Goal: Task Accomplishment & Management: Manage account settings

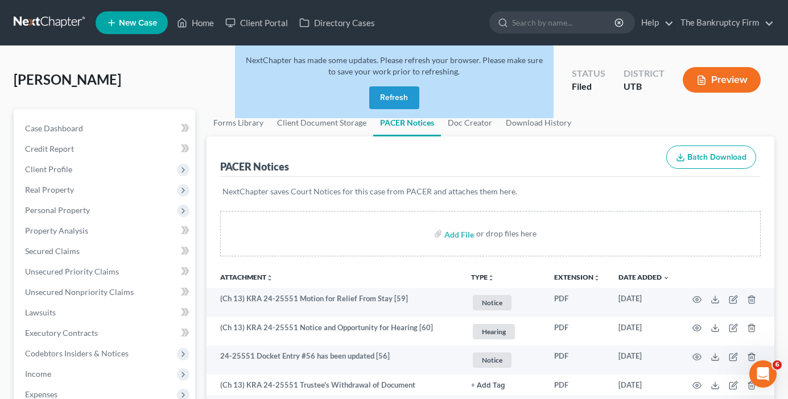
click at [394, 104] on button "Refresh" at bounding box center [394, 97] width 50 height 23
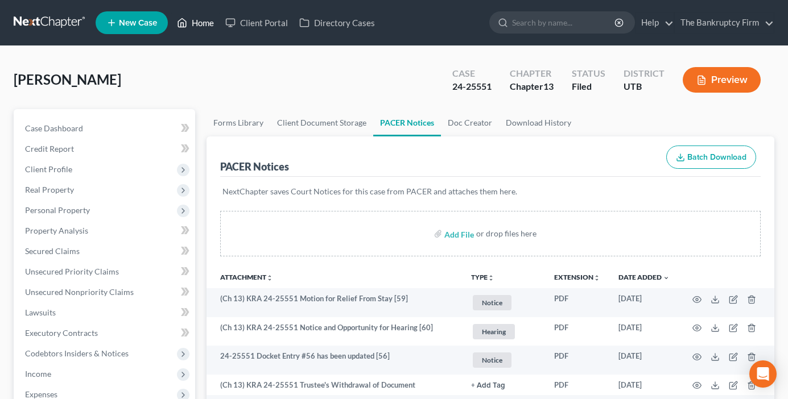
click at [206, 24] on link "Home" at bounding box center [195, 23] width 48 height 20
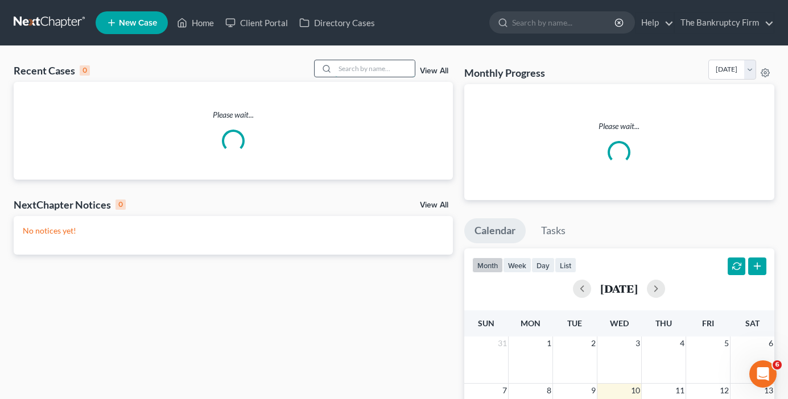
click at [358, 66] on input "search" at bounding box center [375, 68] width 80 height 16
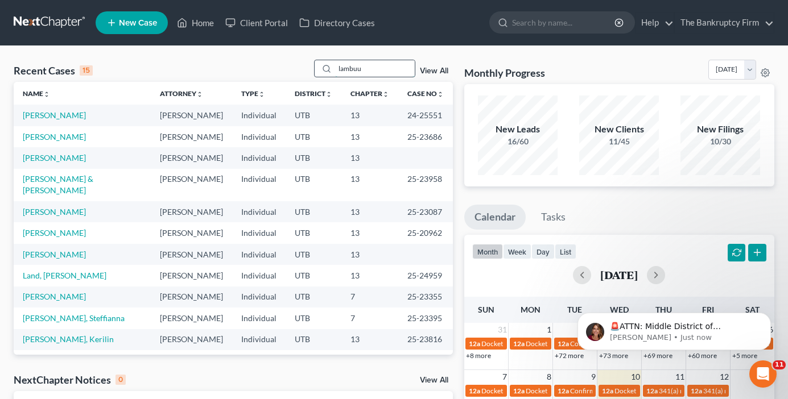
type input "lambuu"
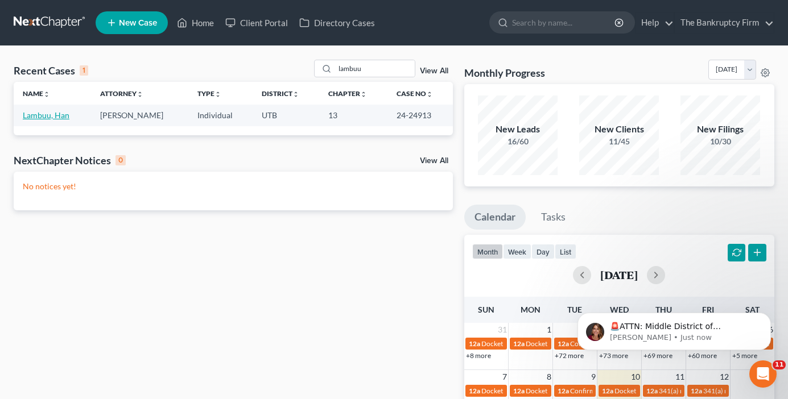
click at [57, 114] on link "Lambuu, Han" at bounding box center [46, 115] width 47 height 10
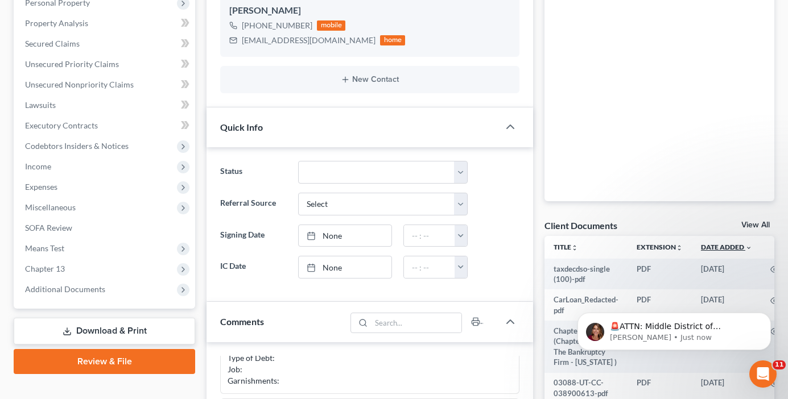
scroll to position [227, 0]
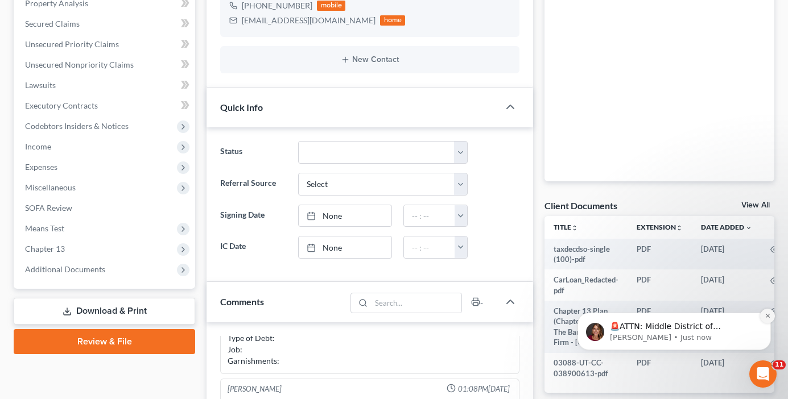
click at [768, 313] on icon "Dismiss notification" at bounding box center [767, 316] width 6 height 6
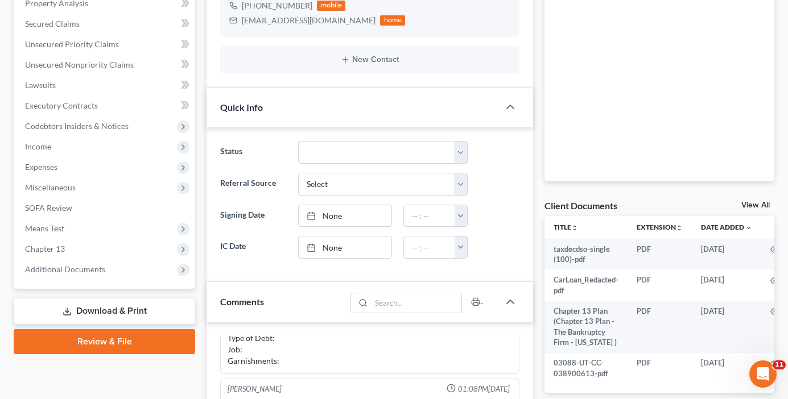
click at [753, 203] on link "View All" at bounding box center [755, 205] width 28 height 8
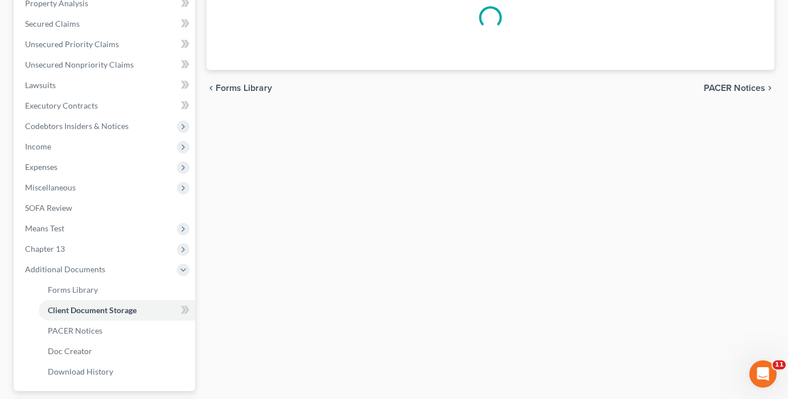
scroll to position [167, 0]
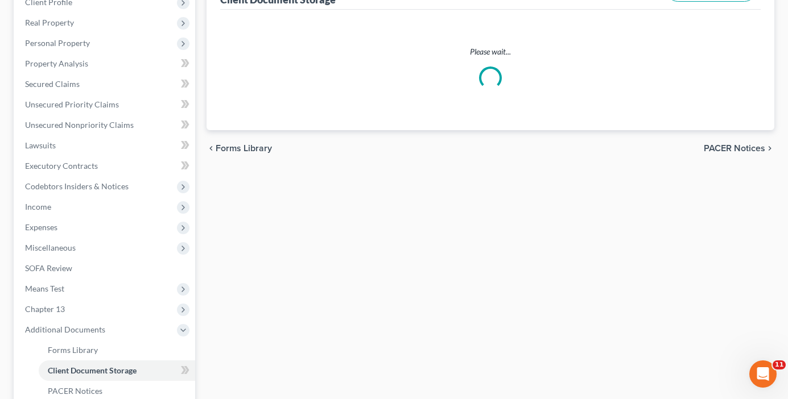
select select "30"
select select "26"
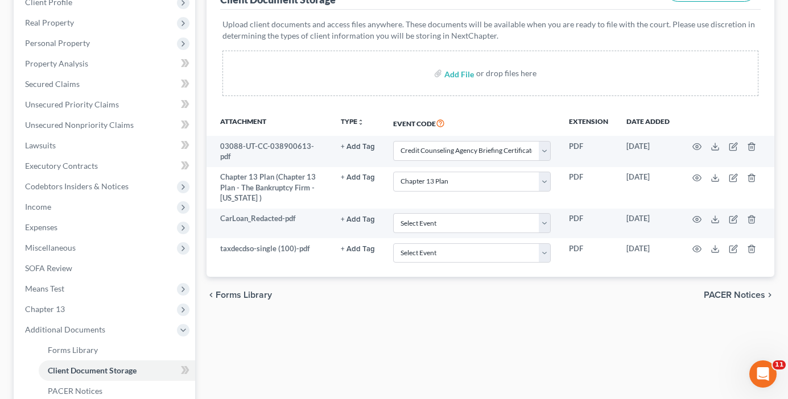
scroll to position [0, 0]
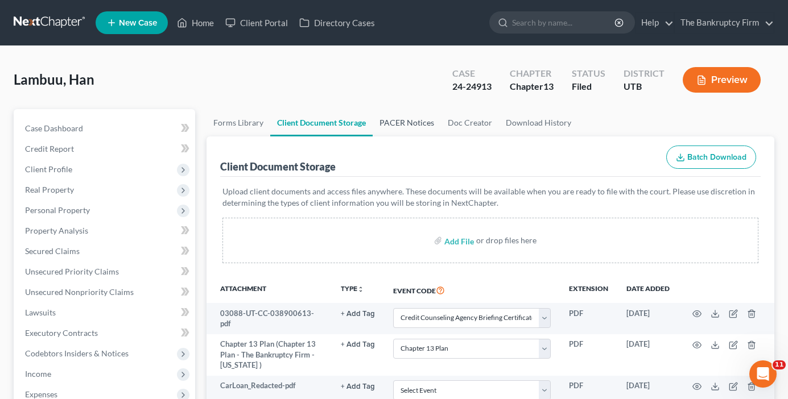
click at [399, 123] on link "PACER Notices" at bounding box center [406, 122] width 68 height 27
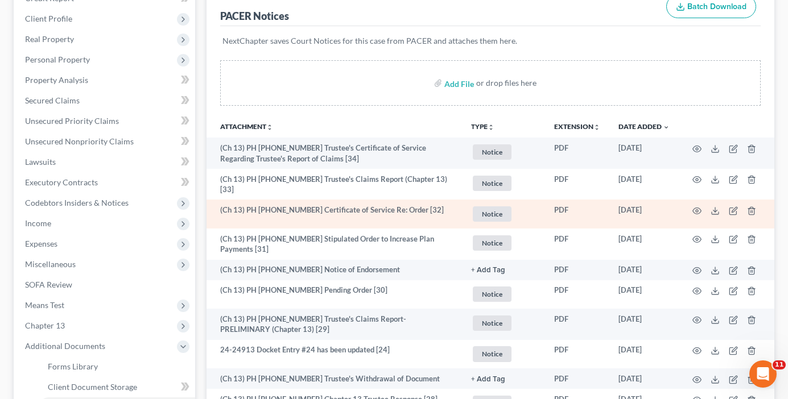
scroll to position [171, 0]
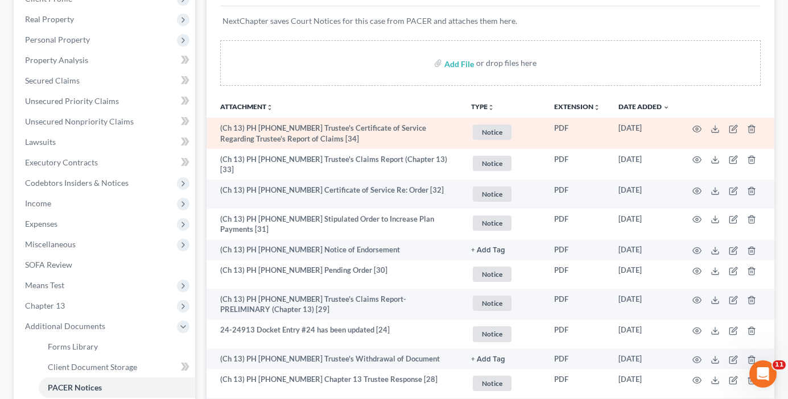
drag, startPoint x: 258, startPoint y: 147, endPoint x: 262, endPoint y: 135, distance: 12.4
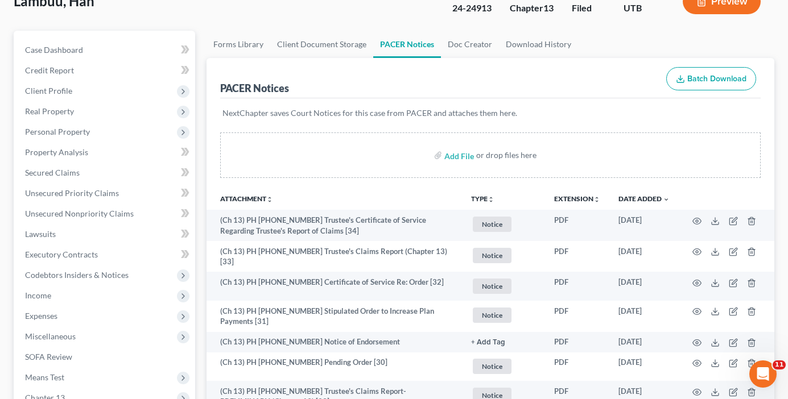
scroll to position [0, 0]
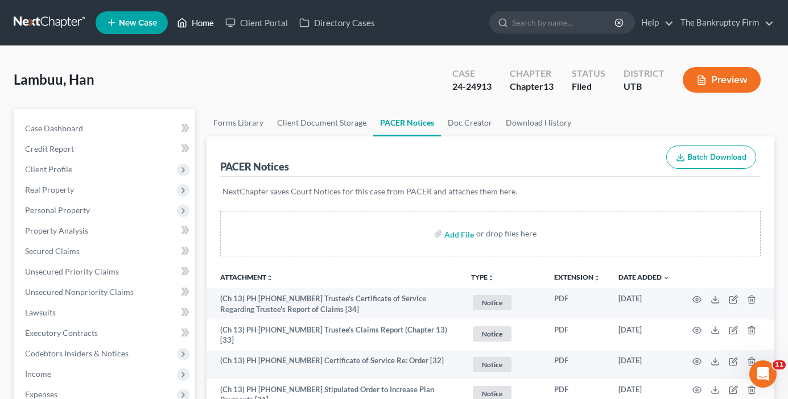
drag, startPoint x: 262, startPoint y: 135, endPoint x: 201, endPoint y: 23, distance: 127.7
click at [201, 23] on link "Home" at bounding box center [195, 23] width 48 height 20
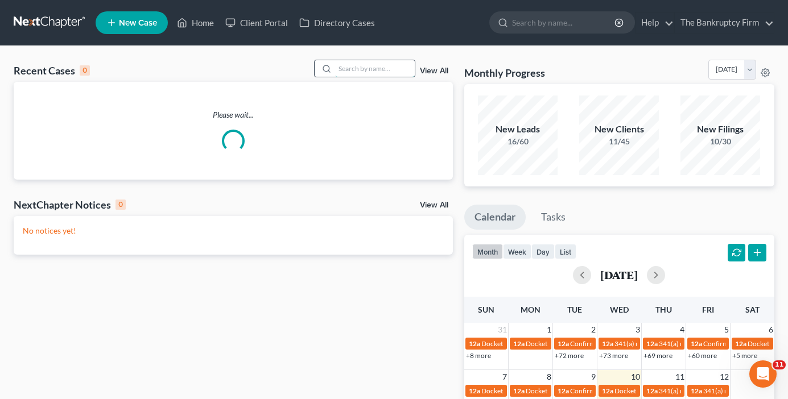
click at [355, 66] on input "search" at bounding box center [375, 68] width 80 height 16
type input "hamblin"
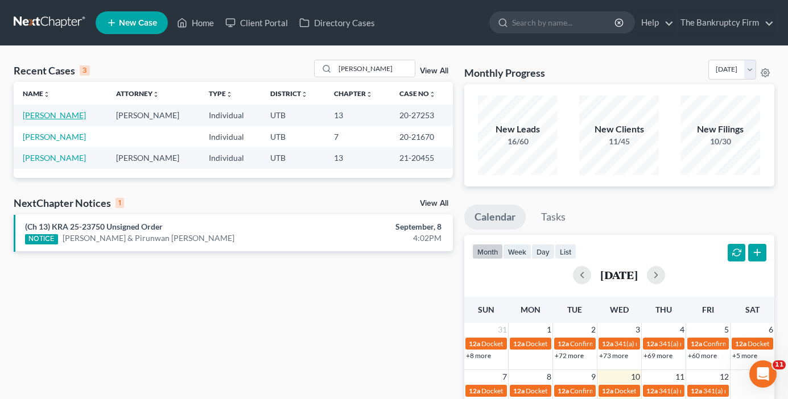
click at [67, 117] on link "Hamblin, Neldon" at bounding box center [54, 115] width 63 height 10
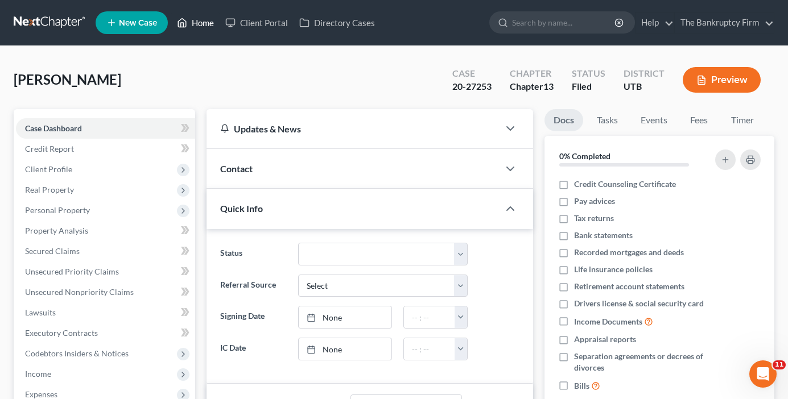
click at [207, 14] on link "Home" at bounding box center [195, 23] width 48 height 20
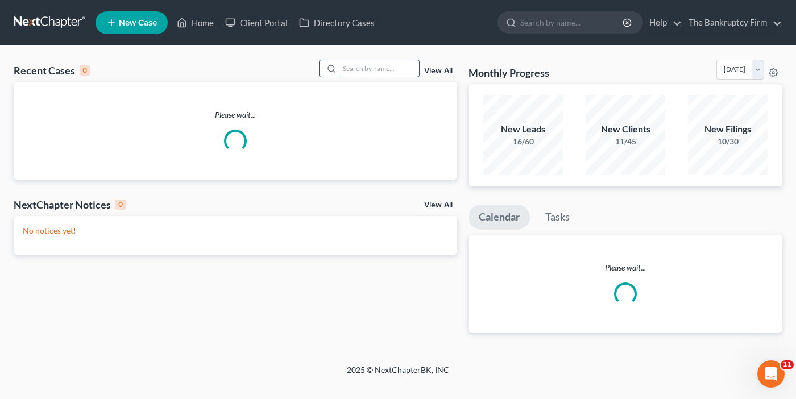
click at [379, 67] on input "search" at bounding box center [379, 68] width 80 height 16
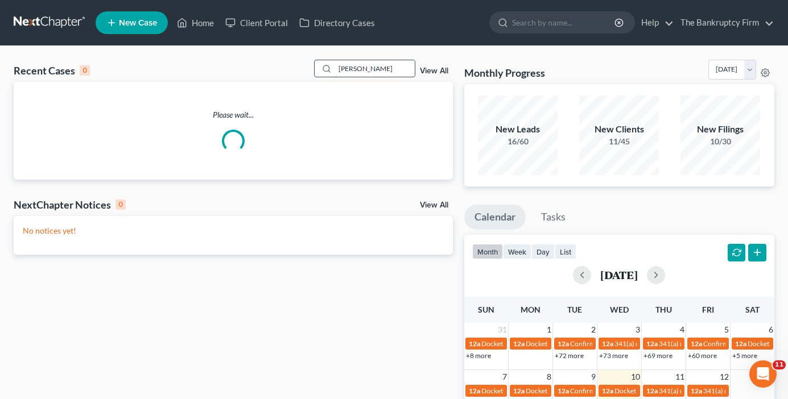
type input "roberta"
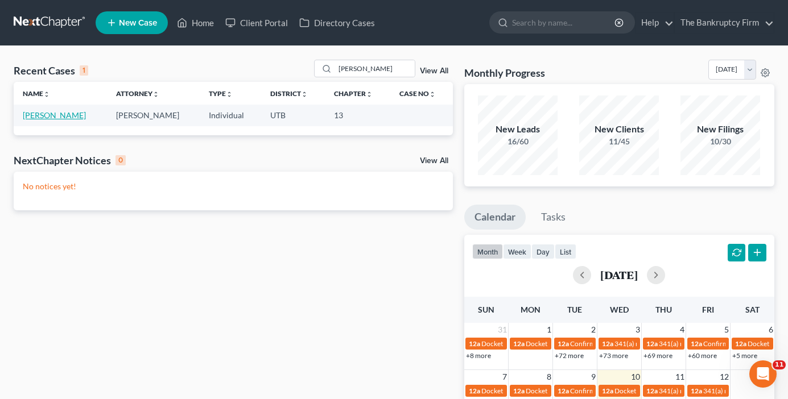
click at [69, 118] on link "Hubbard, Roberta" at bounding box center [54, 115] width 63 height 10
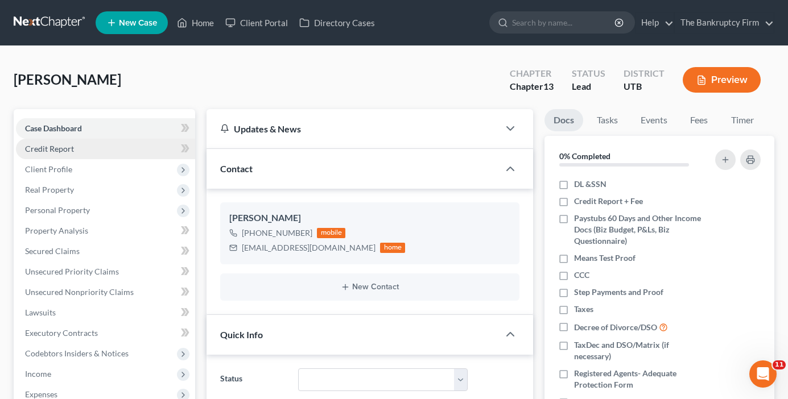
scroll to position [86, 0]
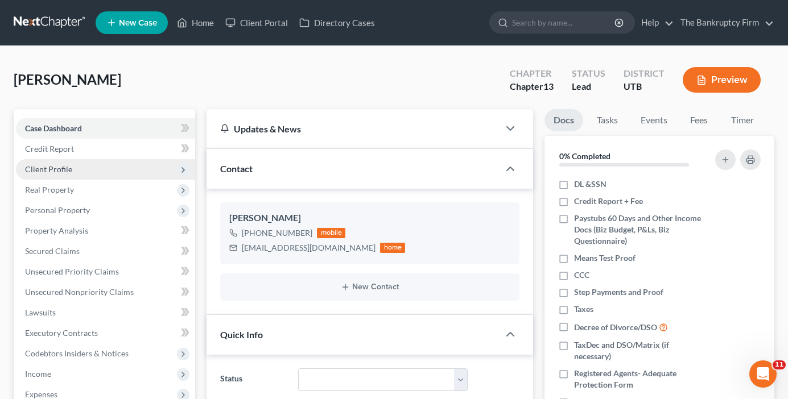
click at [45, 168] on span "Client Profile" at bounding box center [48, 169] width 47 height 10
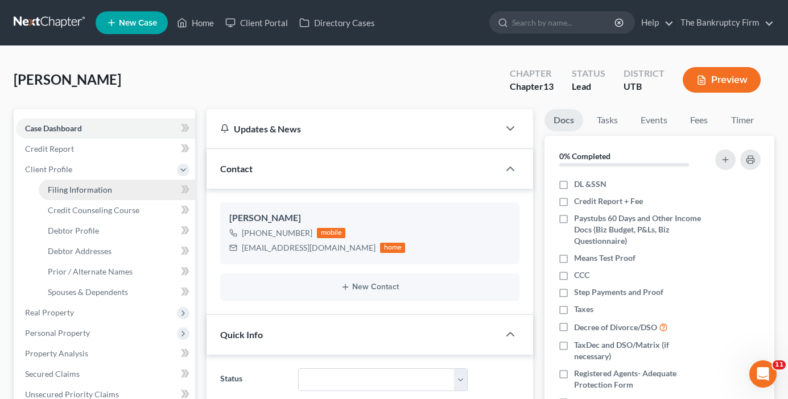
click at [88, 195] on link "Filing Information" at bounding box center [117, 190] width 156 height 20
select select "1"
select select "0"
select select "3"
select select "46"
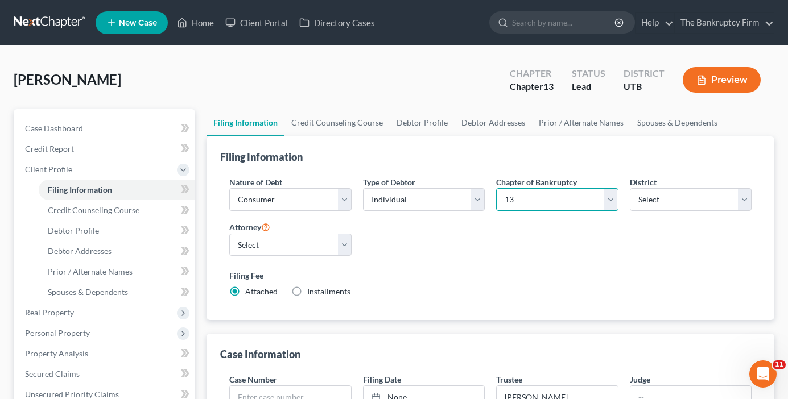
click at [520, 204] on select "Select 7 11 12 13" at bounding box center [557, 199] width 122 height 23
select select "0"
click at [496, 188] on select "Select 7 11 12 13" at bounding box center [557, 199] width 122 height 23
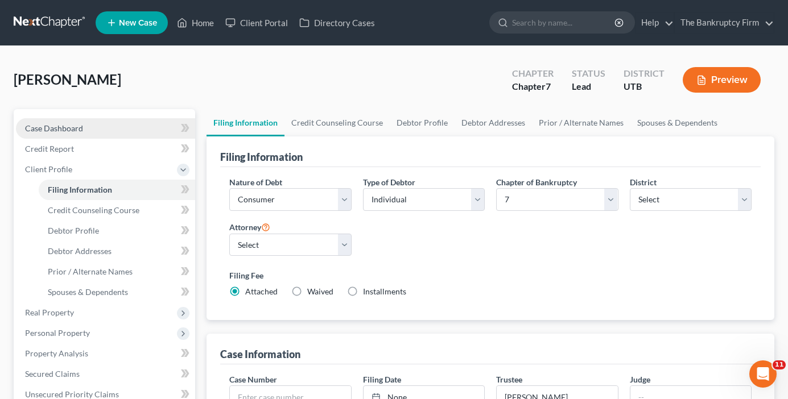
click at [44, 128] on span "Case Dashboard" at bounding box center [54, 128] width 58 height 10
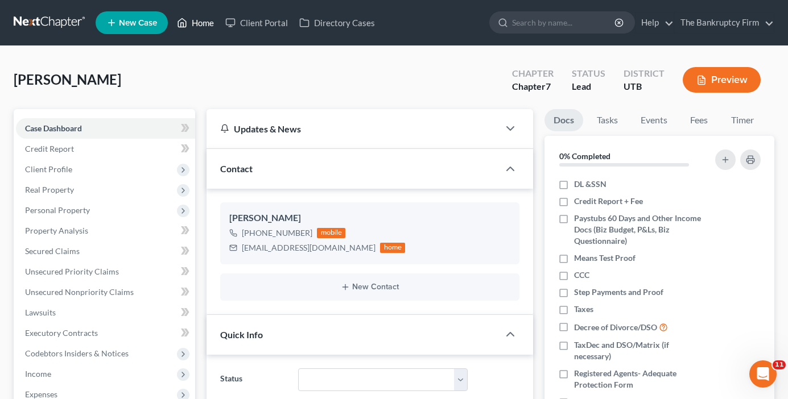
scroll to position [86, 0]
click at [202, 22] on link "Home" at bounding box center [195, 23] width 48 height 20
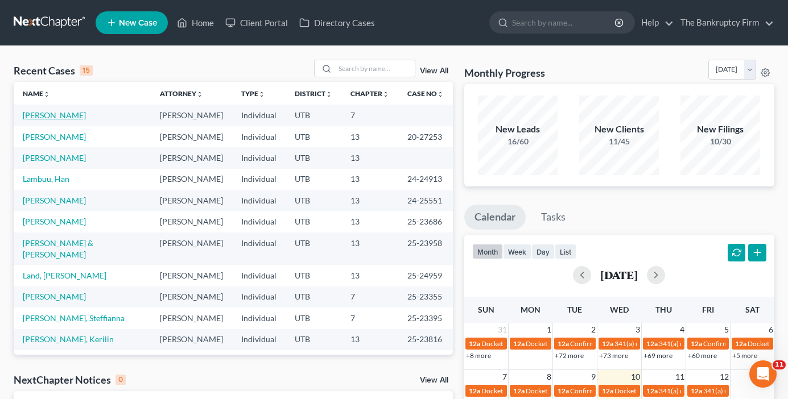
click at [65, 117] on link "Hubbard, Roberta" at bounding box center [54, 115] width 63 height 10
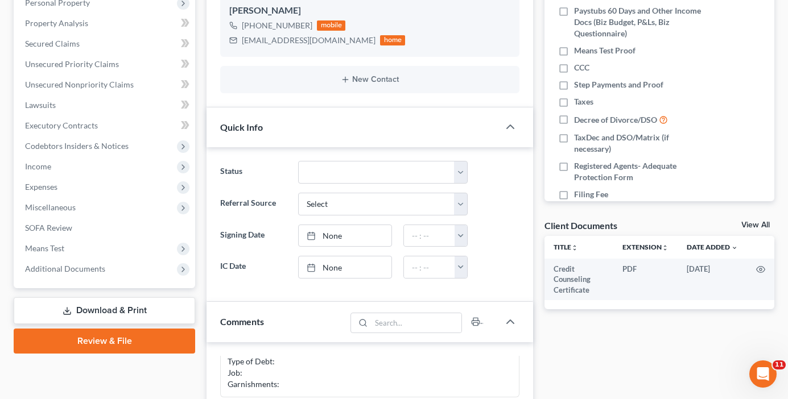
scroll to position [227, 0]
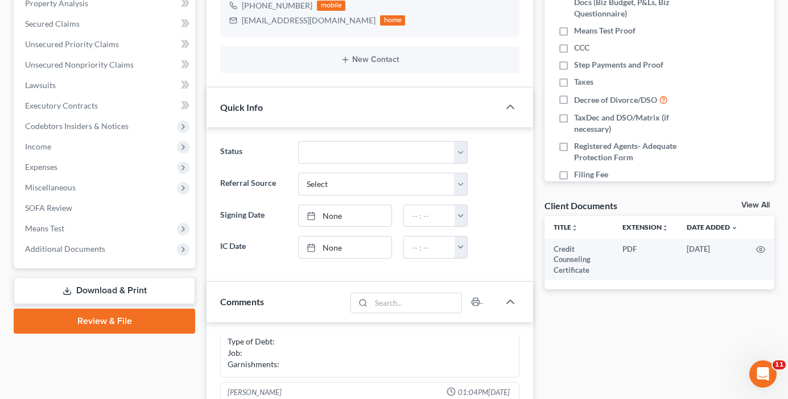
click at [763, 202] on link "View All" at bounding box center [755, 205] width 28 height 8
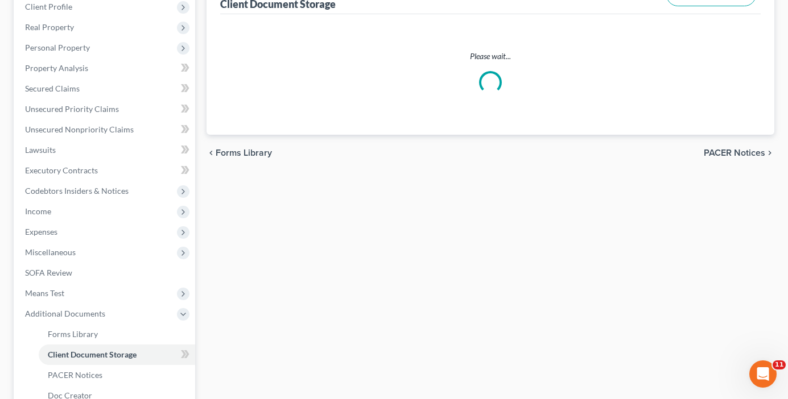
scroll to position [19, 0]
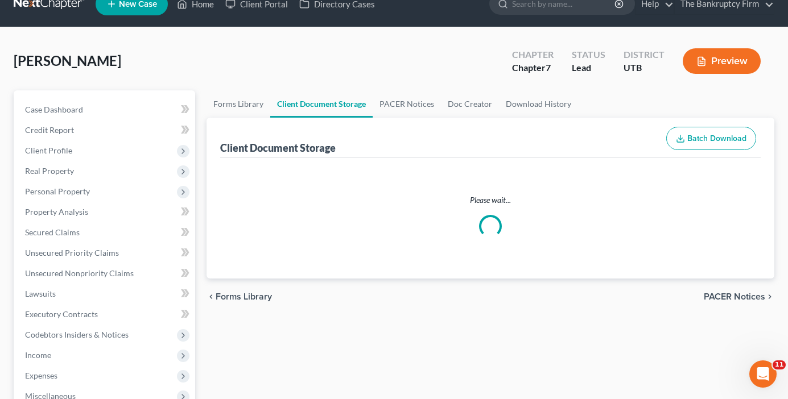
select select "30"
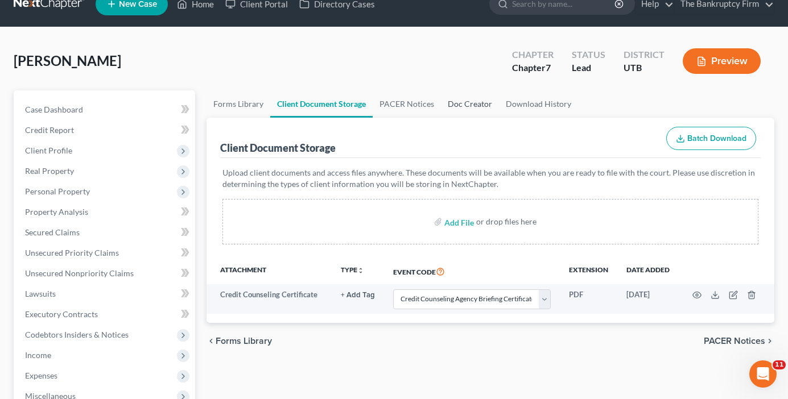
scroll to position [0, 0]
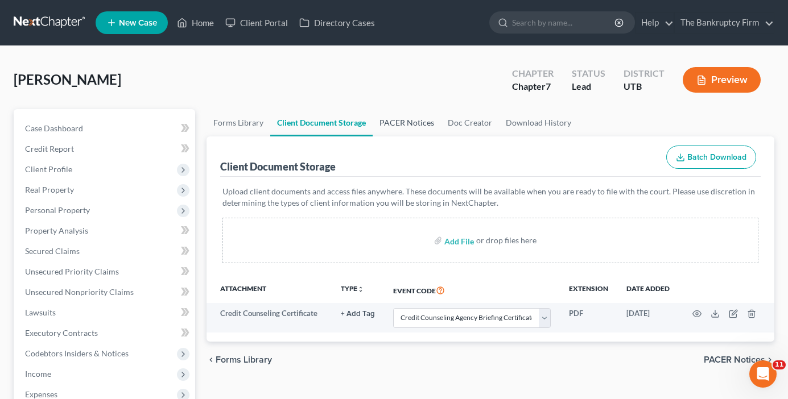
click at [399, 123] on link "PACER Notices" at bounding box center [406, 122] width 68 height 27
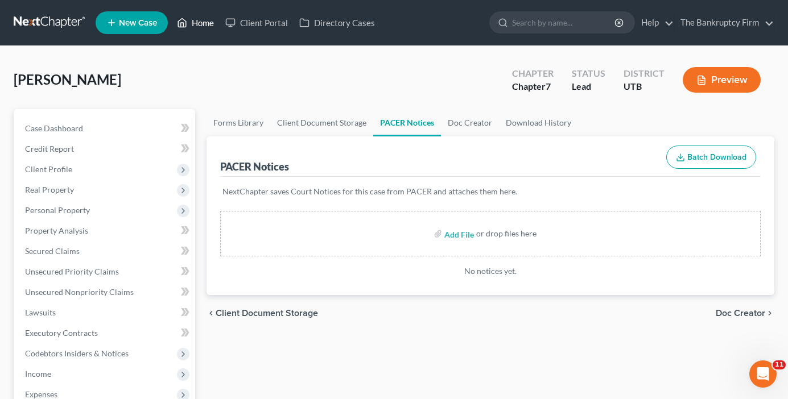
click at [214, 23] on link "Home" at bounding box center [195, 23] width 48 height 20
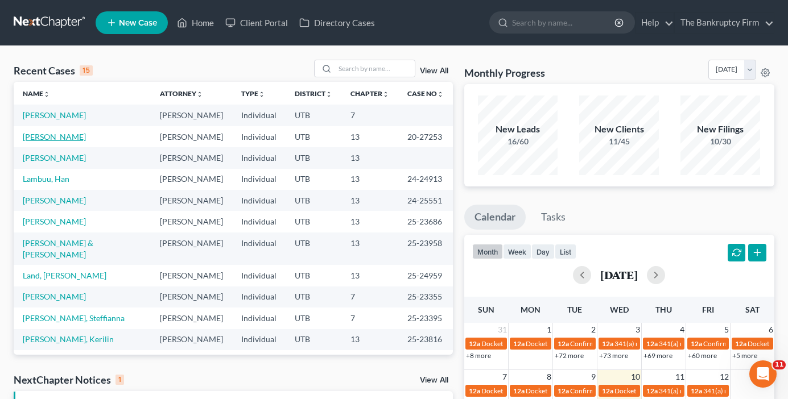
click at [32, 138] on link "Hamblin, Neldon" at bounding box center [54, 137] width 63 height 10
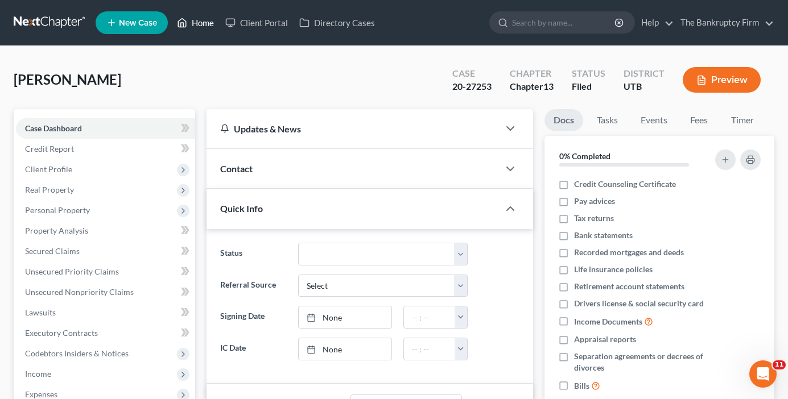
click at [204, 23] on link "Home" at bounding box center [195, 23] width 48 height 20
click at [204, 24] on link "Home" at bounding box center [195, 23] width 48 height 20
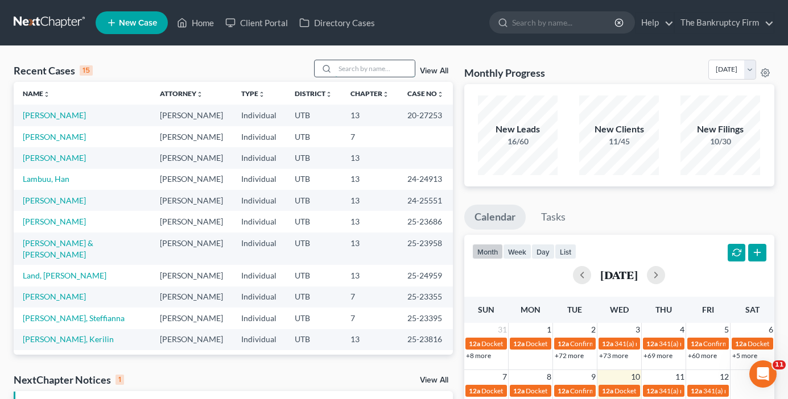
click at [358, 73] on input "search" at bounding box center [375, 68] width 80 height 16
type input "black"
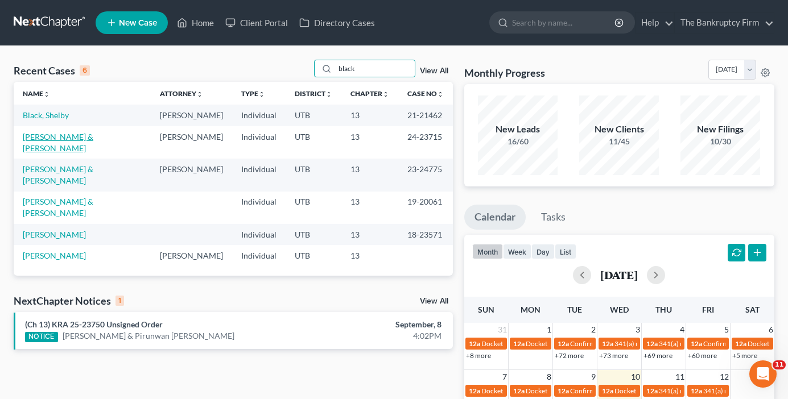
click at [78, 140] on link "Black, Christopher & Shanel" at bounding box center [58, 142] width 71 height 21
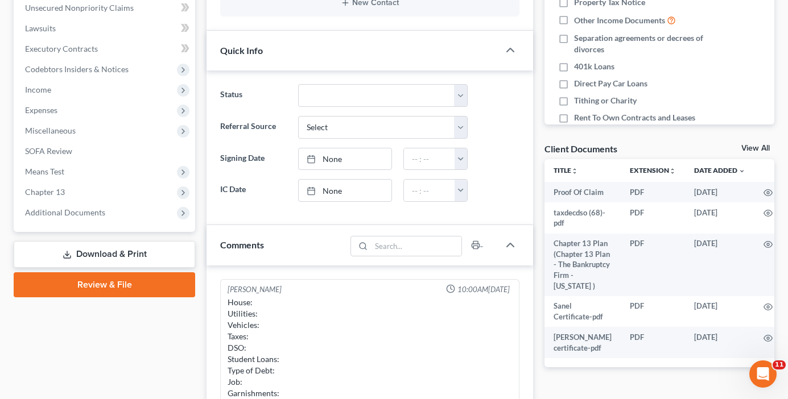
click at [750, 144] on link "View All" at bounding box center [755, 148] width 28 height 8
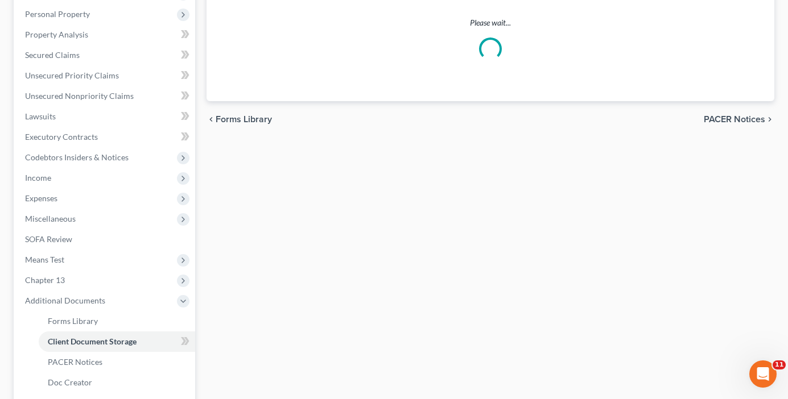
scroll to position [28, 0]
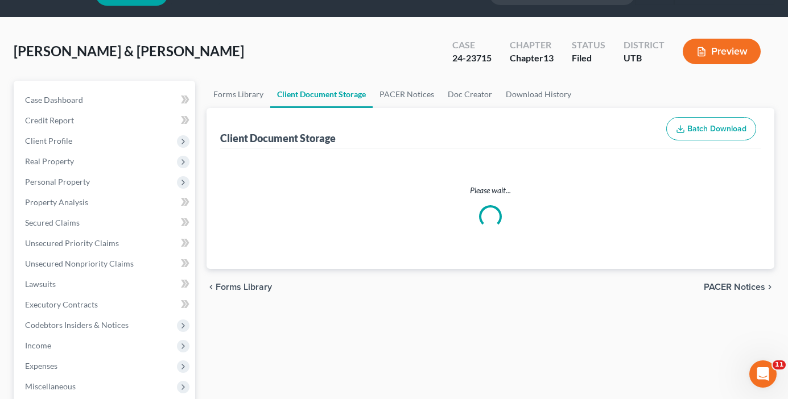
select select "30"
select select "26"
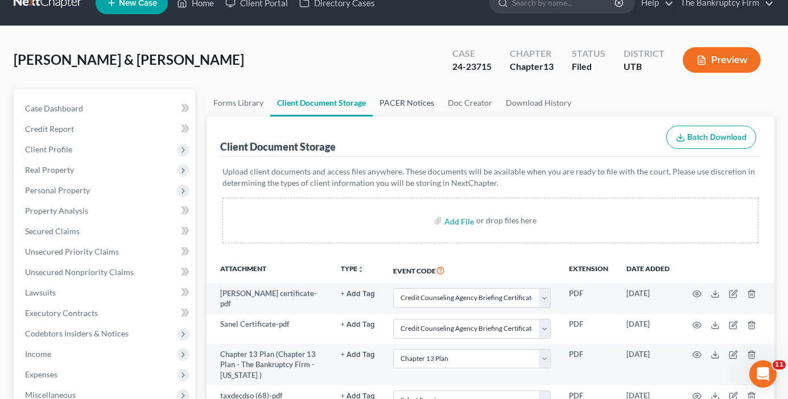
scroll to position [0, 0]
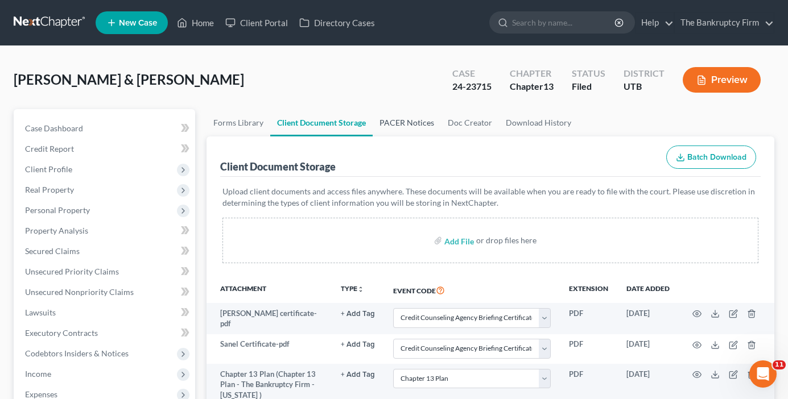
click at [403, 126] on link "PACER Notices" at bounding box center [406, 122] width 68 height 27
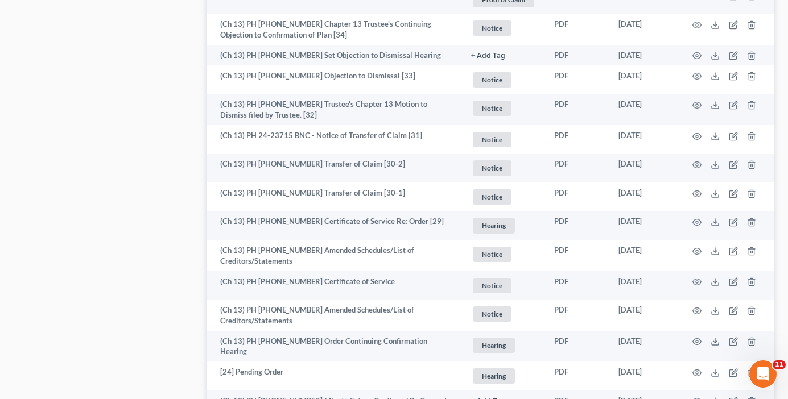
scroll to position [2111, 0]
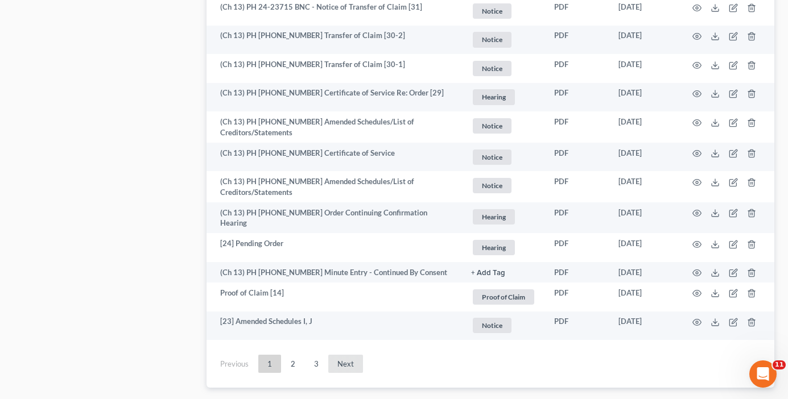
click at [341, 355] on link "Next" at bounding box center [345, 364] width 35 height 18
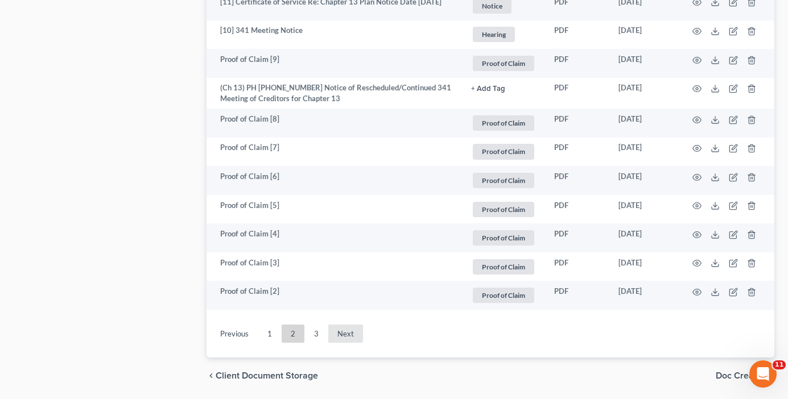
click at [349, 325] on link "Next" at bounding box center [345, 334] width 35 height 18
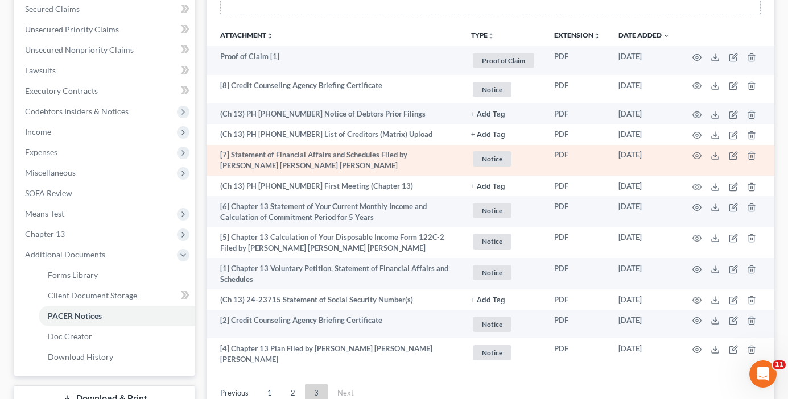
scroll to position [226, 0]
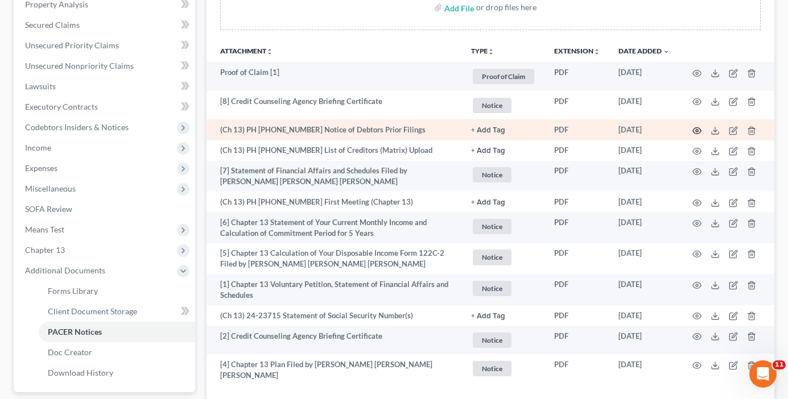
click at [698, 127] on icon "button" at bounding box center [696, 130] width 9 height 9
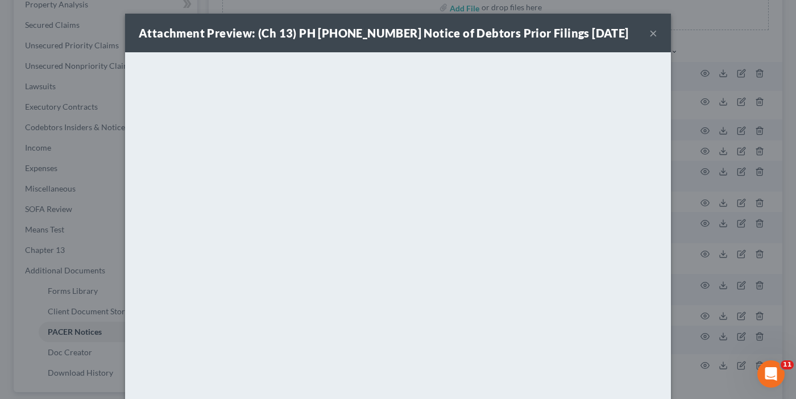
click at [651, 30] on button "×" at bounding box center [653, 33] width 8 height 14
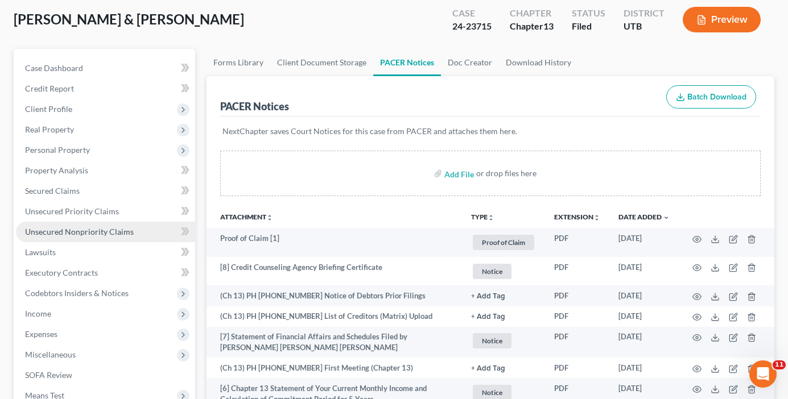
scroll to position [56, 0]
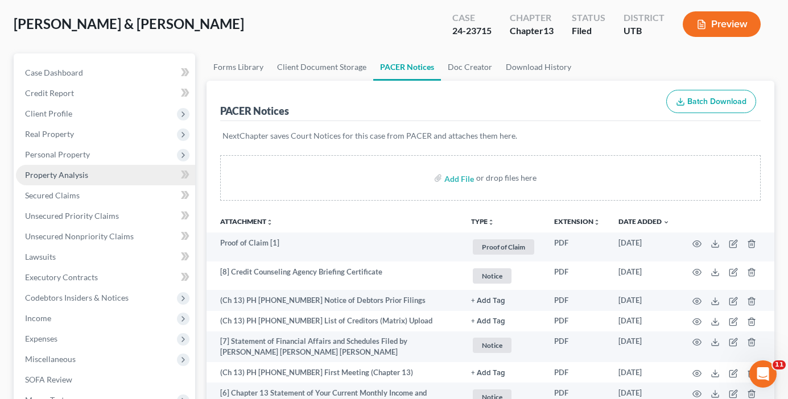
click at [60, 175] on span "Property Analysis" at bounding box center [56, 175] width 63 height 10
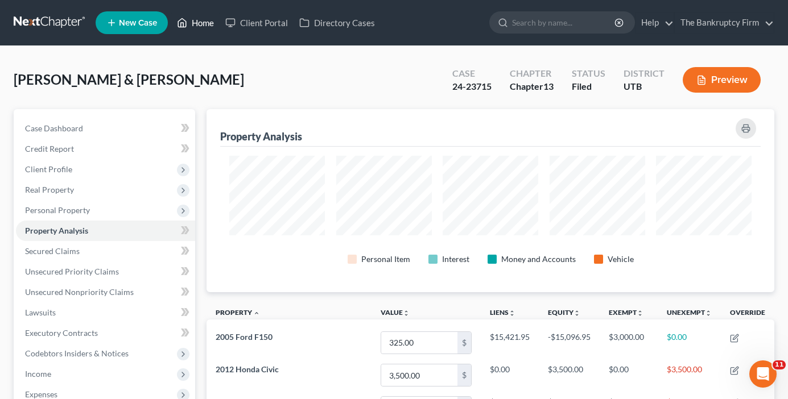
click at [201, 28] on link "Home" at bounding box center [195, 23] width 48 height 20
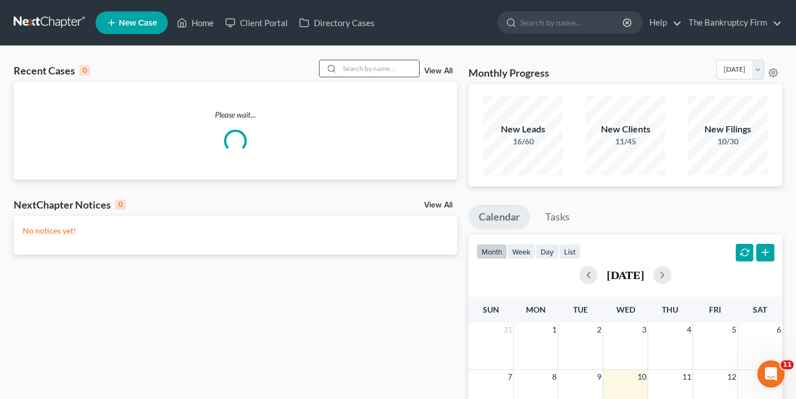
click at [361, 72] on input "search" at bounding box center [379, 68] width 80 height 16
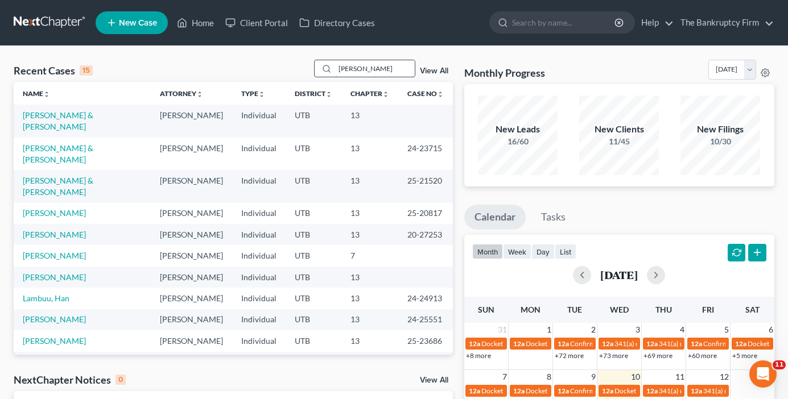
type input "cline"
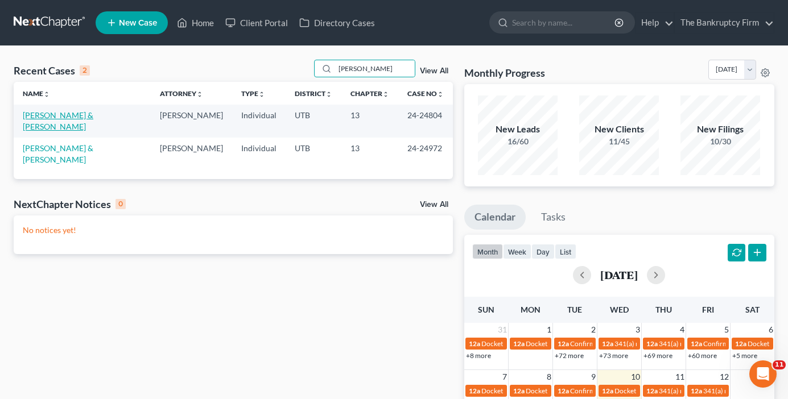
click at [63, 114] on link "Cline, Patrick & Debra" at bounding box center [58, 120] width 71 height 21
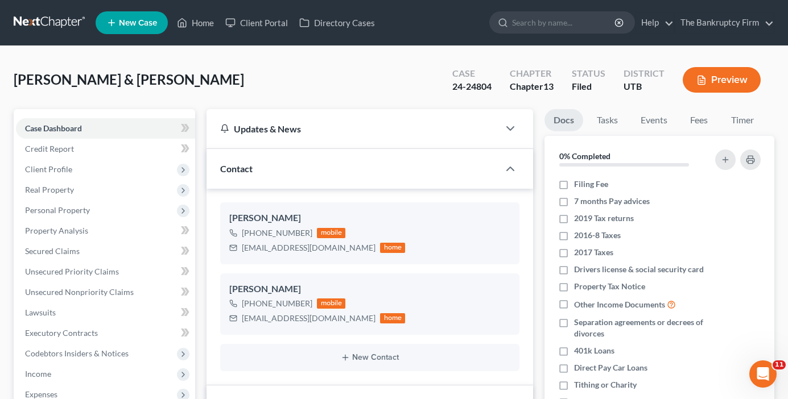
scroll to position [131, 0]
click at [54, 191] on span "Real Property" at bounding box center [49, 190] width 49 height 10
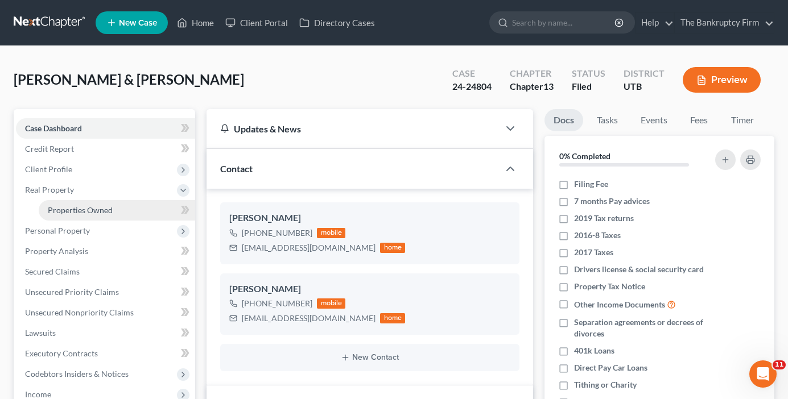
click at [76, 204] on link "Properties Owned" at bounding box center [117, 210] width 156 height 20
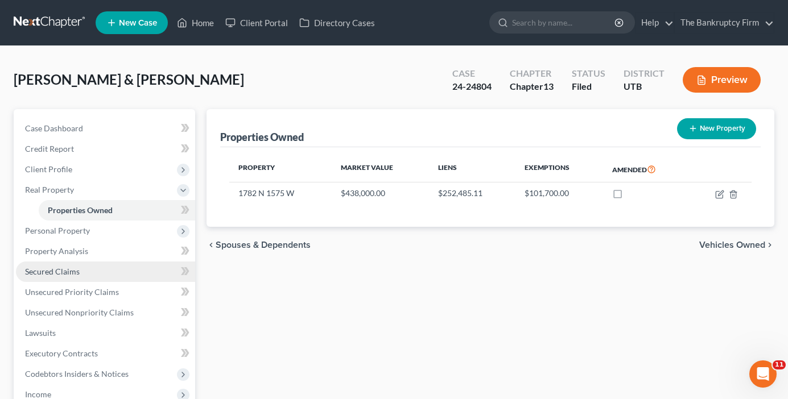
click at [67, 270] on span "Secured Claims" at bounding box center [52, 272] width 55 height 10
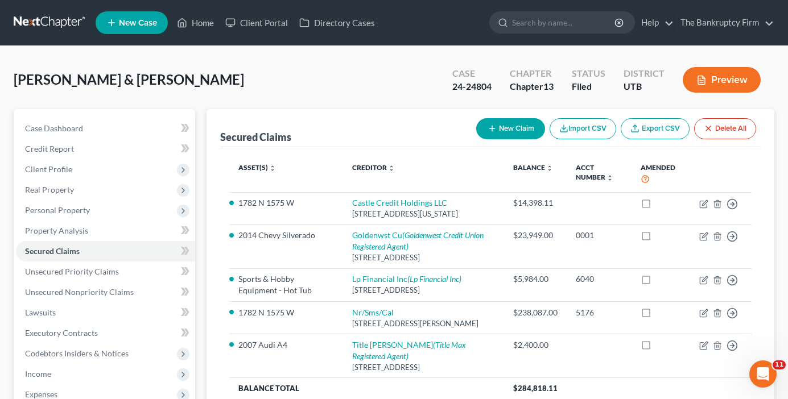
click at [271, 68] on div "Cline, Patrick & Debra Upgraded Case 24-24804 Chapter Chapter 13 Status Filed D…" at bounding box center [394, 84] width 760 height 49
click at [49, 125] on span "Case Dashboard" at bounding box center [54, 128] width 58 height 10
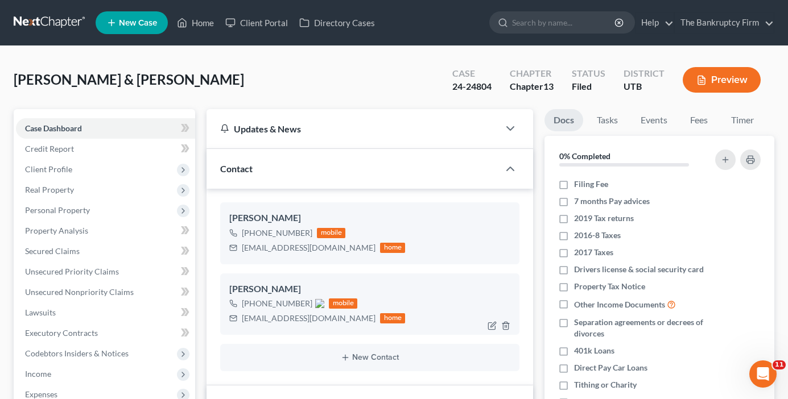
scroll to position [131, 0]
drag, startPoint x: 252, startPoint y: 304, endPoint x: 308, endPoint y: 301, distance: 56.3
click at [308, 301] on div "+1 (801) 928-6713 mobile" at bounding box center [317, 303] width 176 height 15
copy span "(801) 928-6713"
click at [205, 24] on link "Home" at bounding box center [195, 23] width 48 height 20
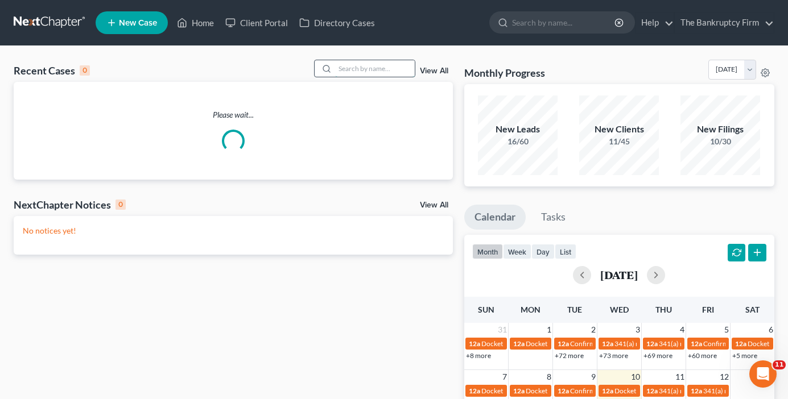
click at [343, 68] on input "search" at bounding box center [375, 68] width 80 height 16
type input "tina"
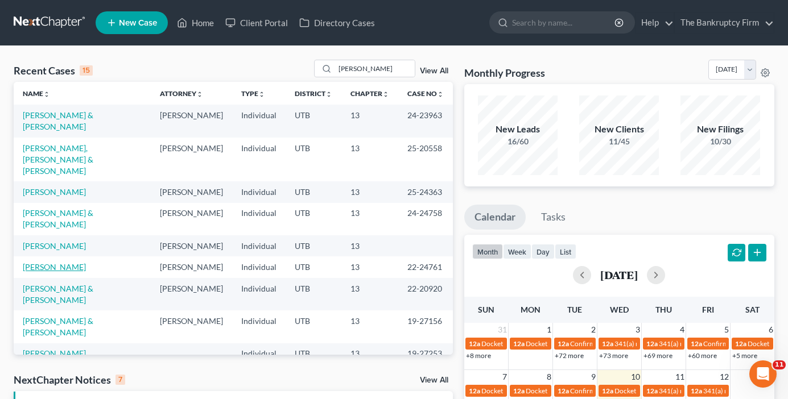
click at [58, 262] on link "Neilson, Tina" at bounding box center [54, 267] width 63 height 10
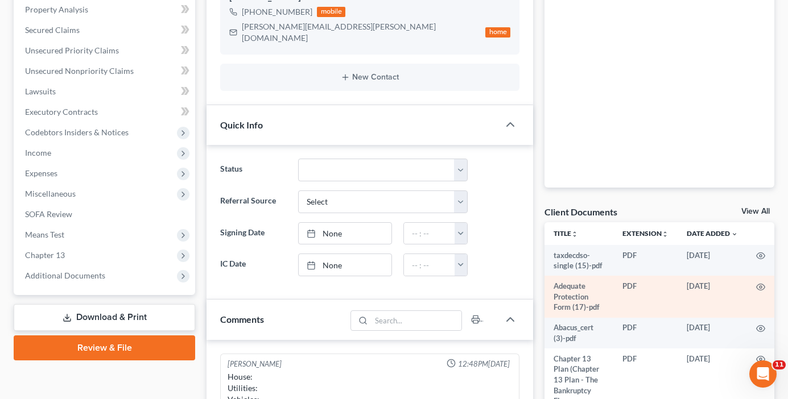
scroll to position [227, 0]
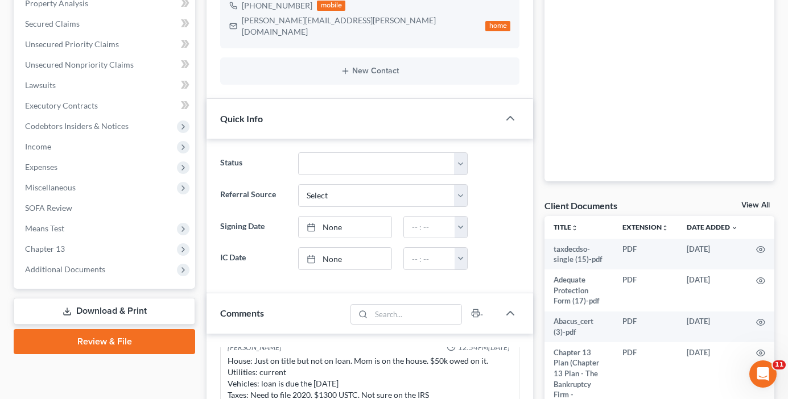
click at [752, 198] on div "Docs Tasks Events Fees Timer 0% Completed Nothing here yet! Hide Completed Task…" at bounding box center [658, 314] width 241 height 865
click at [754, 205] on link "View All" at bounding box center [755, 205] width 28 height 8
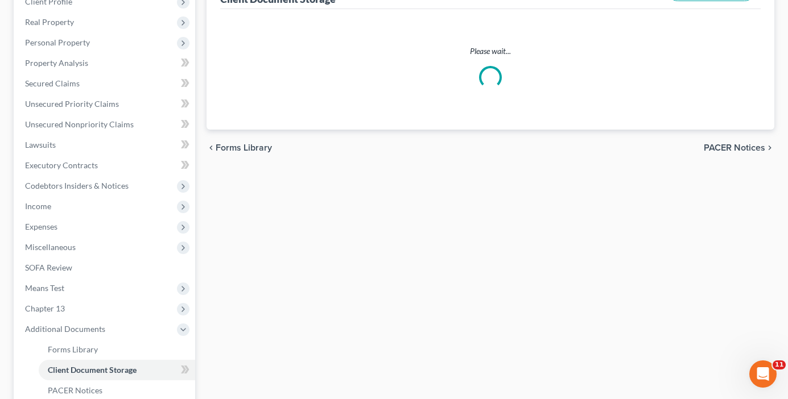
scroll to position [42, 0]
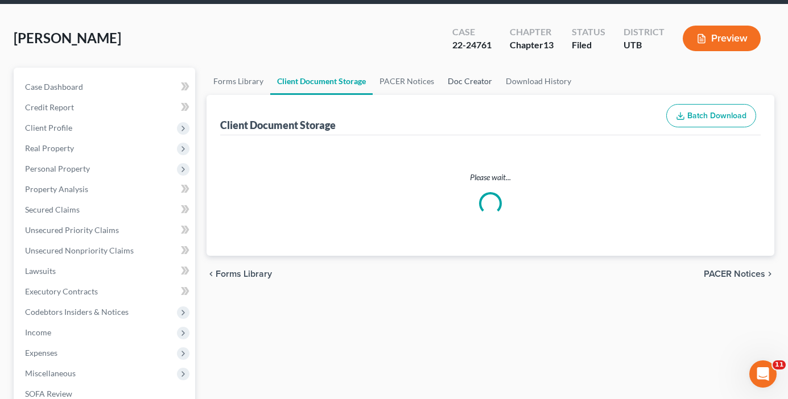
select select "26"
select select "30"
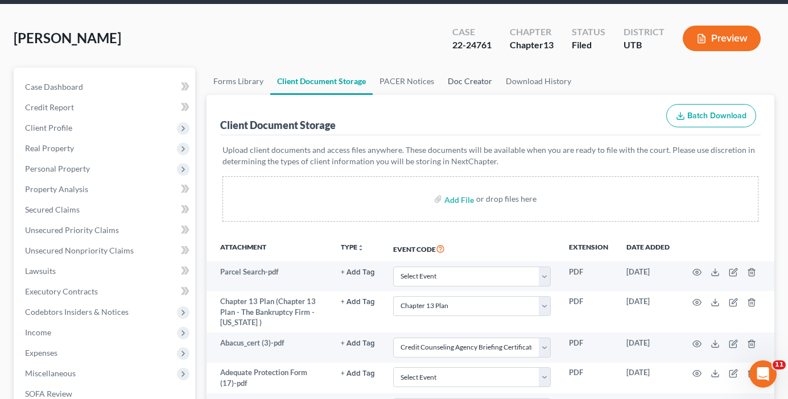
scroll to position [0, 0]
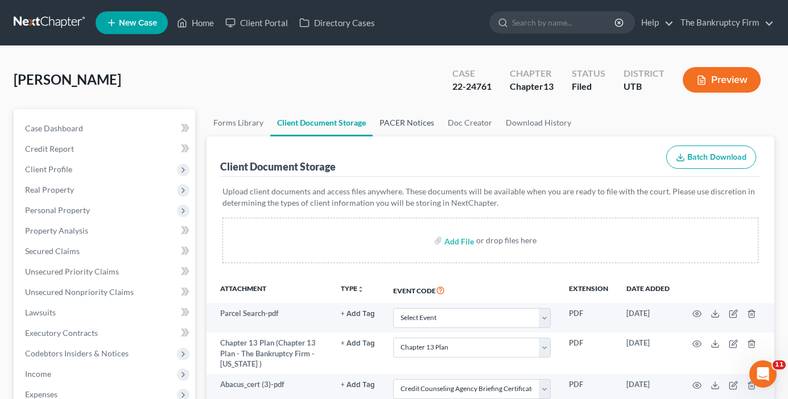
click at [401, 129] on link "PACER Notices" at bounding box center [406, 122] width 68 height 27
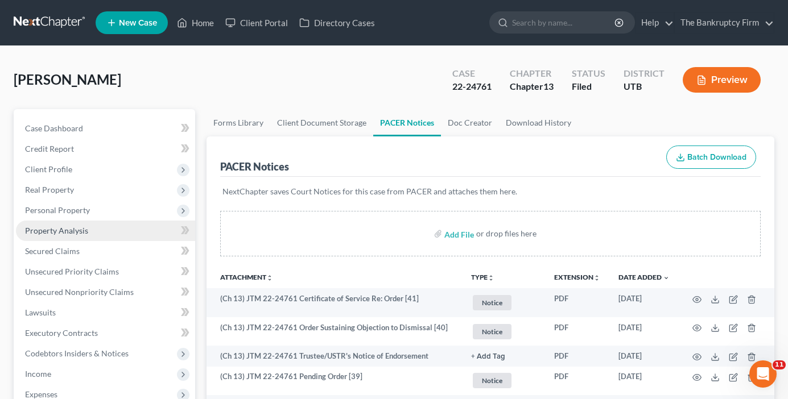
click at [65, 232] on span "Property Analysis" at bounding box center [56, 231] width 63 height 10
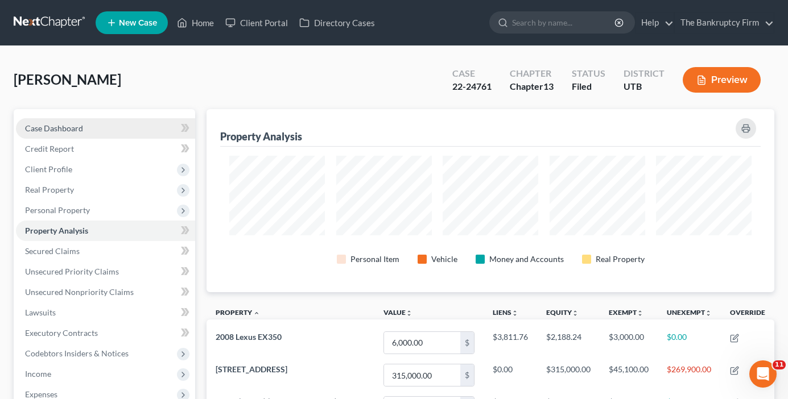
click at [106, 135] on link "Case Dashboard" at bounding box center [105, 128] width 179 height 20
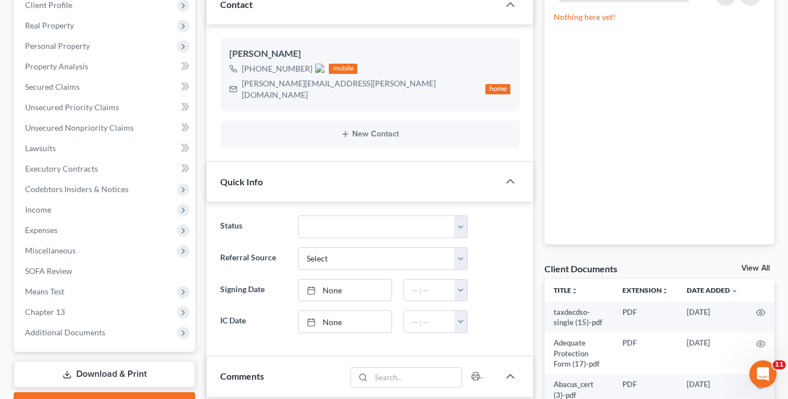
scroll to position [171, 0]
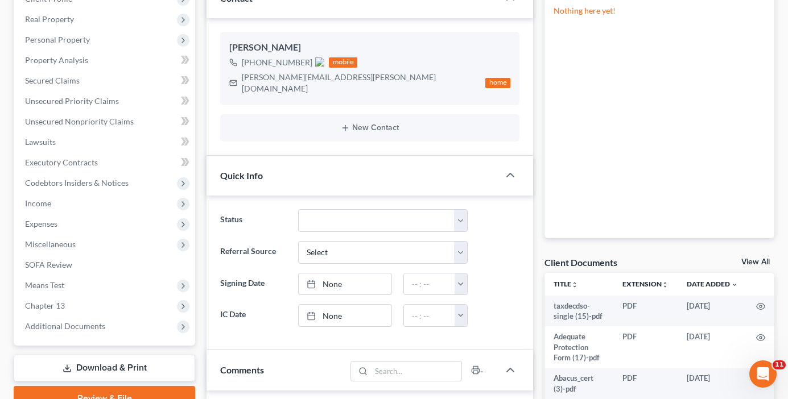
click at [755, 261] on link "View All" at bounding box center [755, 262] width 28 height 8
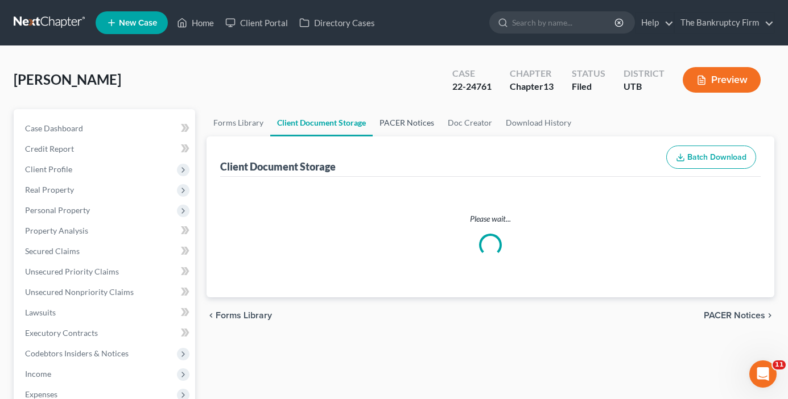
select select "26"
select select "30"
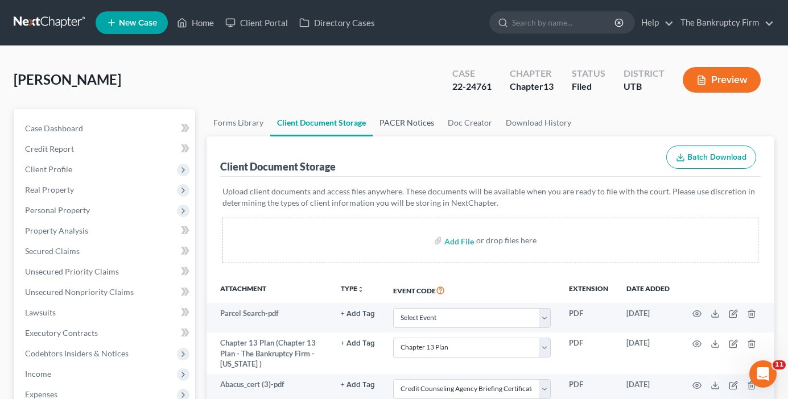
click at [403, 126] on link "PACER Notices" at bounding box center [406, 122] width 68 height 27
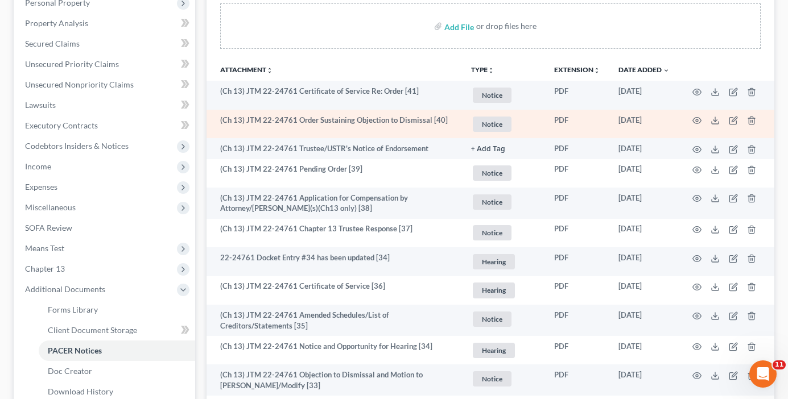
scroll to position [227, 0]
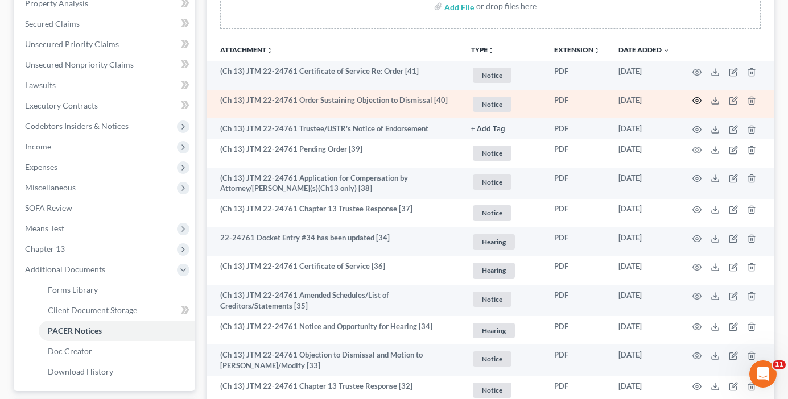
click at [694, 99] on icon "button" at bounding box center [697, 101] width 9 height 6
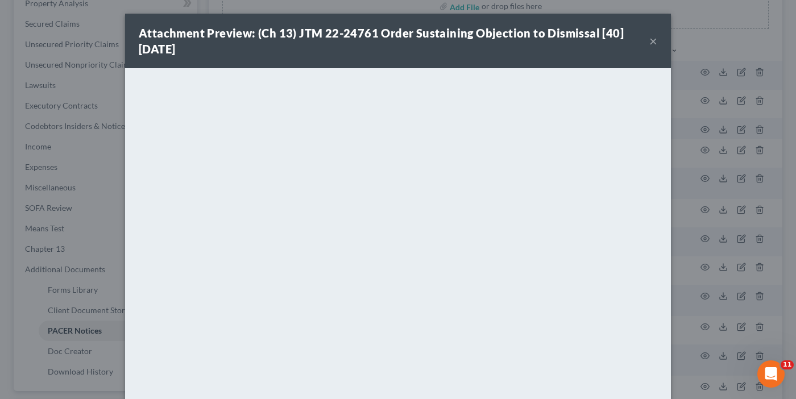
click at [649, 41] on button "×" at bounding box center [653, 41] width 8 height 14
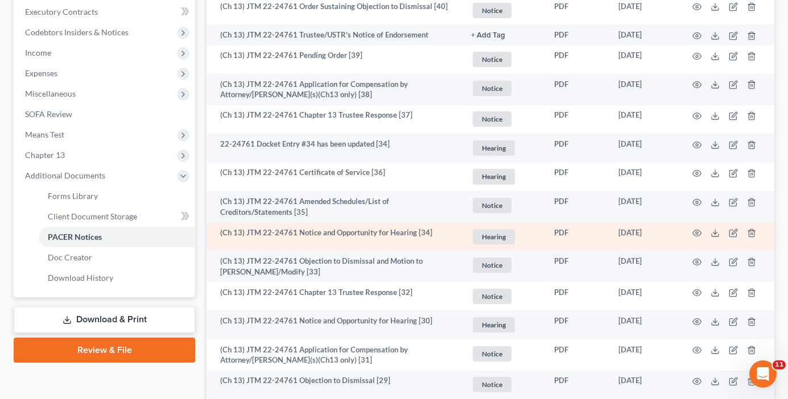
scroll to position [341, 0]
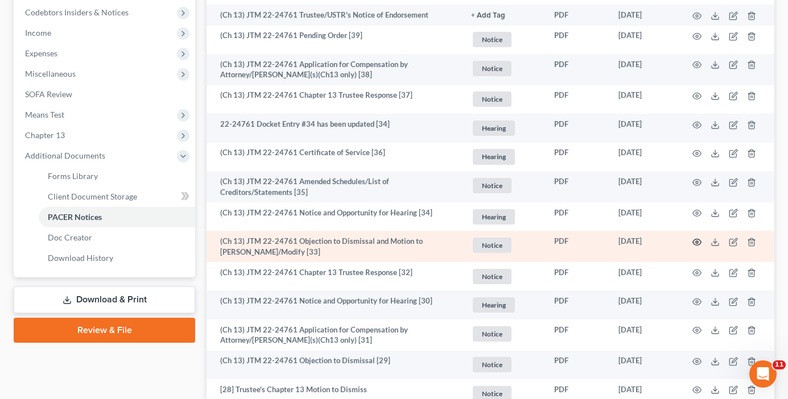
click at [697, 244] on icon "button" at bounding box center [696, 242] width 9 height 9
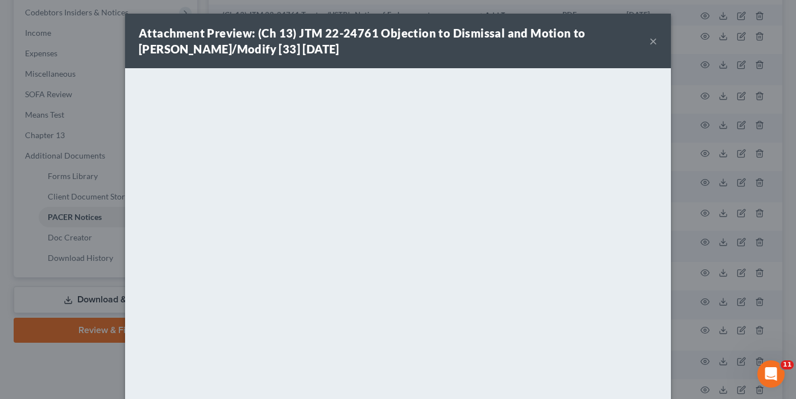
click at [649, 39] on button "×" at bounding box center [653, 41] width 8 height 14
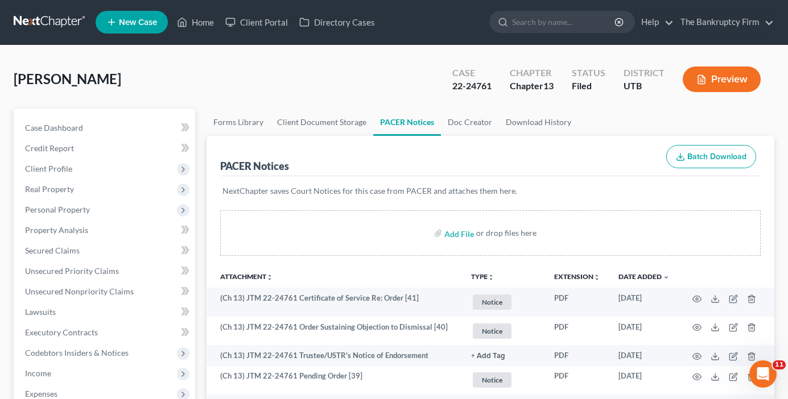
scroll to position [0, 0]
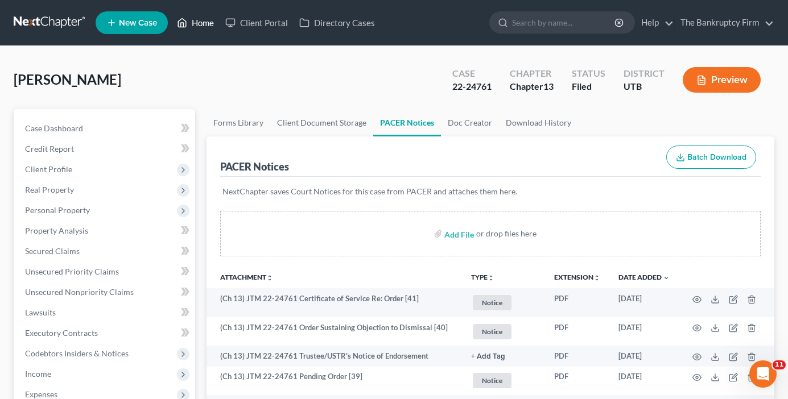
click at [205, 22] on link "Home" at bounding box center [195, 23] width 48 height 20
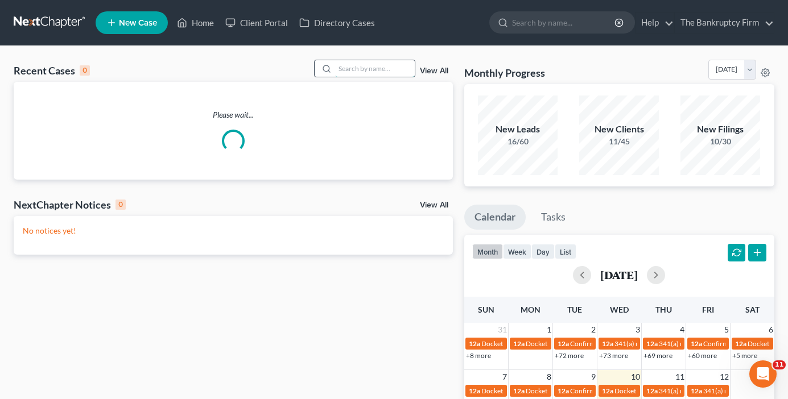
click at [356, 66] on input "search" at bounding box center [375, 68] width 80 height 16
type input "hadley"
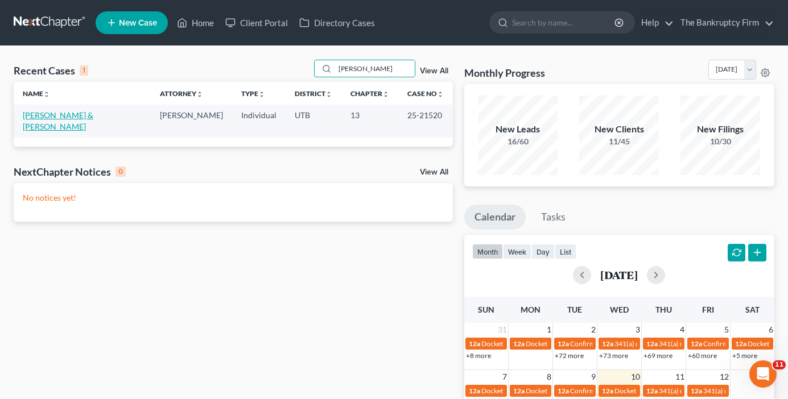
click at [49, 118] on link "[PERSON_NAME] & [PERSON_NAME]" at bounding box center [58, 120] width 71 height 21
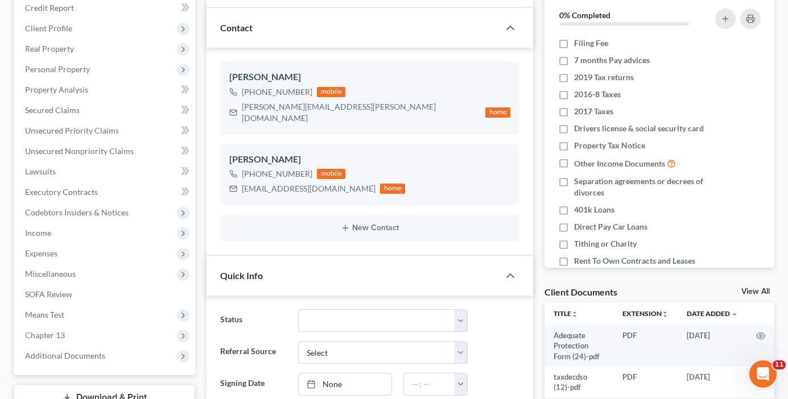
scroll to position [341, 0]
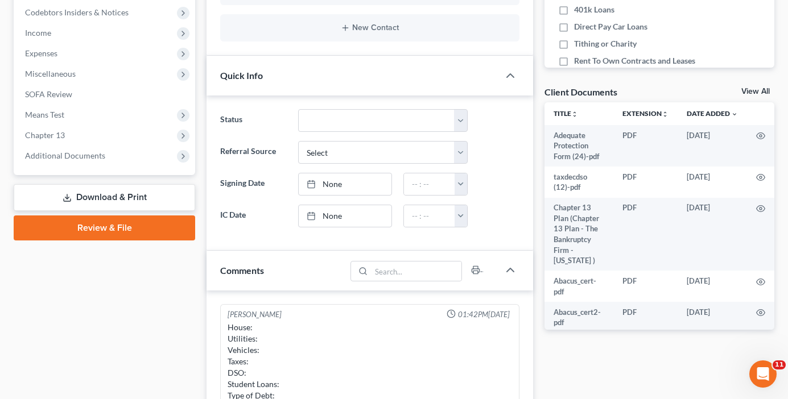
click at [747, 91] on link "View All" at bounding box center [755, 92] width 28 height 8
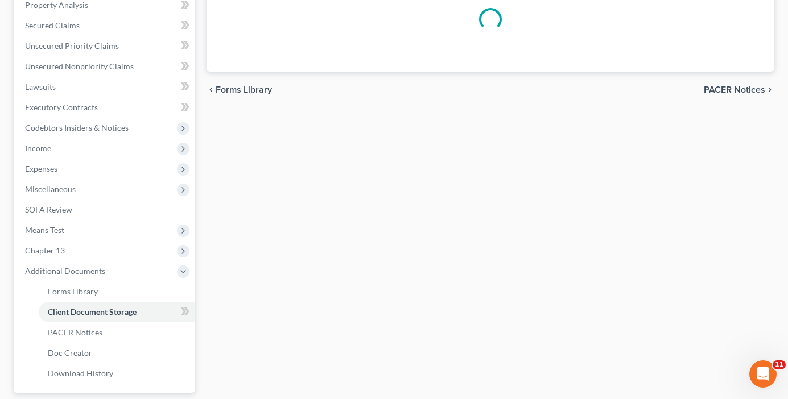
scroll to position [196, 0]
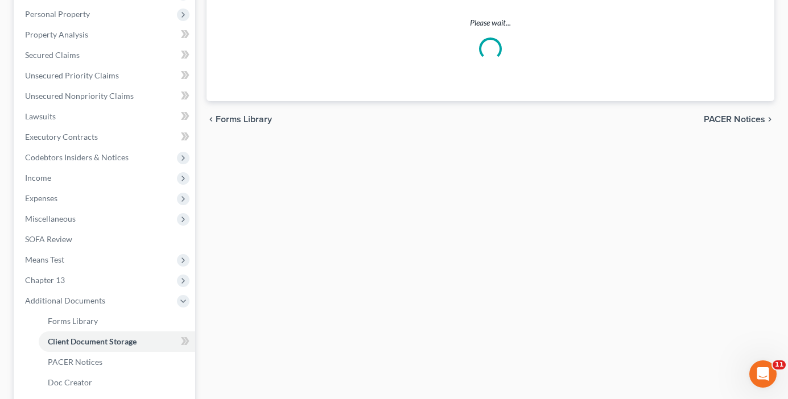
select select "30"
select select "26"
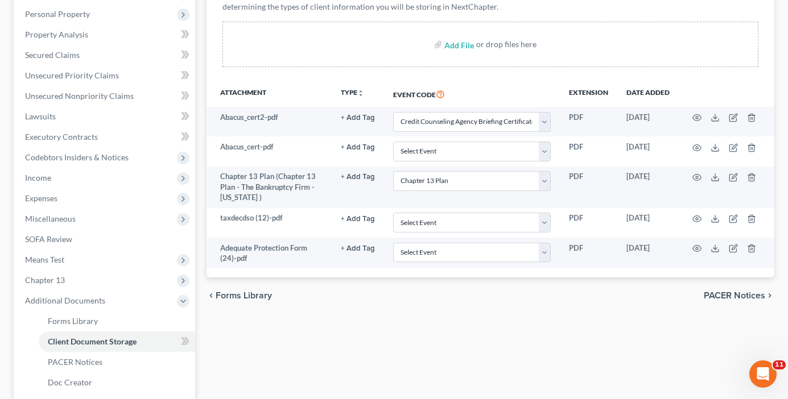
scroll to position [0, 0]
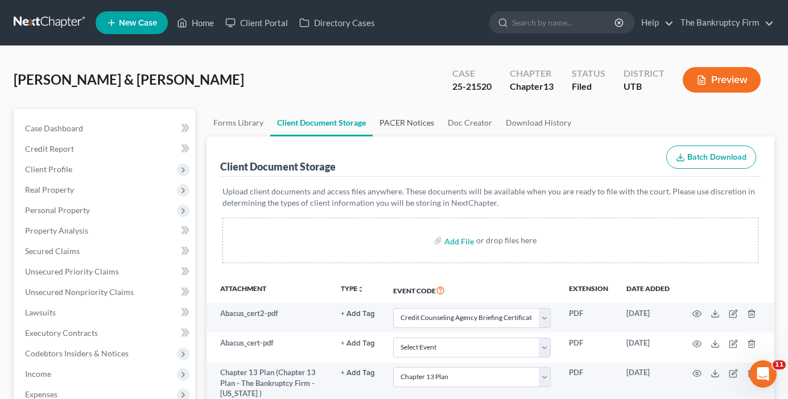
click at [405, 123] on link "PACER Notices" at bounding box center [406, 122] width 68 height 27
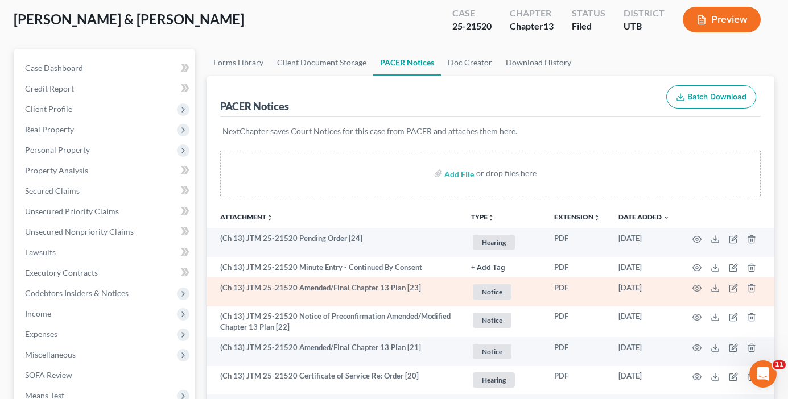
scroll to position [114, 0]
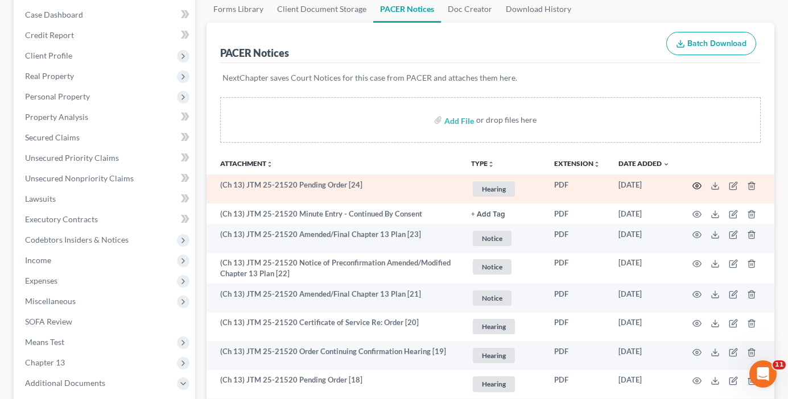
click at [692, 187] on icon "button" at bounding box center [696, 185] width 9 height 9
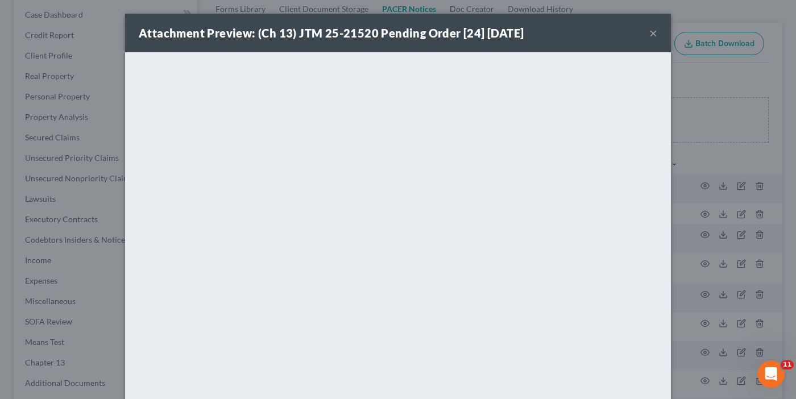
click at [649, 31] on button "×" at bounding box center [653, 33] width 8 height 14
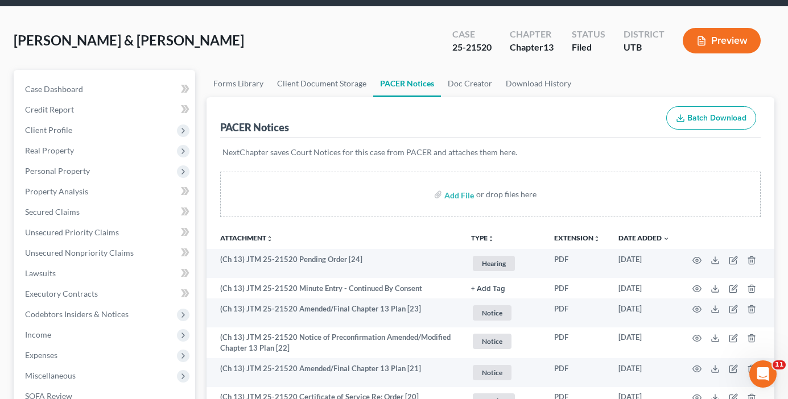
scroll to position [0, 0]
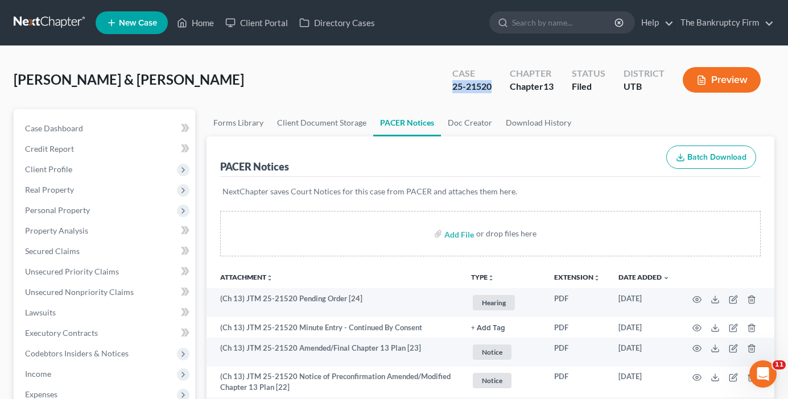
drag, startPoint x: 491, startPoint y: 86, endPoint x: 438, endPoint y: 89, distance: 53.0
click at [438, 89] on div "Case 25-21520 Chapter Chapter 13 Status Filed District UTB Preview" at bounding box center [605, 80] width 335 height 40
copy div "25-21520"
click at [205, 20] on link "Home" at bounding box center [195, 23] width 48 height 20
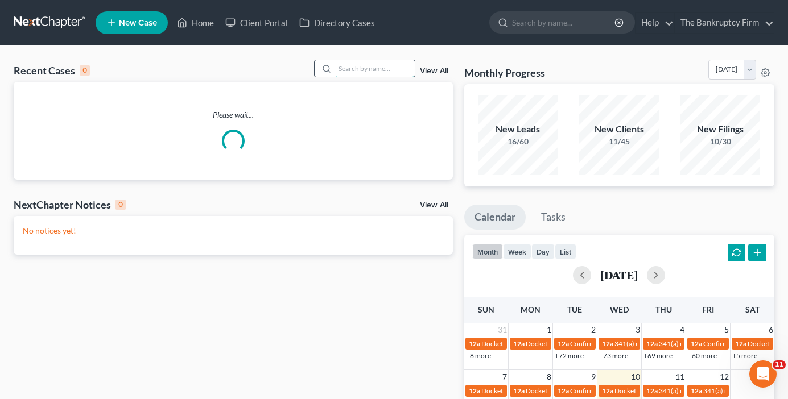
click at [347, 65] on input "search" at bounding box center [375, 68] width 80 height 16
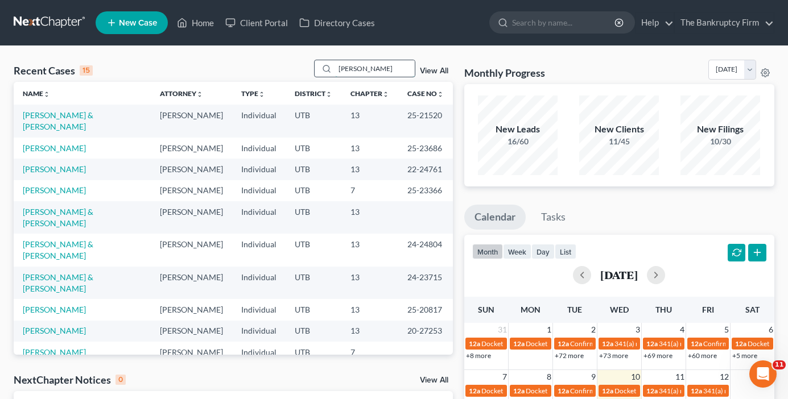
type input "hamblin"
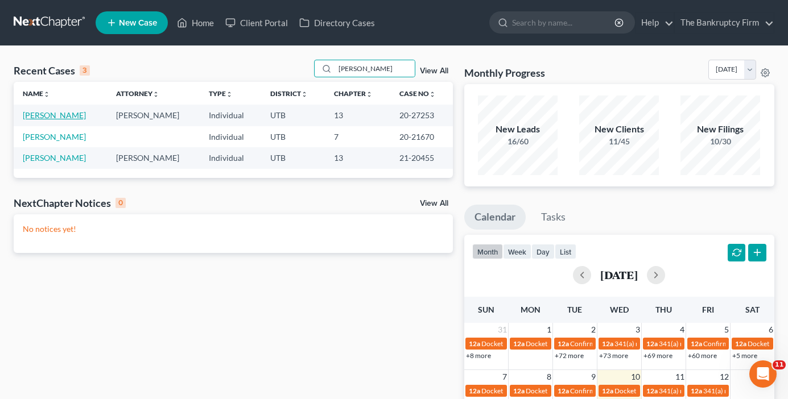
click at [47, 117] on link "Hamblin, Neldon" at bounding box center [54, 115] width 63 height 10
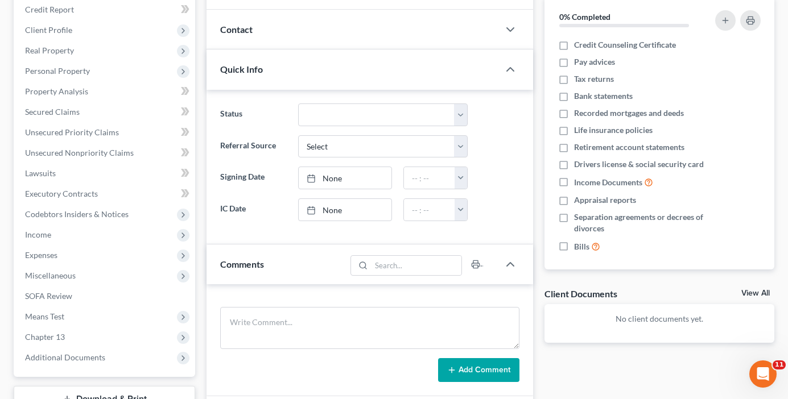
scroll to position [171, 0]
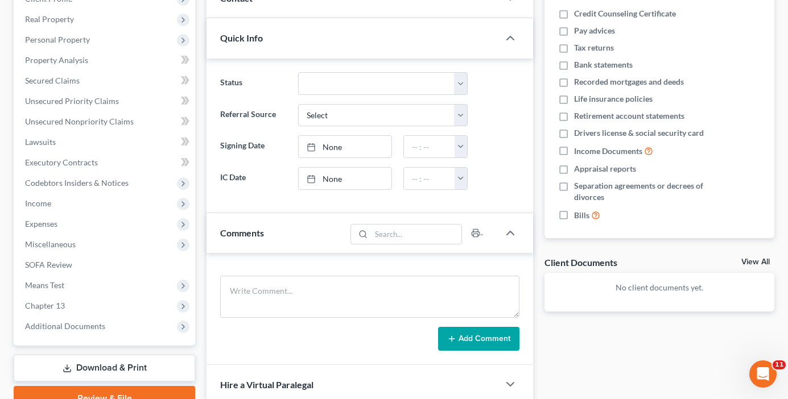
click at [756, 261] on link "View All" at bounding box center [755, 262] width 28 height 8
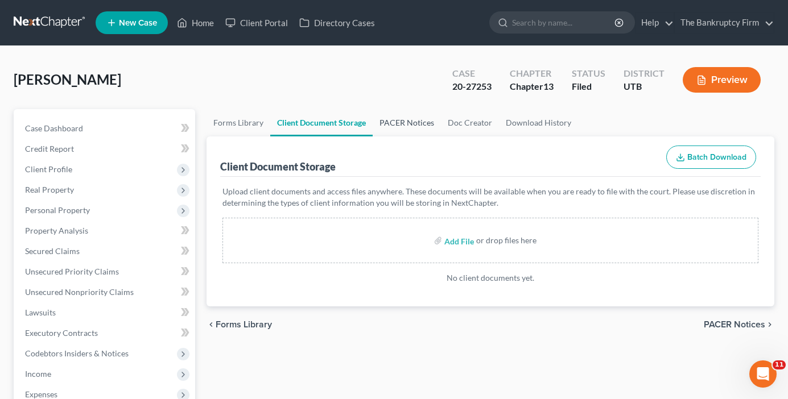
click at [384, 118] on link "PACER Notices" at bounding box center [406, 122] width 68 height 27
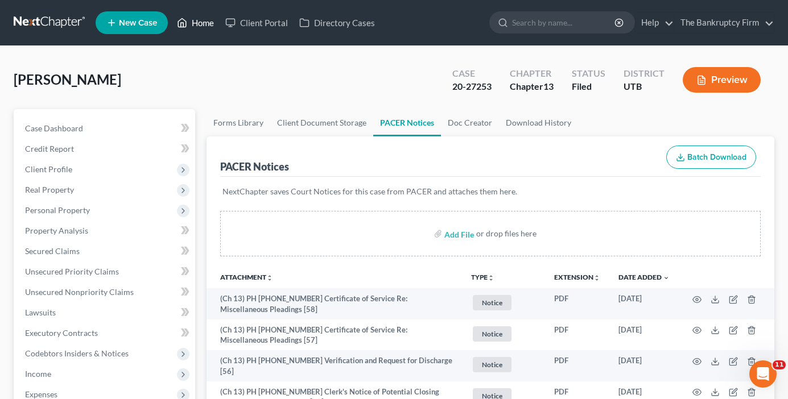
click at [198, 28] on link "Home" at bounding box center [195, 23] width 48 height 20
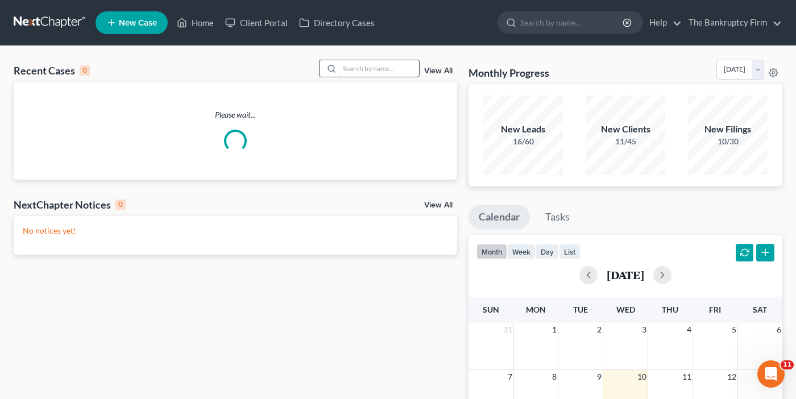
click at [362, 69] on input "search" at bounding box center [379, 68] width 80 height 16
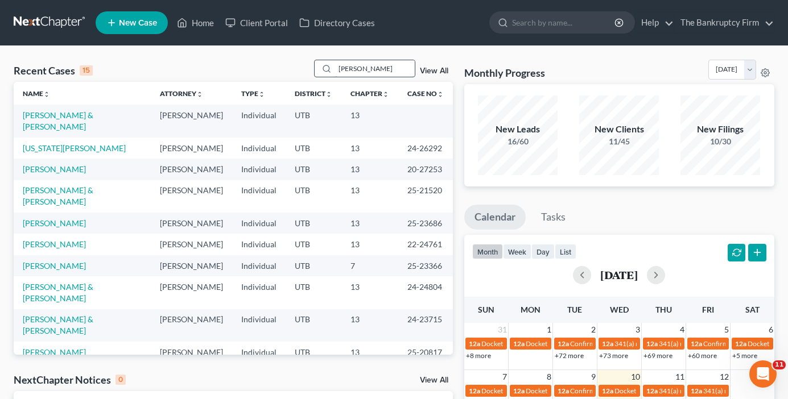
type input "norman"
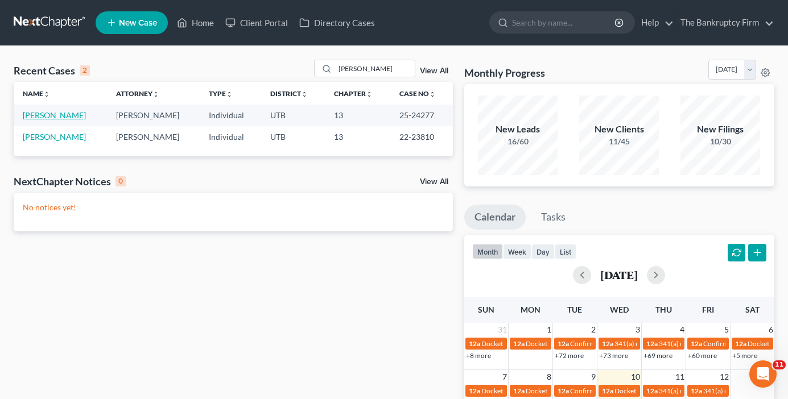
click at [47, 116] on link "Norman, Eileen" at bounding box center [54, 115] width 63 height 10
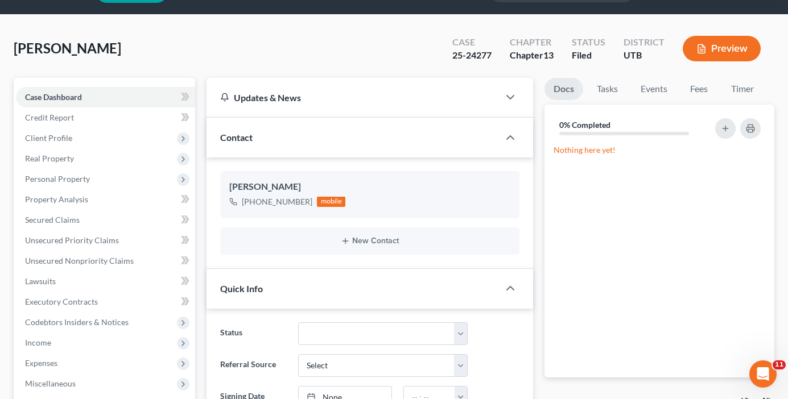
scroll to position [171, 0]
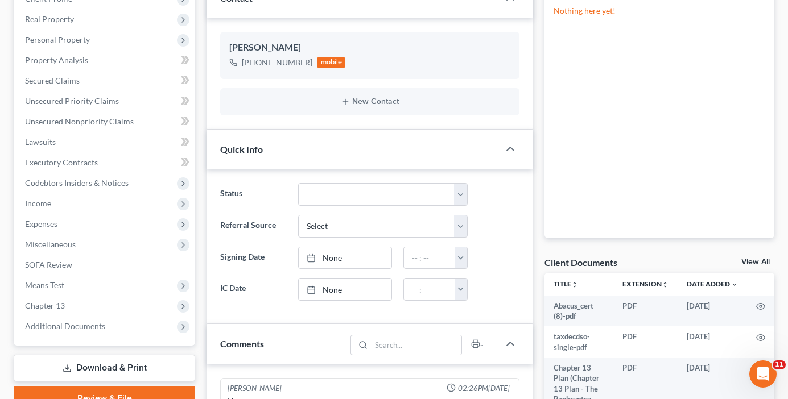
click at [750, 261] on link "View All" at bounding box center [755, 262] width 28 height 8
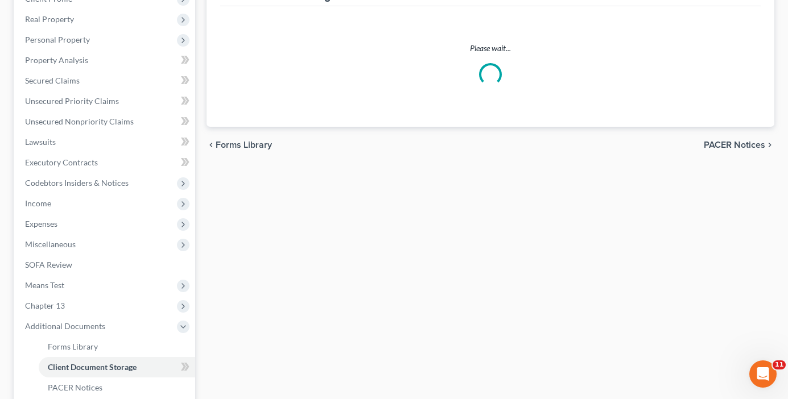
scroll to position [22, 0]
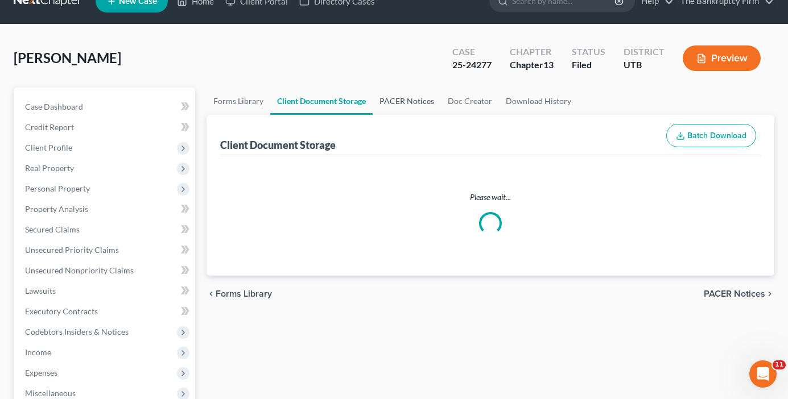
select select "26"
select select "30"
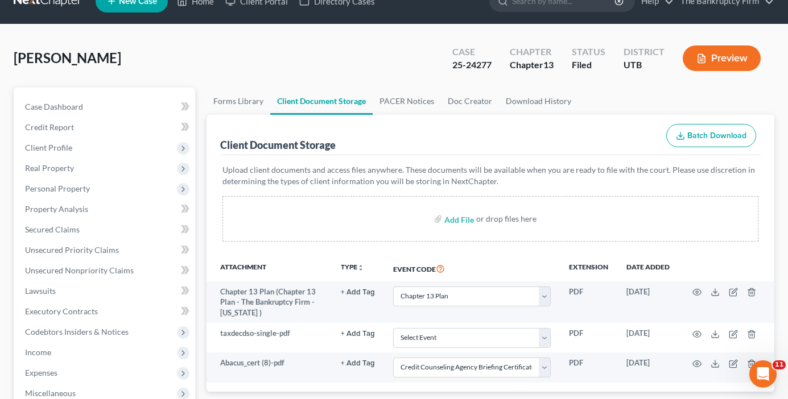
scroll to position [0, 0]
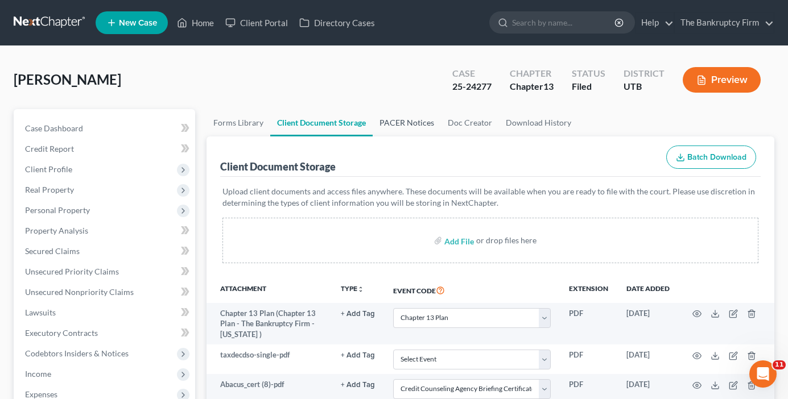
click at [414, 126] on link "PACER Notices" at bounding box center [406, 122] width 68 height 27
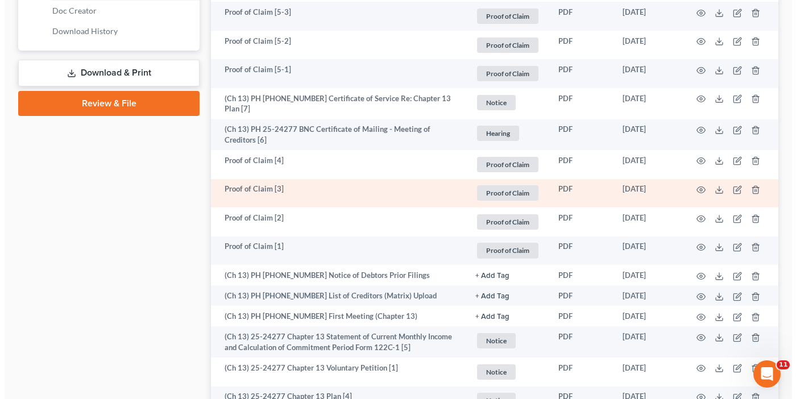
scroll to position [569, 0]
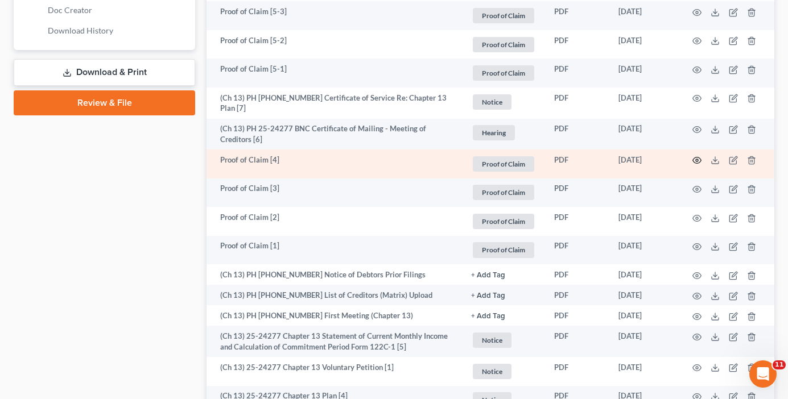
click at [694, 158] on icon "button" at bounding box center [697, 161] width 9 height 6
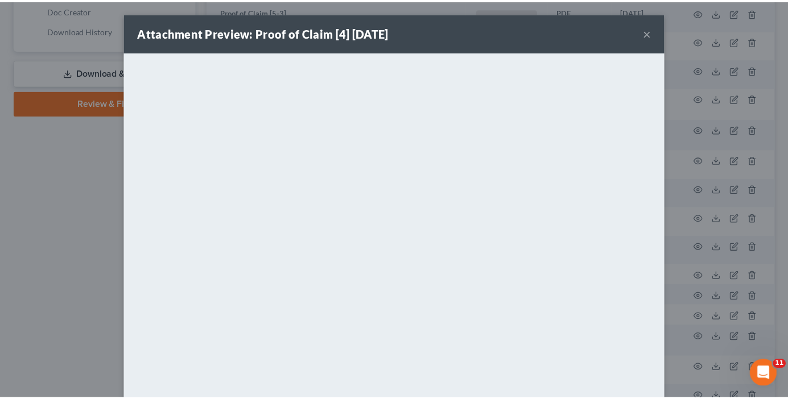
scroll to position [0, 0]
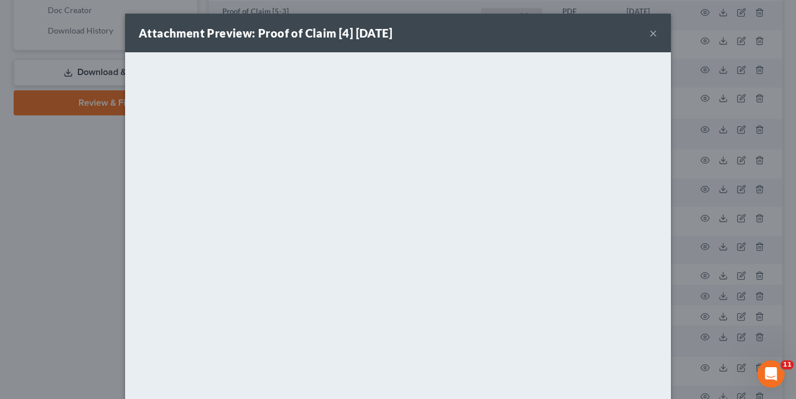
click at [649, 30] on button "×" at bounding box center [653, 33] width 8 height 14
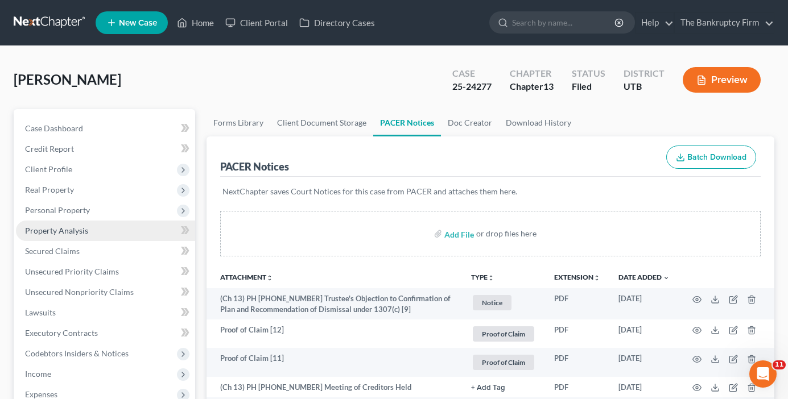
click at [52, 229] on span "Property Analysis" at bounding box center [56, 231] width 63 height 10
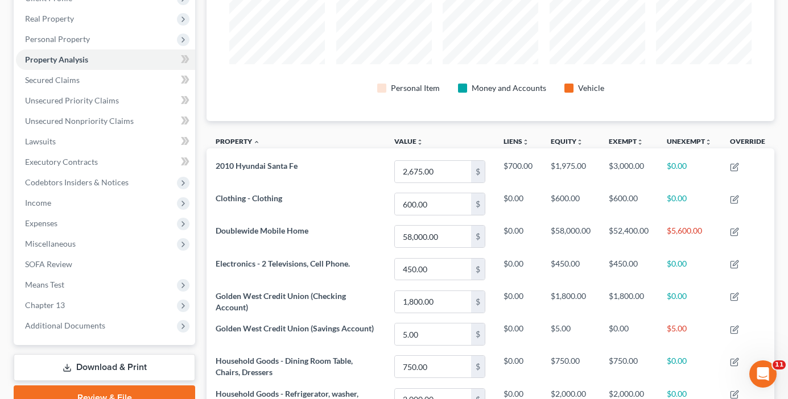
scroll to position [171, 0]
click at [63, 35] on span "Personal Property" at bounding box center [57, 40] width 65 height 10
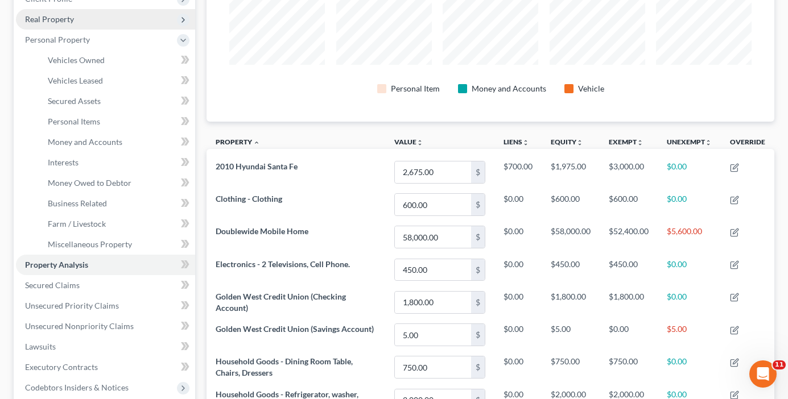
click at [53, 22] on span "Real Property" at bounding box center [49, 19] width 49 height 10
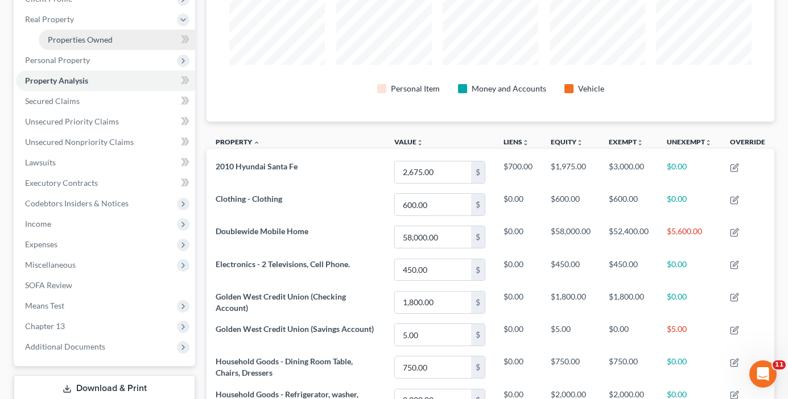
click at [81, 43] on span "Properties Owned" at bounding box center [80, 40] width 65 height 10
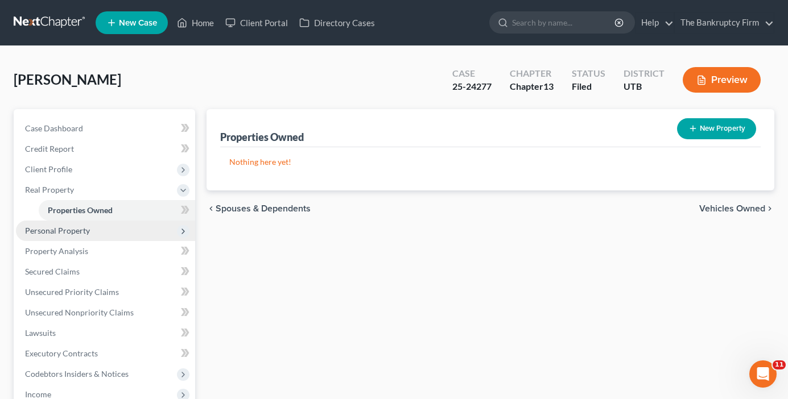
click at [55, 234] on span "Personal Property" at bounding box center [57, 231] width 65 height 10
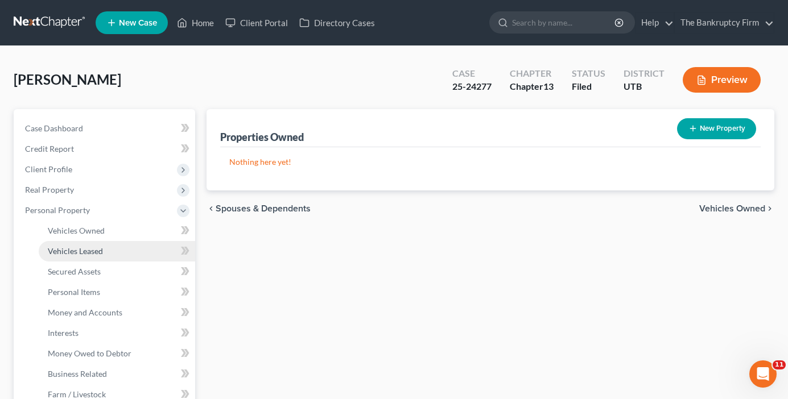
click at [83, 245] on link "Vehicles Leased" at bounding box center [117, 251] width 156 height 20
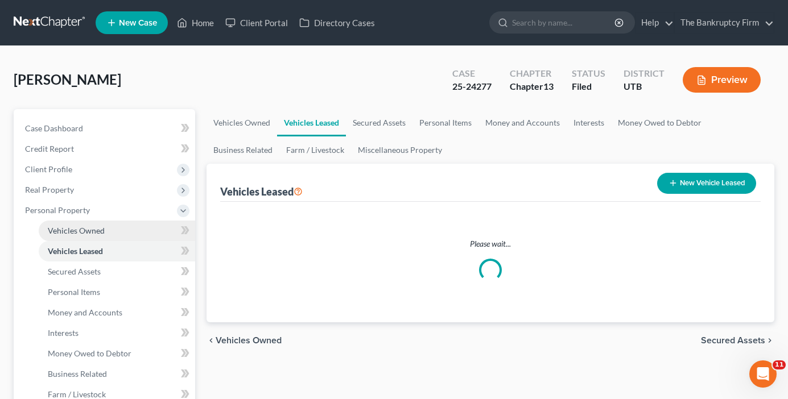
click at [91, 229] on span "Vehicles Owned" at bounding box center [76, 231] width 57 height 10
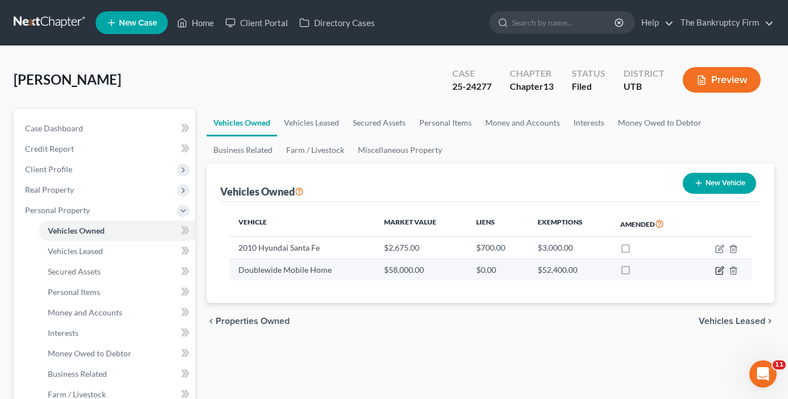
click at [719, 270] on icon "button" at bounding box center [720, 269] width 5 height 5
select select "0"
select select "2"
select select "0"
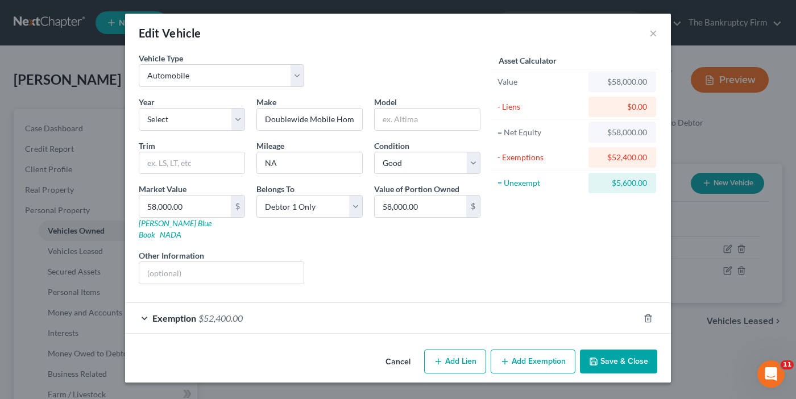
click at [321, 308] on div "Exemption $52,400.00" at bounding box center [382, 318] width 514 height 30
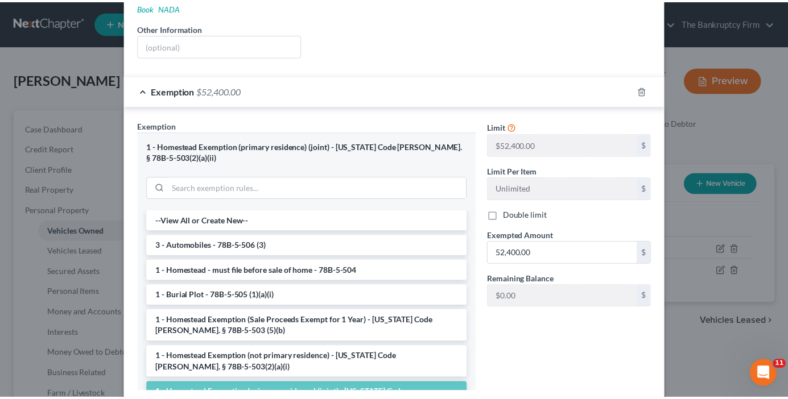
scroll to position [280, 0]
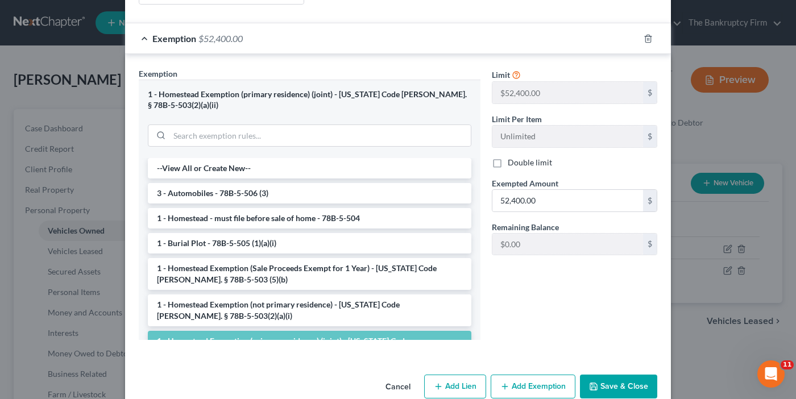
click at [399, 376] on button "Cancel" at bounding box center [397, 387] width 43 height 23
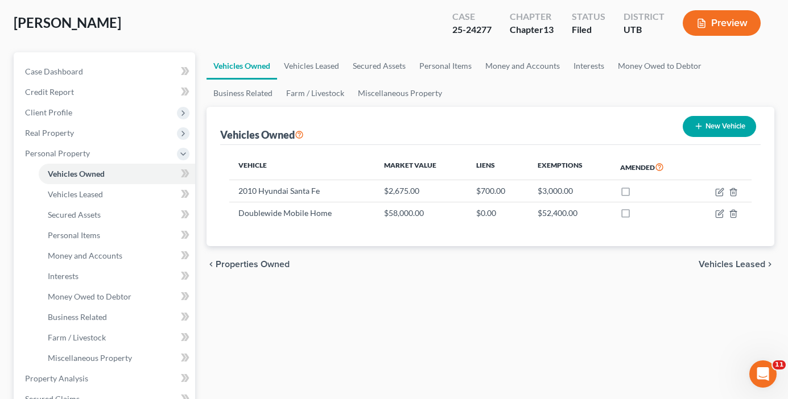
scroll to position [0, 0]
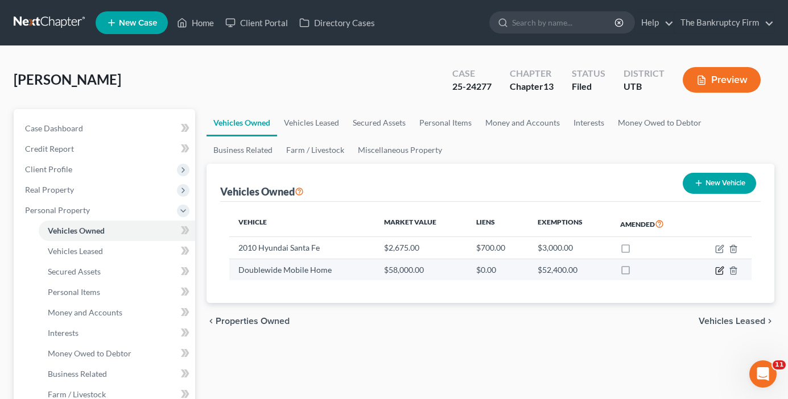
click at [719, 268] on icon "button" at bounding box center [719, 270] width 9 height 9
select select "0"
select select "2"
select select "0"
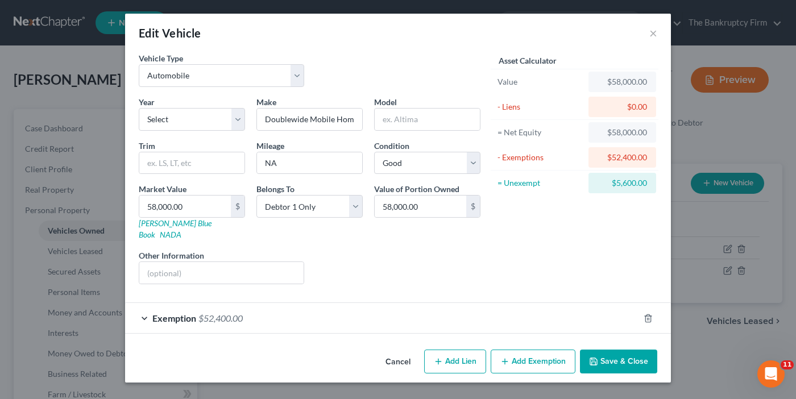
click at [407, 359] on button "Cancel" at bounding box center [397, 362] width 43 height 23
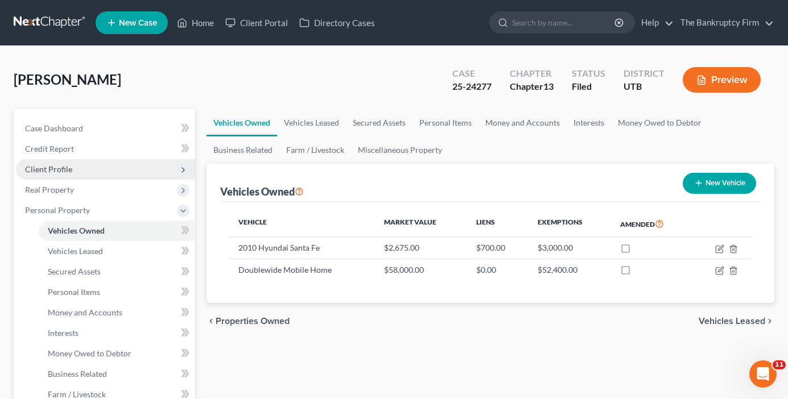
click at [52, 165] on span "Client Profile" at bounding box center [48, 169] width 47 height 10
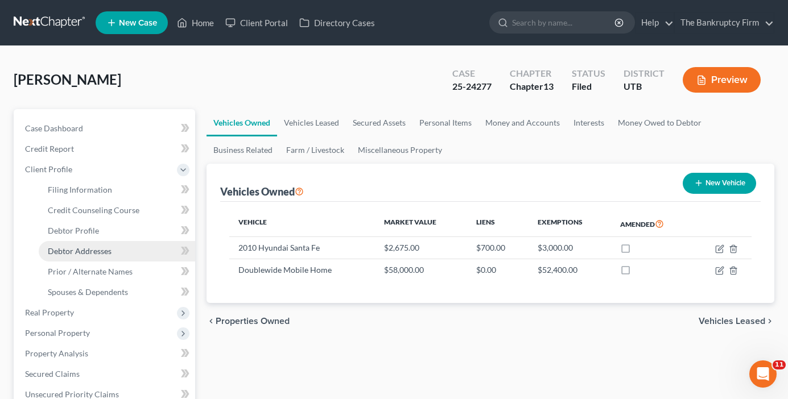
click at [88, 254] on span "Debtor Addresses" at bounding box center [80, 251] width 64 height 10
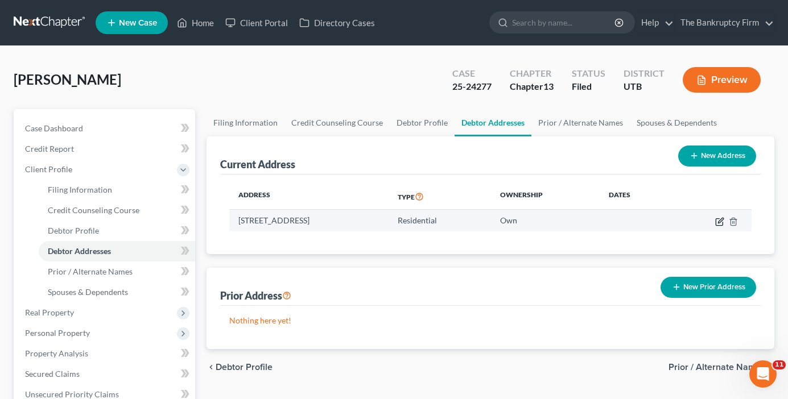
click at [718, 222] on icon "button" at bounding box center [720, 220] width 5 height 5
select select "46"
select select "0"
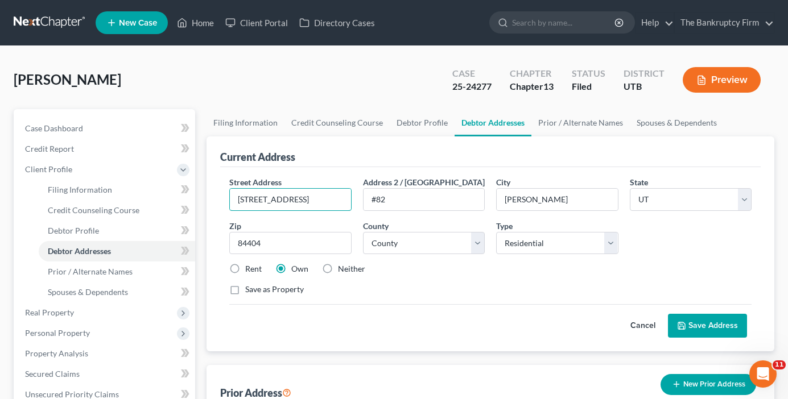
drag, startPoint x: 313, startPoint y: 198, endPoint x: 198, endPoint y: 190, distance: 115.1
click at [66, 135] on link "Case Dashboard" at bounding box center [105, 128] width 179 height 20
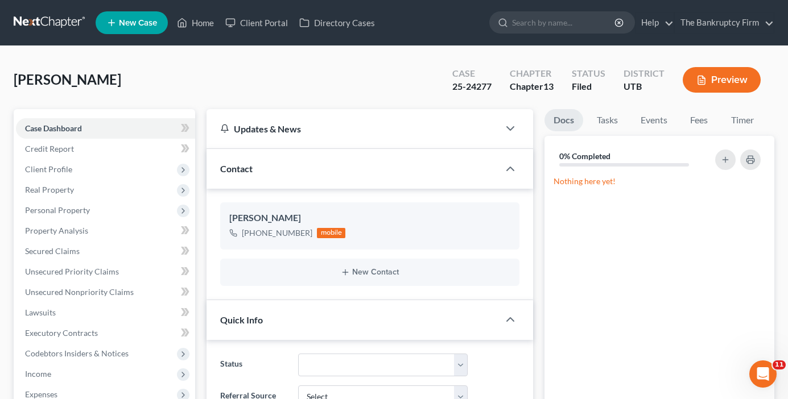
click at [199, 14] on link "Home" at bounding box center [195, 23] width 48 height 20
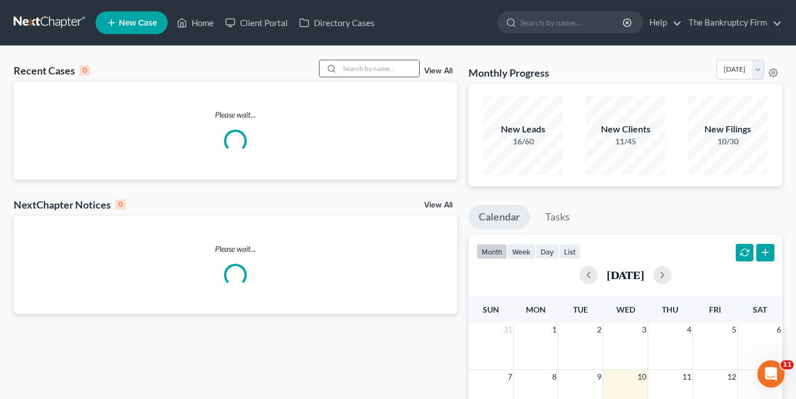
click at [379, 65] on input "search" at bounding box center [379, 68] width 80 height 16
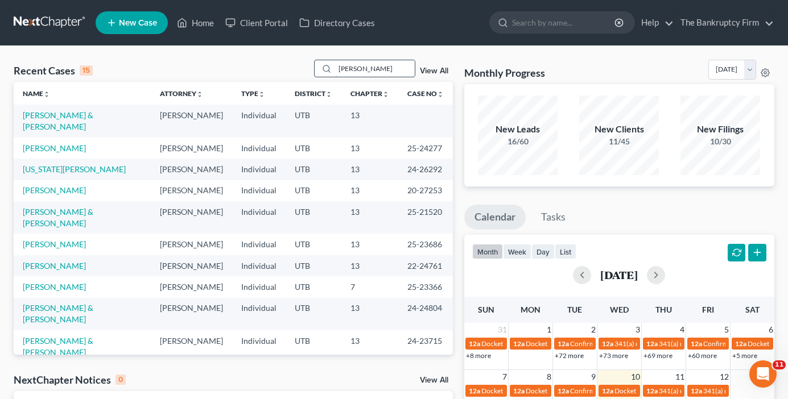
type input "holmes"
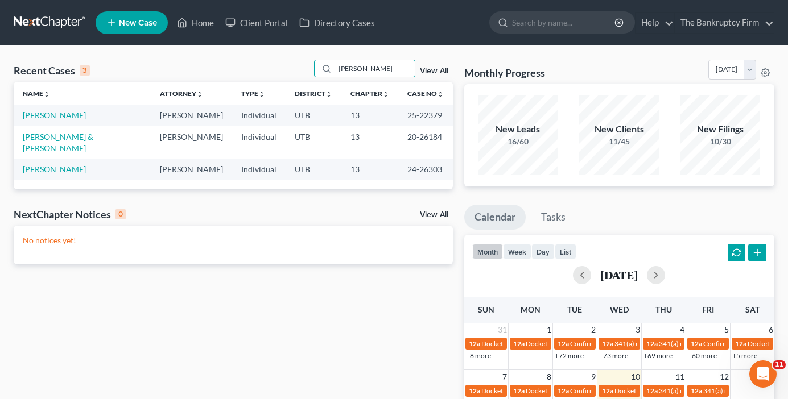
click at [50, 115] on link "Holmes, Lynda" at bounding box center [54, 115] width 63 height 10
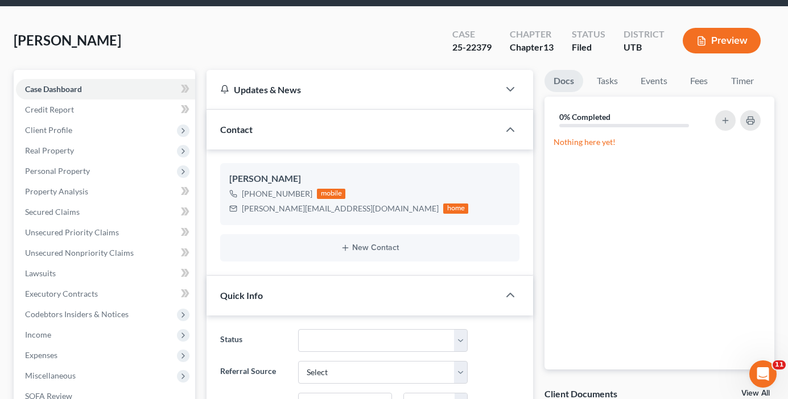
scroll to position [171, 0]
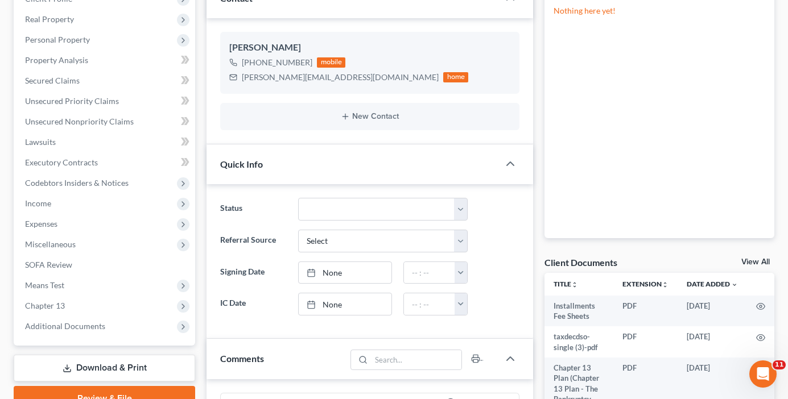
click at [738, 264] on div "Client Documents View All" at bounding box center [659, 264] width 230 height 16
click at [744, 260] on link "View All" at bounding box center [755, 262] width 28 height 8
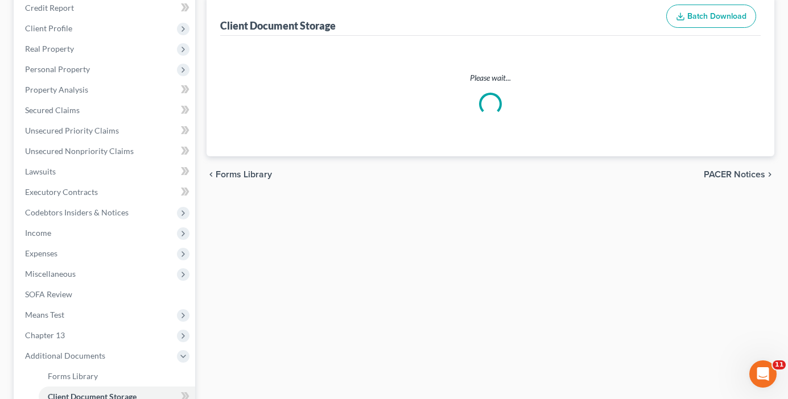
scroll to position [13, 0]
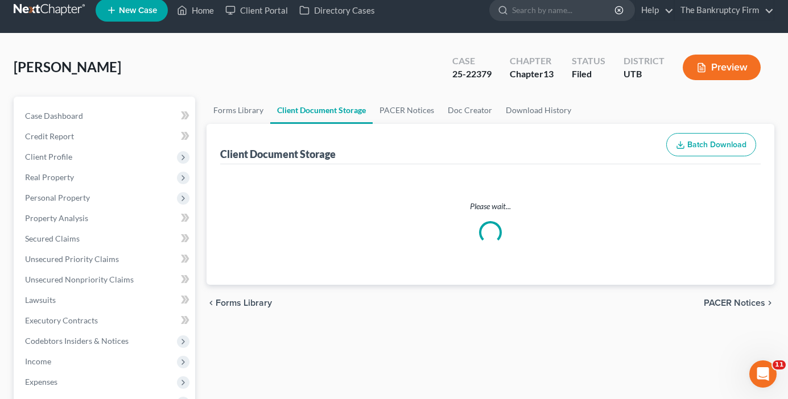
select select "30"
select select "26"
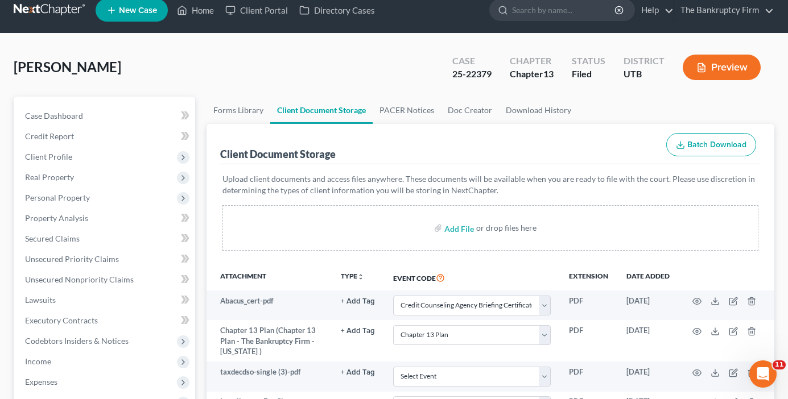
scroll to position [0, 0]
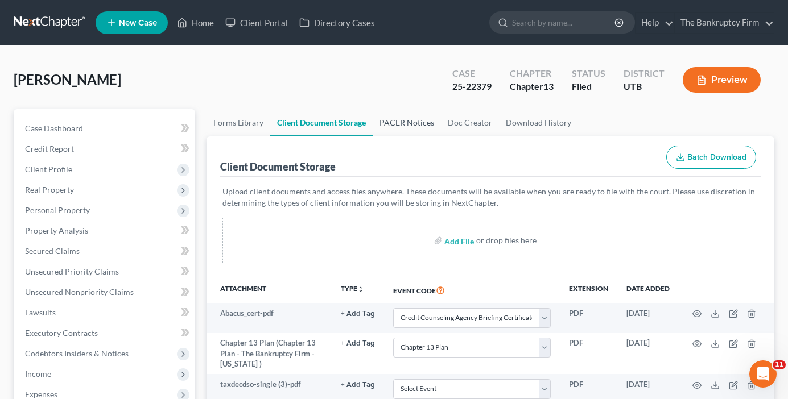
click at [403, 118] on link "PACER Notices" at bounding box center [406, 122] width 68 height 27
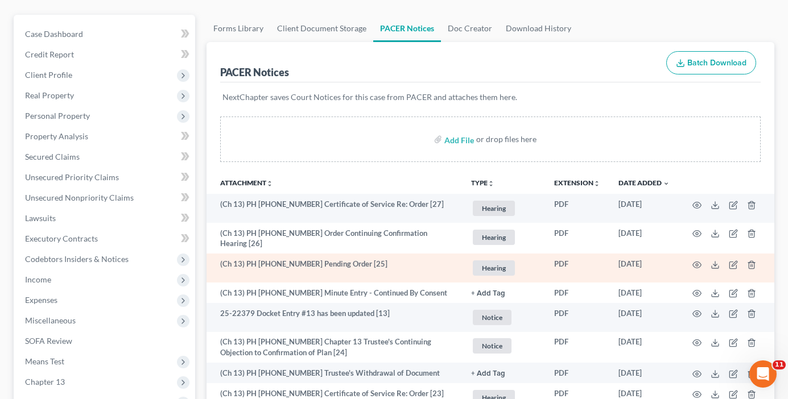
scroll to position [114, 0]
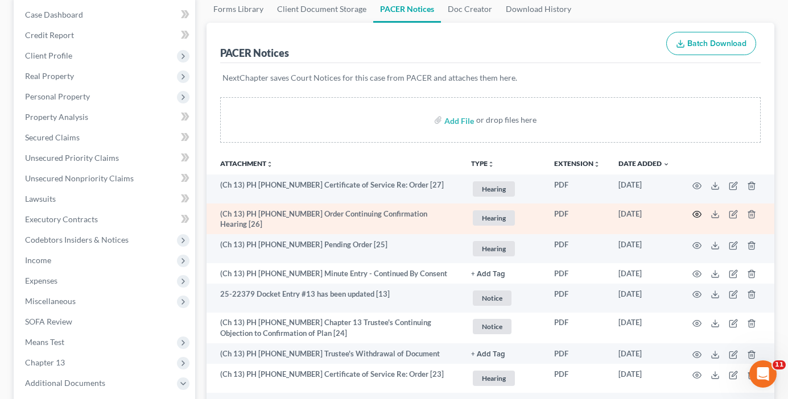
click at [700, 214] on icon "button" at bounding box center [697, 215] width 9 height 6
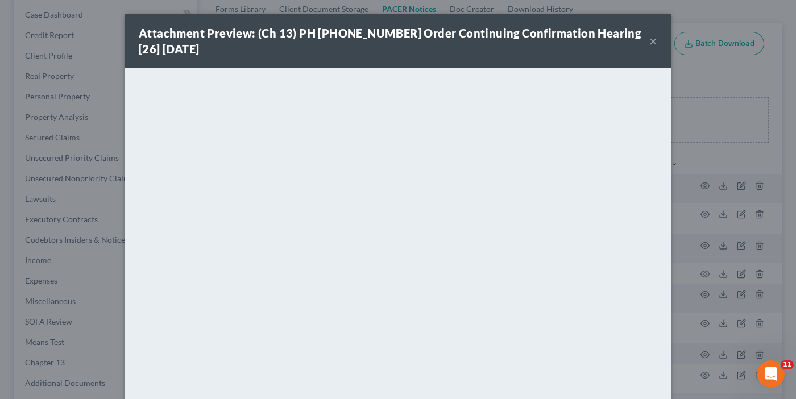
click at [650, 41] on button "×" at bounding box center [653, 41] width 8 height 14
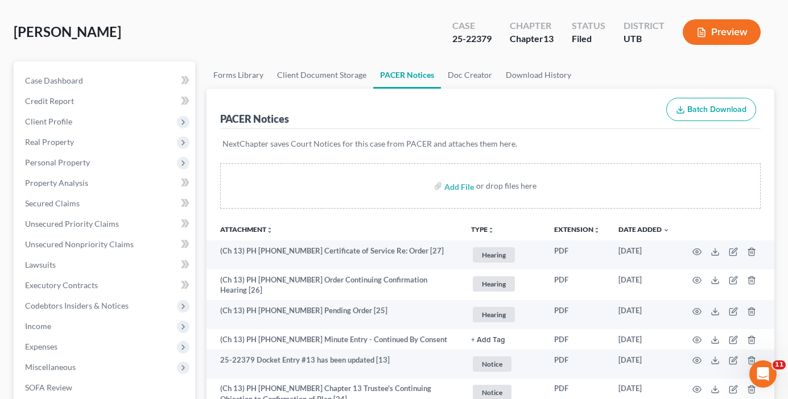
scroll to position [0, 0]
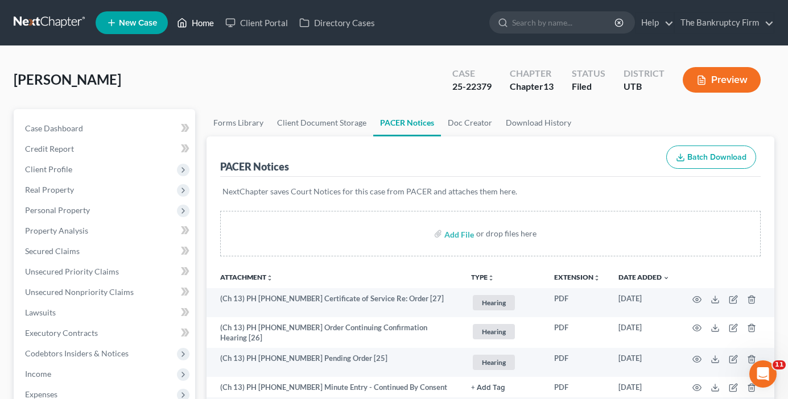
click at [200, 24] on link "Home" at bounding box center [195, 23] width 48 height 20
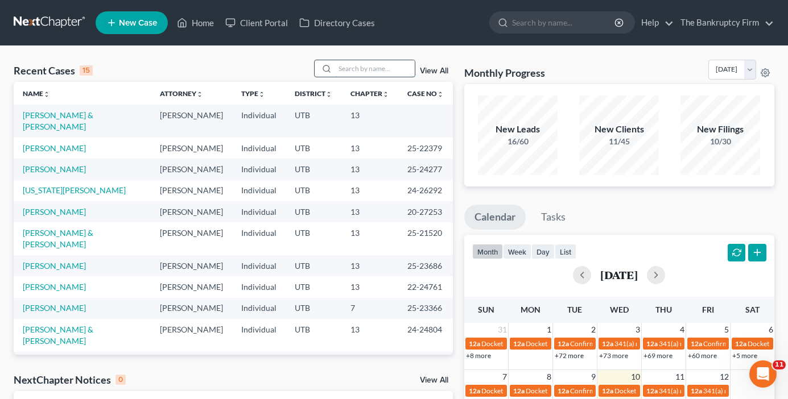
click at [357, 71] on input "search" at bounding box center [375, 68] width 80 height 16
type input "puttuck"
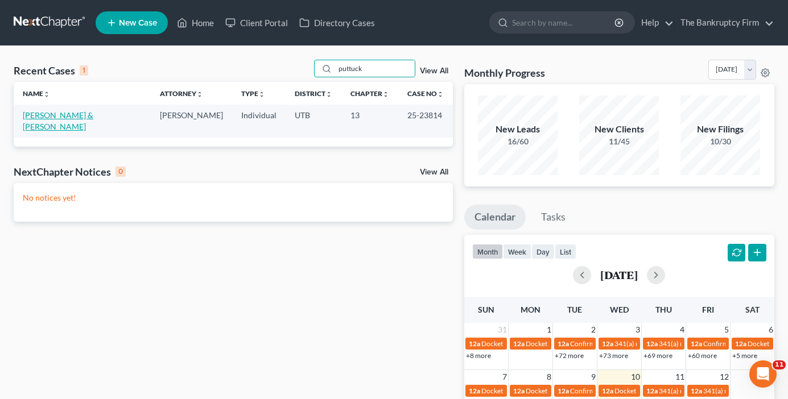
click at [66, 111] on link "Puttuck, David & Janet" at bounding box center [58, 120] width 71 height 21
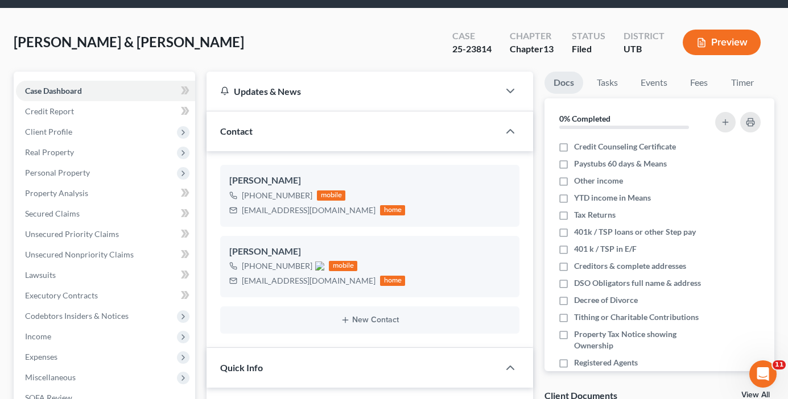
scroll to position [57, 0]
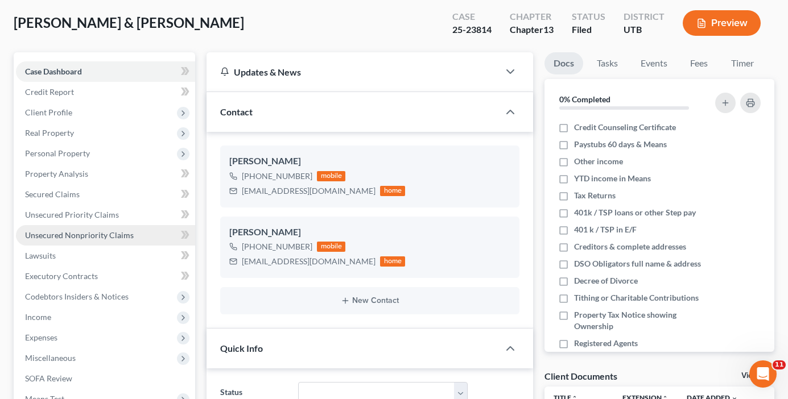
click at [79, 234] on span "Unsecured Nonpriority Claims" at bounding box center [79, 235] width 109 height 10
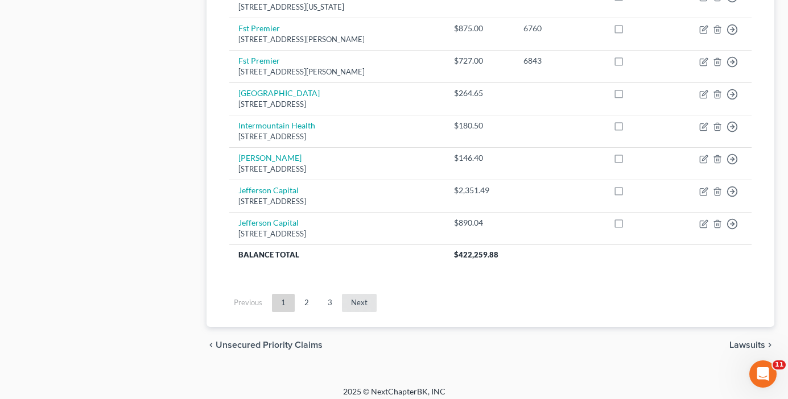
click at [363, 304] on link "Next" at bounding box center [359, 303] width 35 height 18
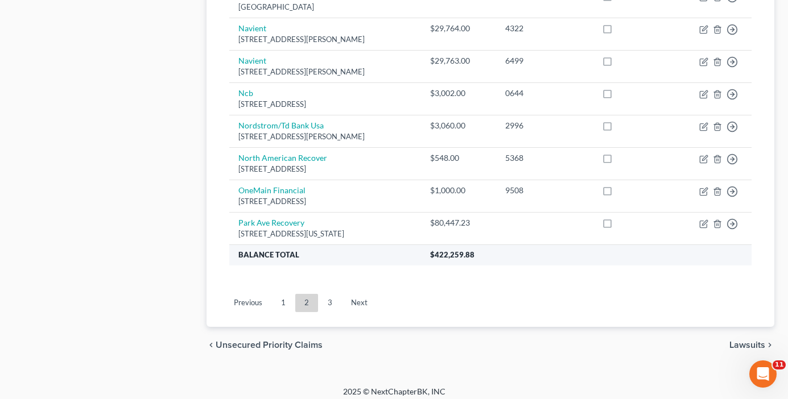
scroll to position [917, 0]
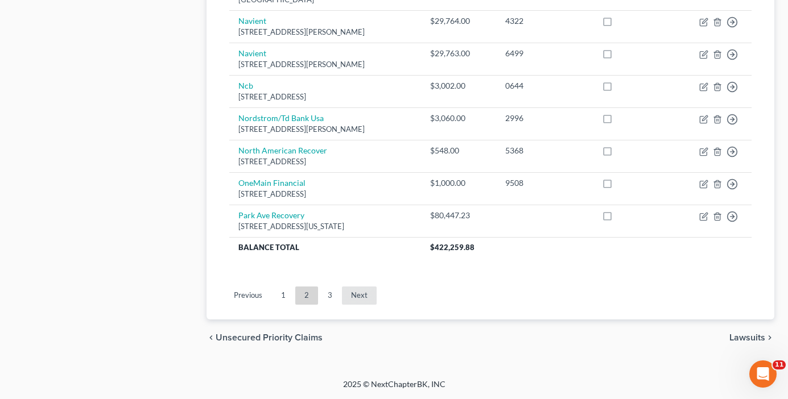
click at [359, 300] on link "Next" at bounding box center [359, 296] width 35 height 18
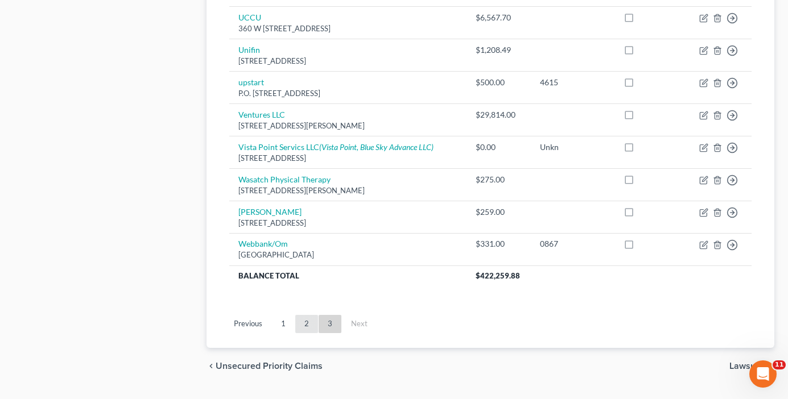
scroll to position [690, 0]
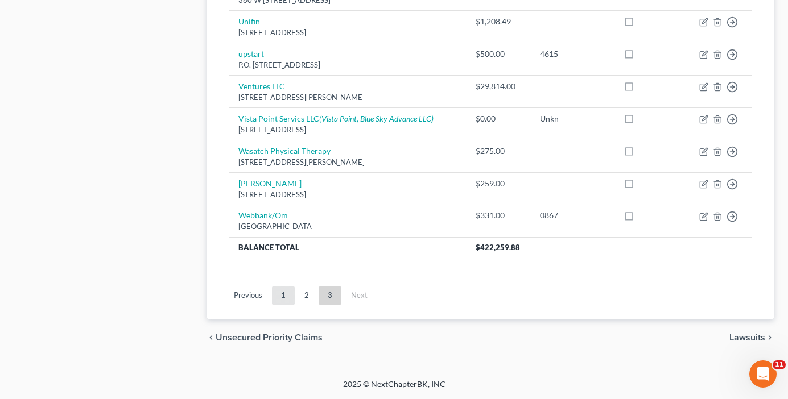
click at [284, 298] on link "1" at bounding box center [283, 296] width 23 height 18
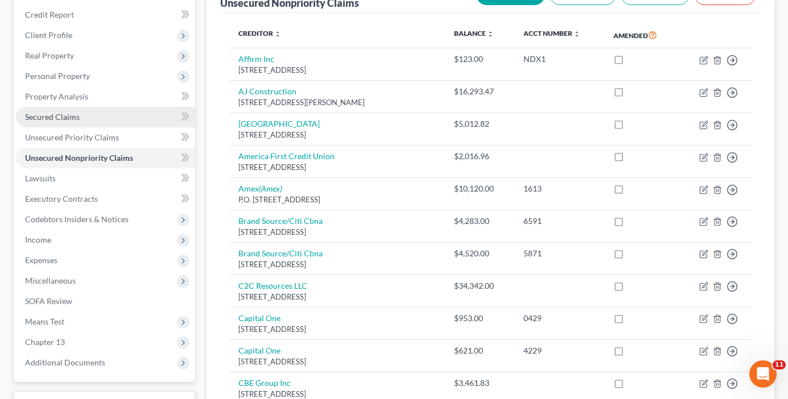
scroll to position [122, 0]
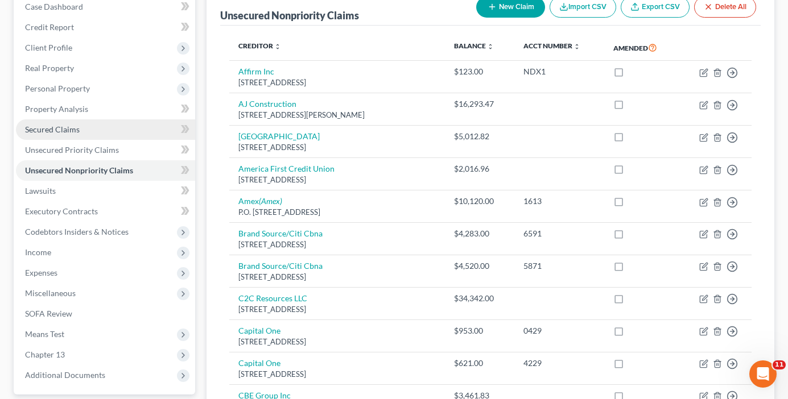
click at [60, 125] on span "Secured Claims" at bounding box center [52, 130] width 55 height 10
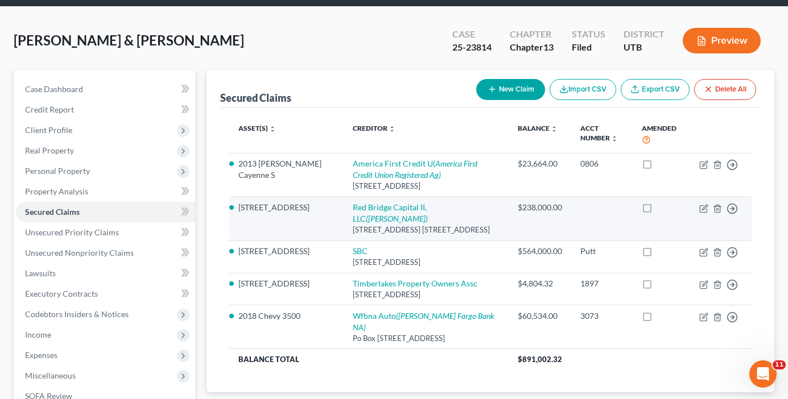
scroll to position [57, 0]
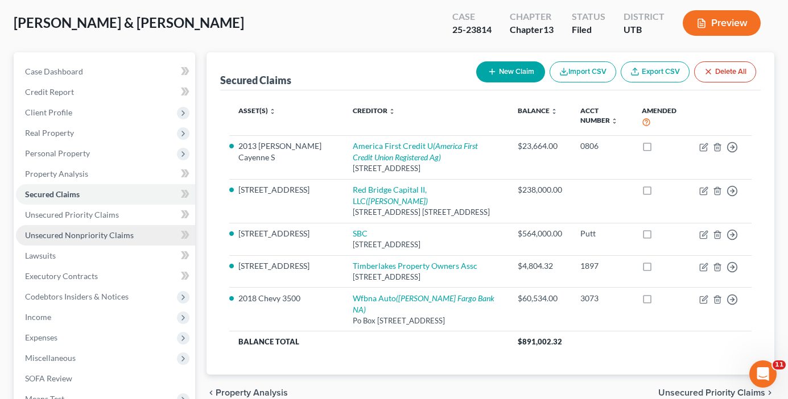
click at [70, 237] on span "Unsecured Nonpriority Claims" at bounding box center [79, 235] width 109 height 10
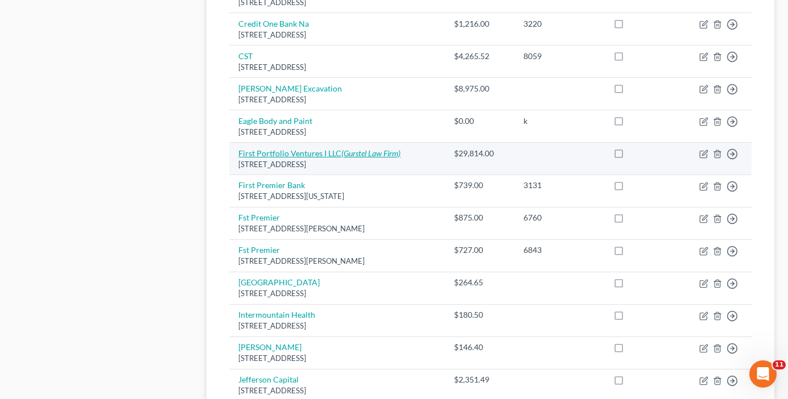
scroll to position [739, 0]
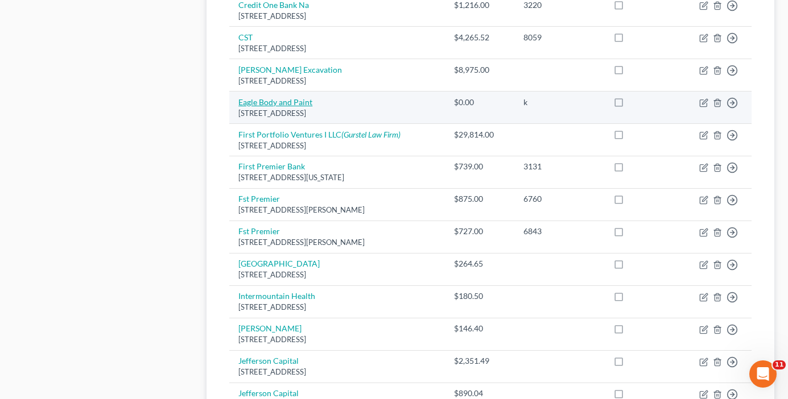
click at [276, 102] on link "Eagle Body and Paint" at bounding box center [275, 102] width 74 height 10
select select "46"
select select "2"
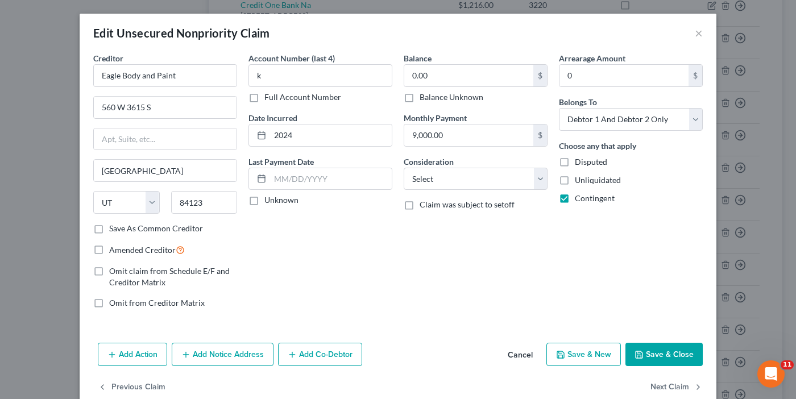
click at [657, 354] on button "Save & Close" at bounding box center [663, 355] width 77 height 24
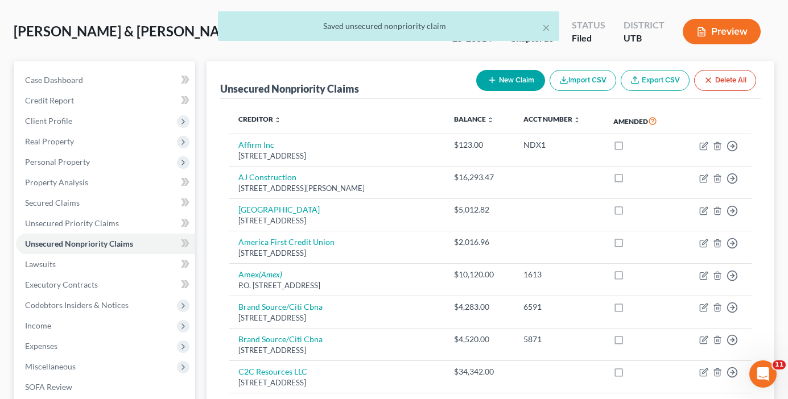
scroll to position [0, 0]
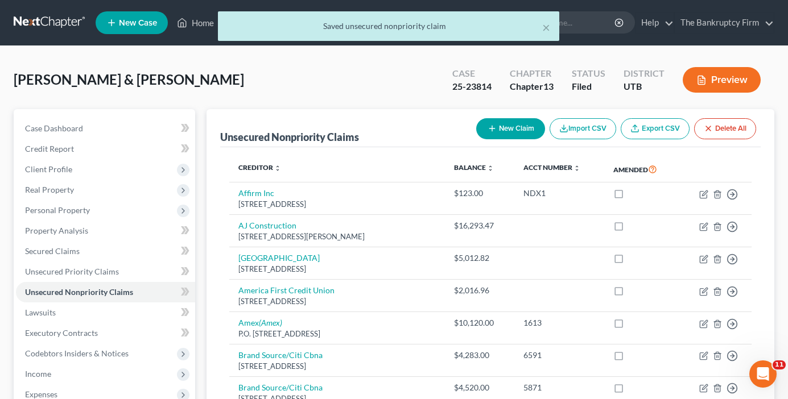
click at [198, 19] on div "× Saved unsecured nonpriority claim" at bounding box center [388, 28] width 788 height 35
click at [548, 26] on button "×" at bounding box center [546, 27] width 8 height 14
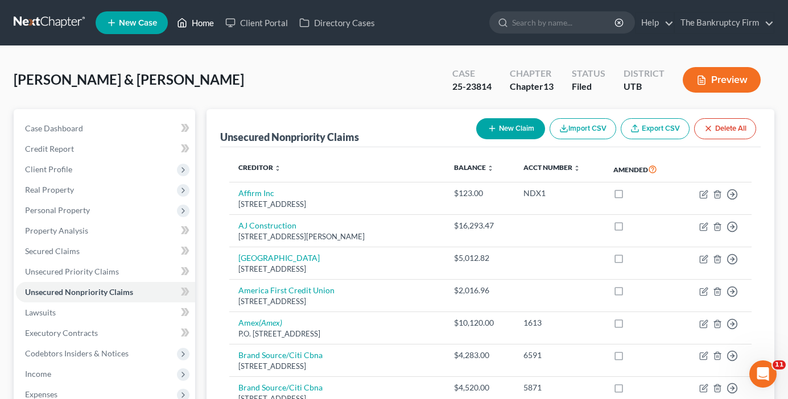
click at [198, 22] on link "Home" at bounding box center [195, 23] width 48 height 20
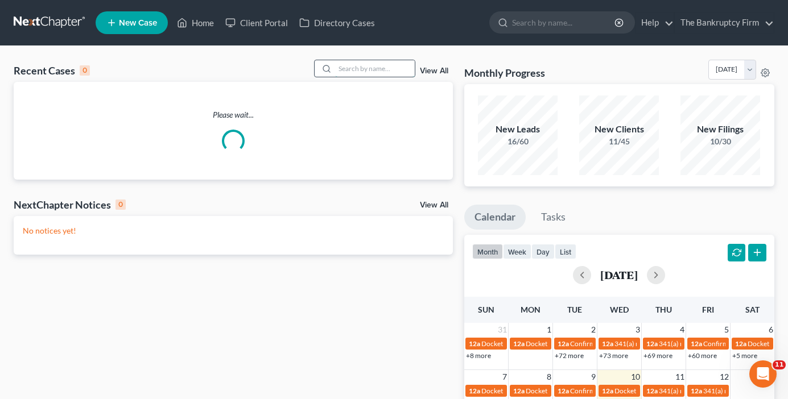
click at [365, 65] on input "search" at bounding box center [375, 68] width 80 height 16
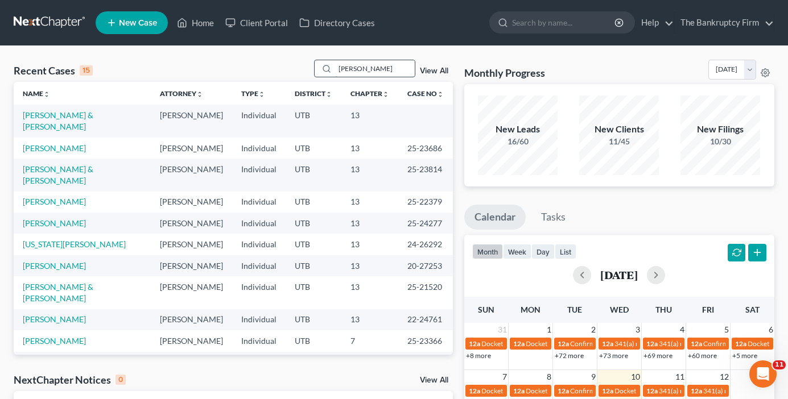
type input "manning"
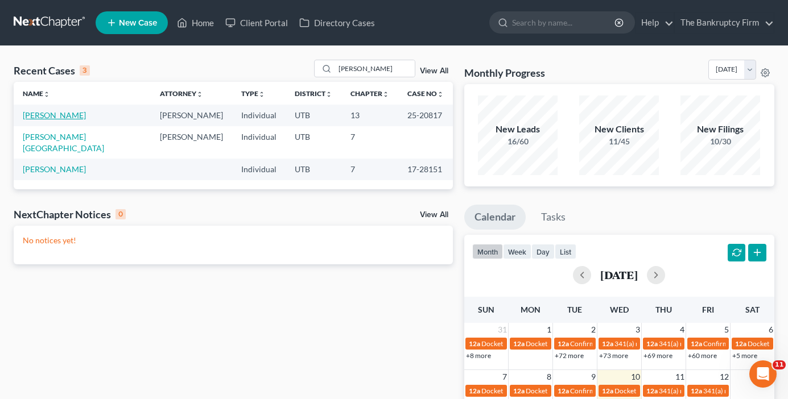
click at [51, 113] on link "Manning, Mark" at bounding box center [54, 115] width 63 height 10
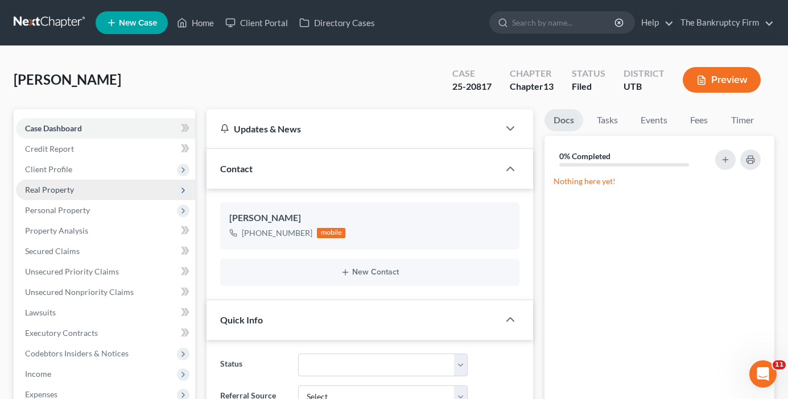
scroll to position [78, 0]
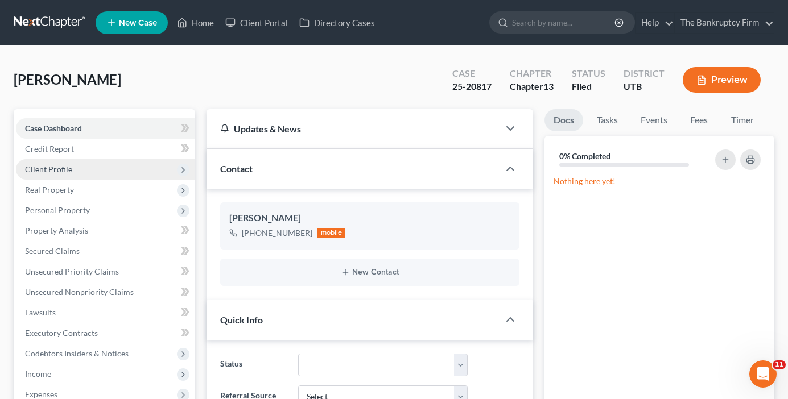
click at [49, 173] on span "Client Profile" at bounding box center [48, 169] width 47 height 10
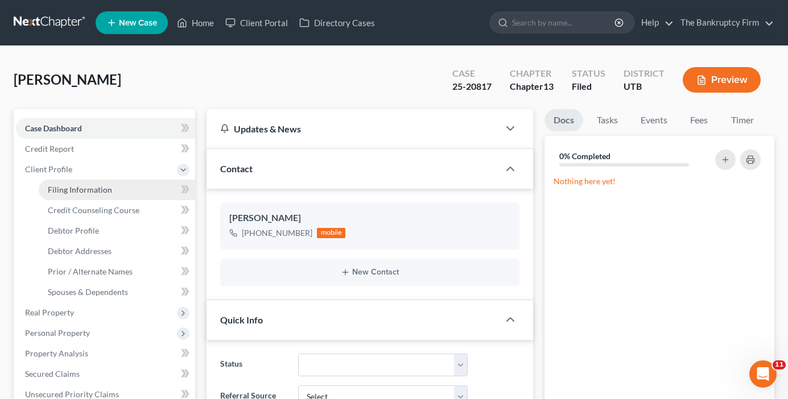
click at [98, 191] on span "Filing Information" at bounding box center [80, 190] width 64 height 10
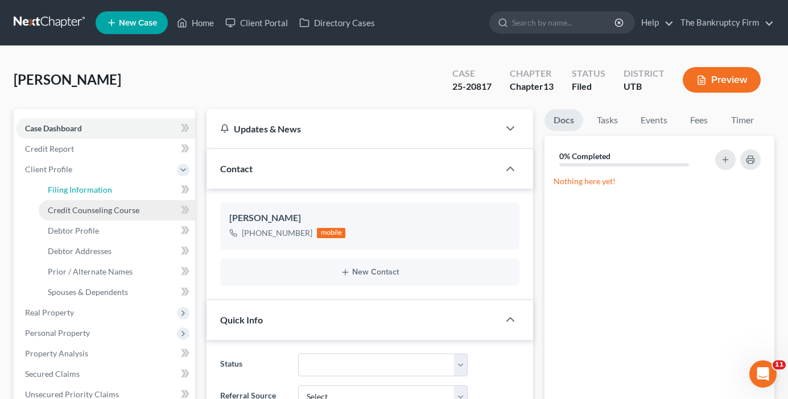
select select "1"
select select "0"
select select "3"
select select "81"
select select "0"
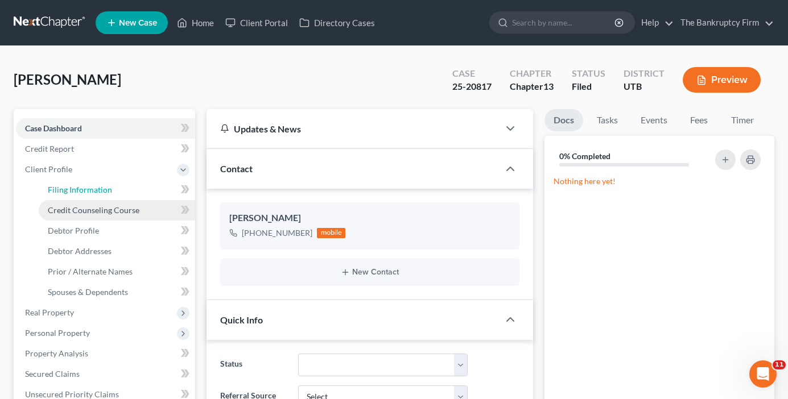
select select "46"
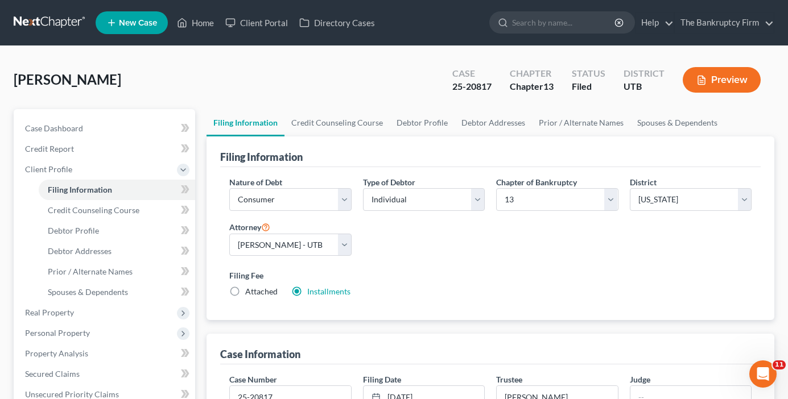
click at [231, 73] on div "Manning, Mark Upgraded Case 25-20817 Chapter Chapter 13 Status Filed District U…" at bounding box center [394, 84] width 760 height 49
click at [520, 202] on select "Select 7 11 12 13" at bounding box center [557, 199] width 122 height 23
select select "0"
click at [496, 188] on select "Select 7 11 12 13" at bounding box center [557, 199] width 122 height 23
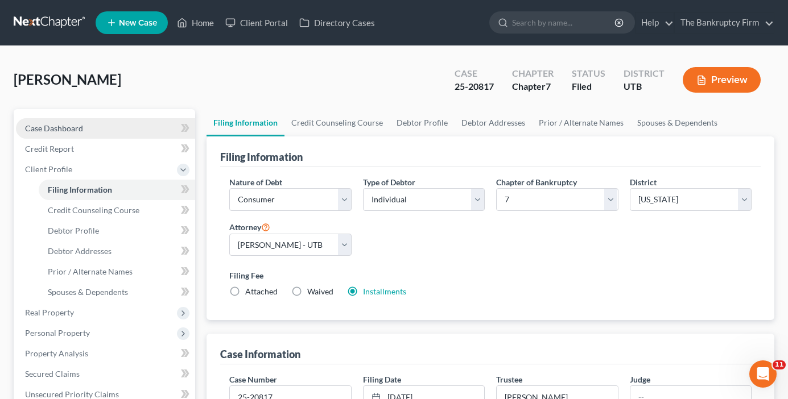
click at [64, 122] on link "Case Dashboard" at bounding box center [105, 128] width 179 height 20
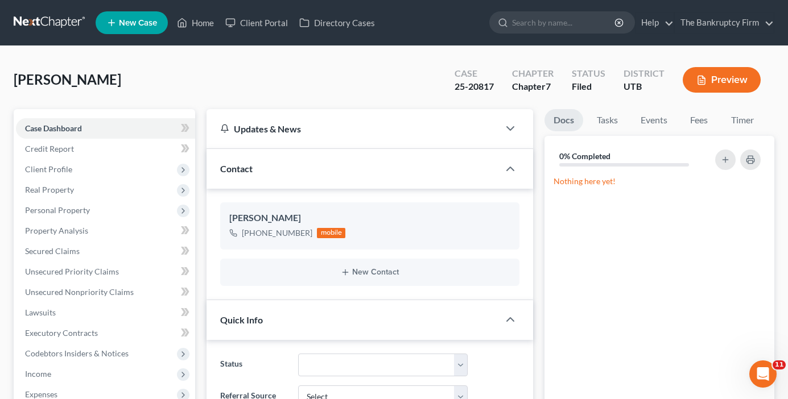
scroll to position [78, 0]
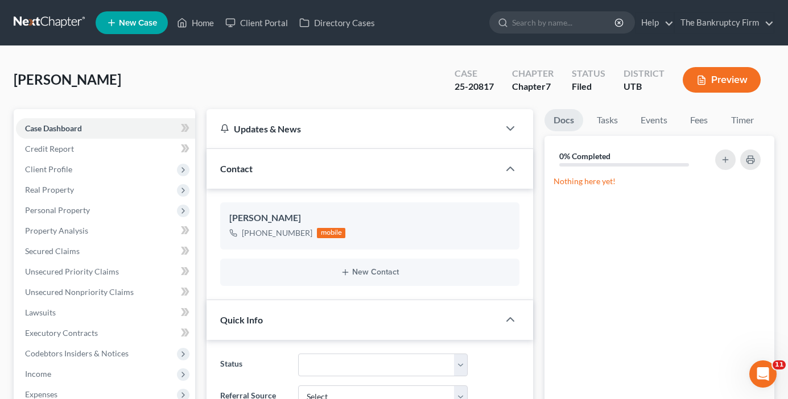
drag, startPoint x: 233, startPoint y: 81, endPoint x: 441, endPoint y: 77, distance: 207.6
click at [233, 81] on div "Manning, Mark Upgraded Case 25-20817 Chapter Chapter 7 Status Filed District UT…" at bounding box center [394, 84] width 760 height 49
drag, startPoint x: 495, startPoint y: 86, endPoint x: 451, endPoint y: 84, distance: 43.8
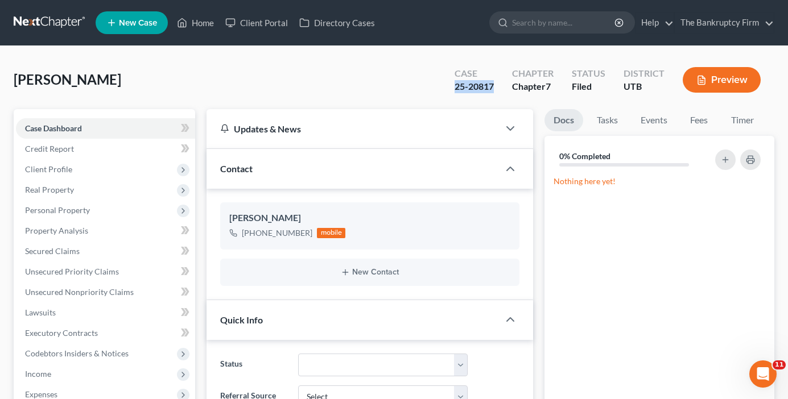
click at [454, 90] on div "Case 25-20817" at bounding box center [473, 81] width 57 height 34
copy div "25-20817"
click at [224, 76] on div "Manning, Mark Upgraded Case 25-20817 Chapter Chapter 7 Status Filed District UT…" at bounding box center [394, 84] width 760 height 49
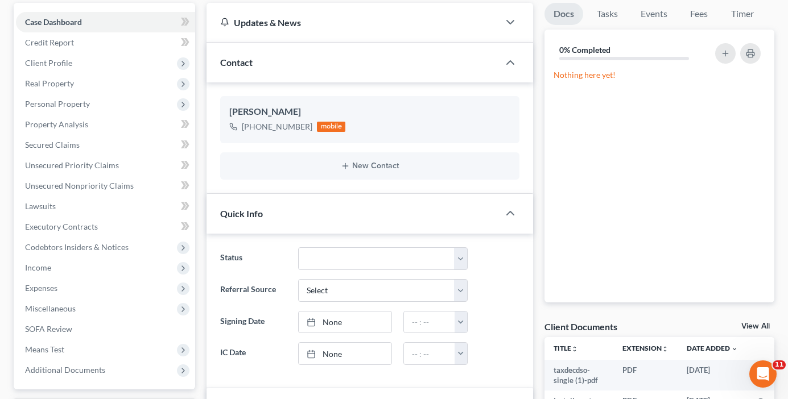
scroll to position [0, 0]
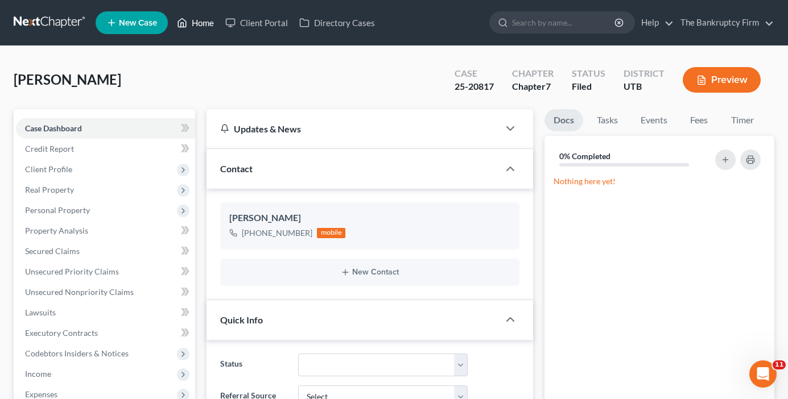
click at [204, 25] on link "Home" at bounding box center [195, 23] width 48 height 20
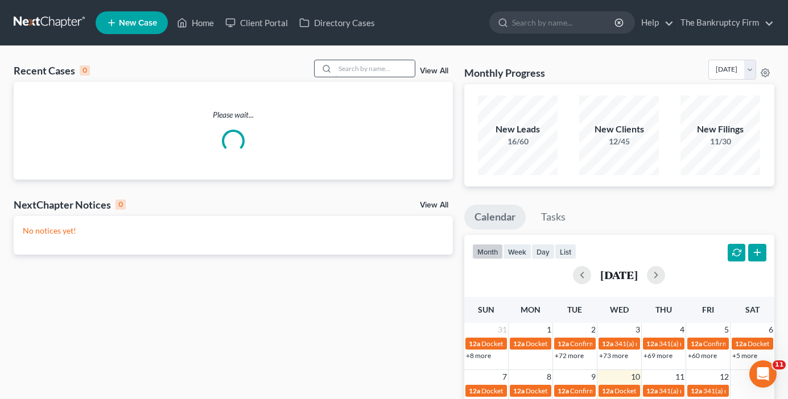
click at [377, 68] on input "search" at bounding box center [375, 68] width 80 height 16
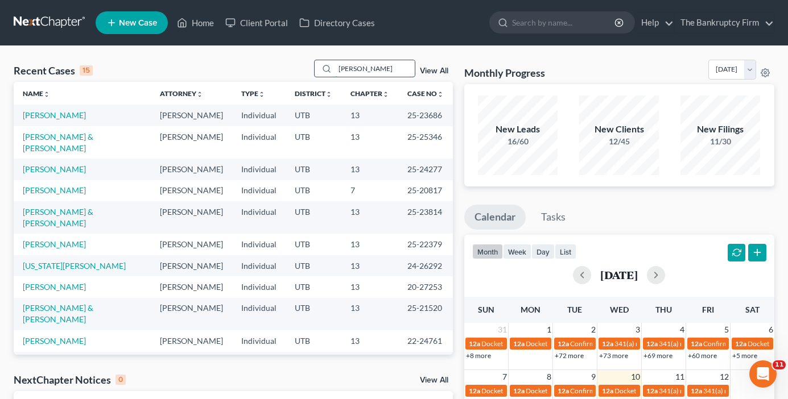
type input "knudsvig"
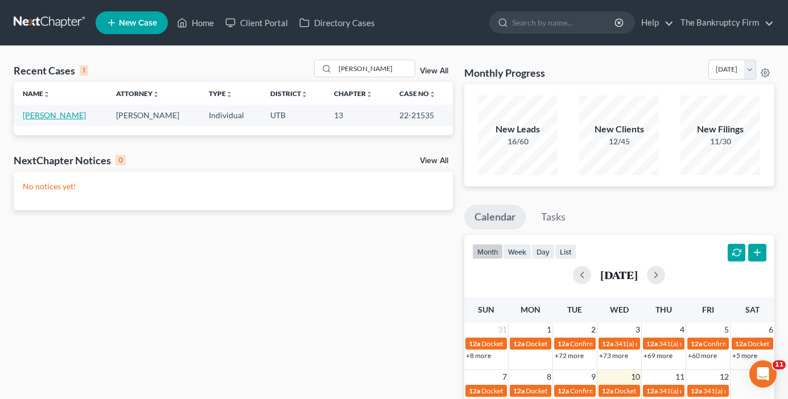
click at [63, 115] on link "Knudsvig, David" at bounding box center [54, 115] width 63 height 10
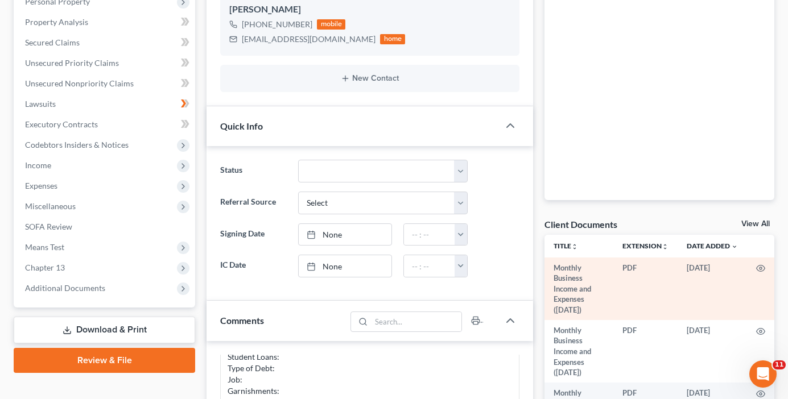
scroll to position [227, 0]
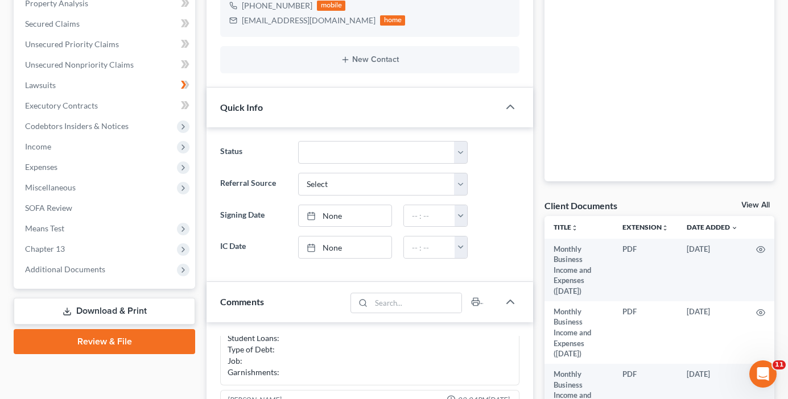
click at [745, 205] on link "View All" at bounding box center [755, 205] width 28 height 8
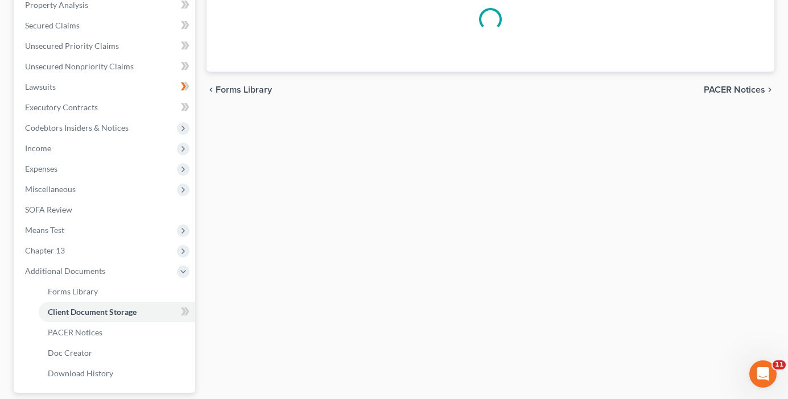
scroll to position [183, 0]
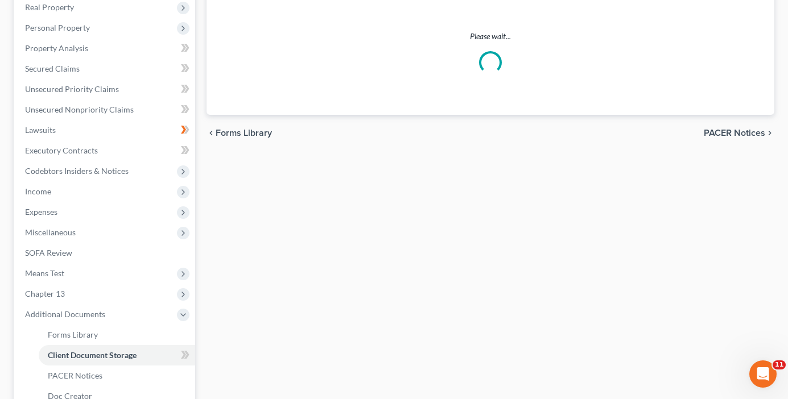
select select "30"
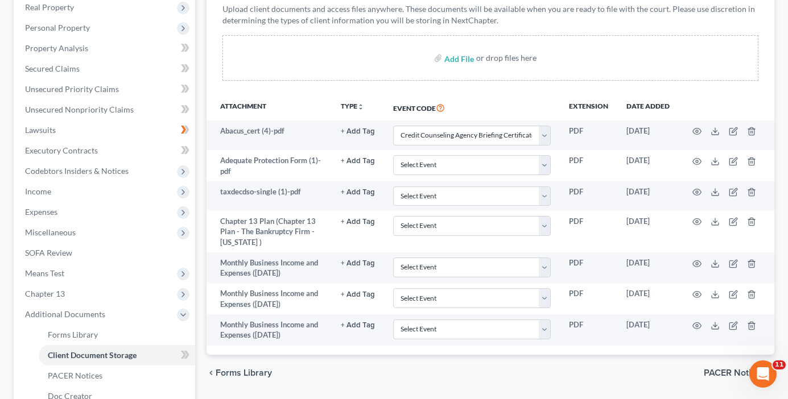
scroll to position [0, 0]
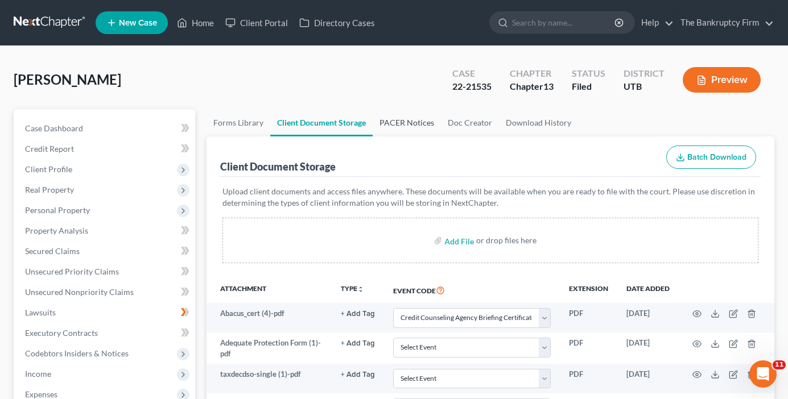
click at [404, 119] on link "PACER Notices" at bounding box center [406, 122] width 68 height 27
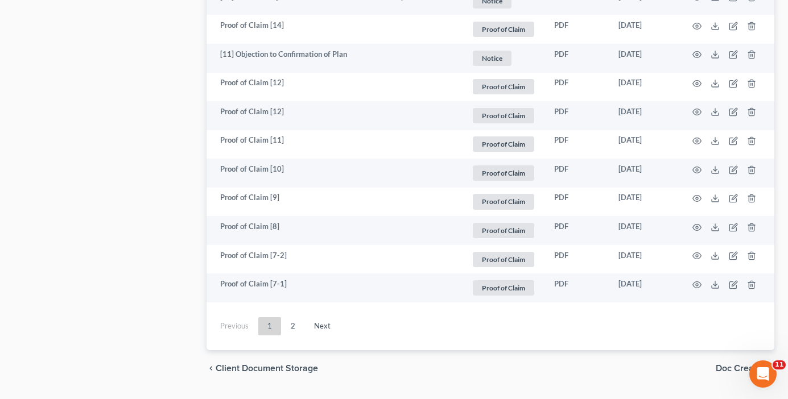
scroll to position [2105, 0]
click at [322, 317] on link "Next" at bounding box center [322, 326] width 35 height 18
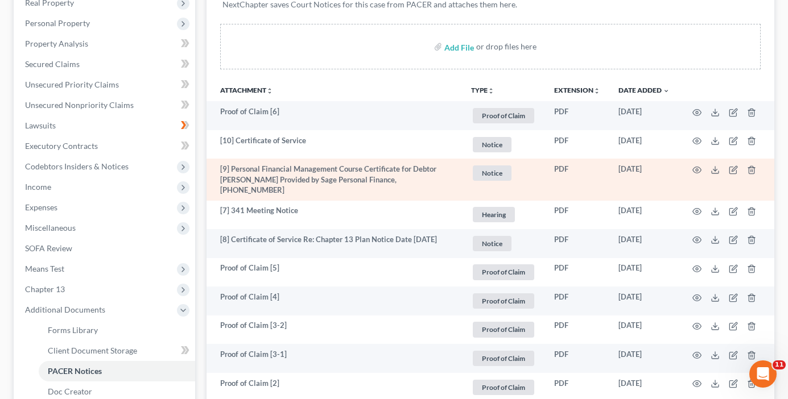
scroll to position [167, 0]
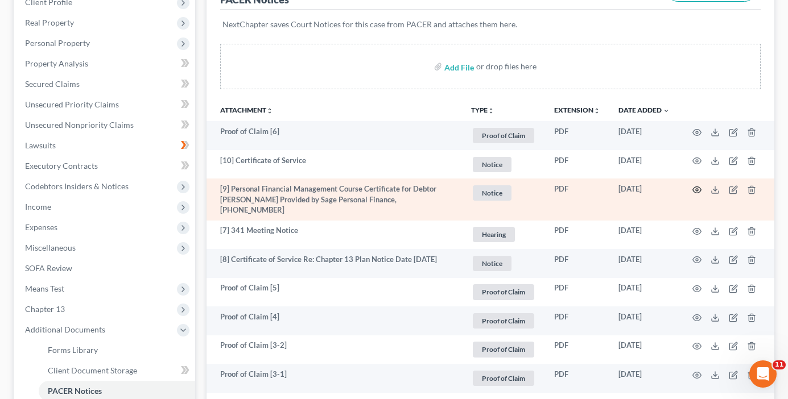
click at [697, 188] on icon "button" at bounding box center [696, 189] width 9 height 9
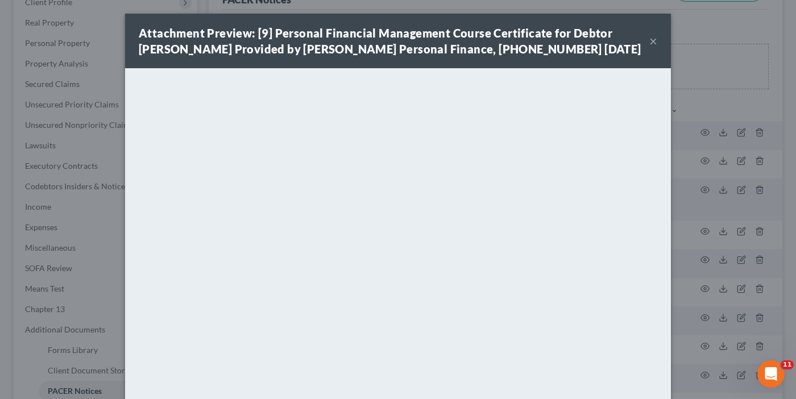
click at [649, 39] on button "×" at bounding box center [653, 41] width 8 height 14
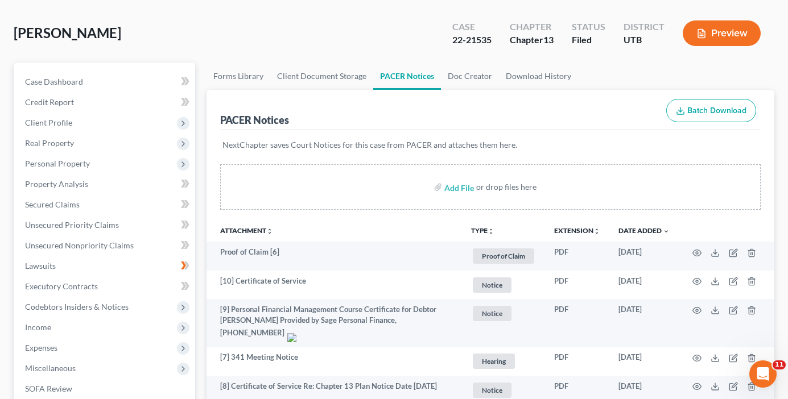
scroll to position [0, 0]
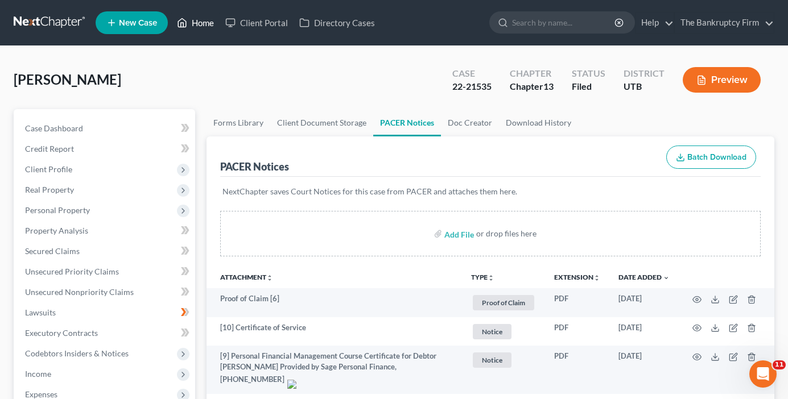
click at [205, 16] on link "Home" at bounding box center [195, 23] width 48 height 20
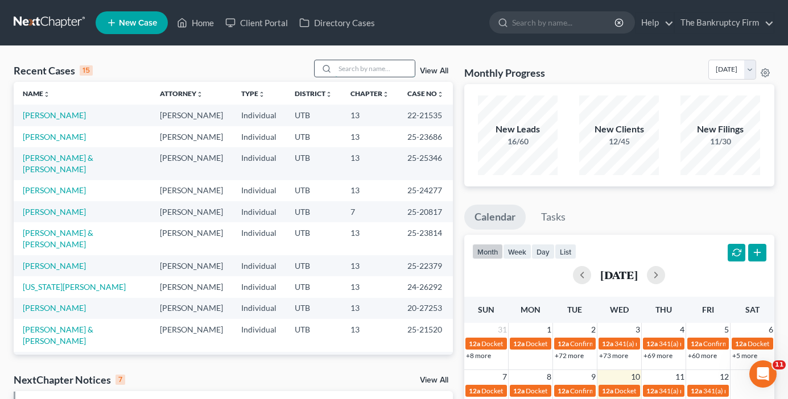
click at [338, 67] on input "search" at bounding box center [375, 68] width 80 height 16
type input "birch"
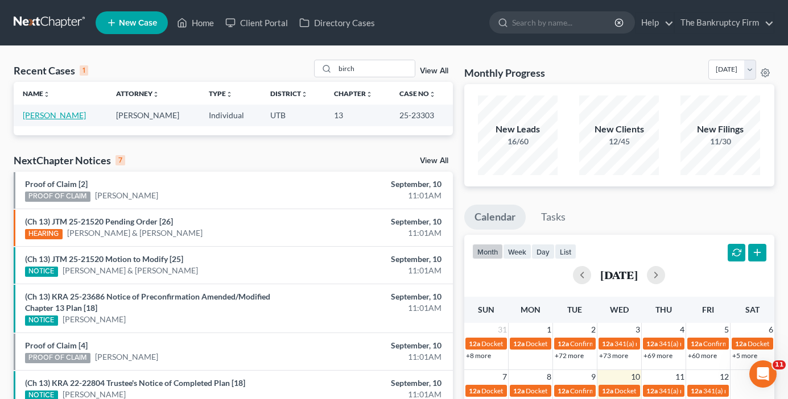
click at [40, 116] on link "Birch, Amber" at bounding box center [54, 115] width 63 height 10
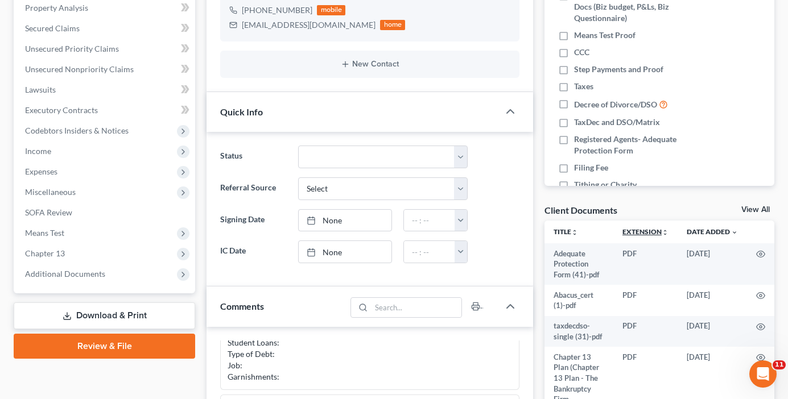
scroll to position [227, 0]
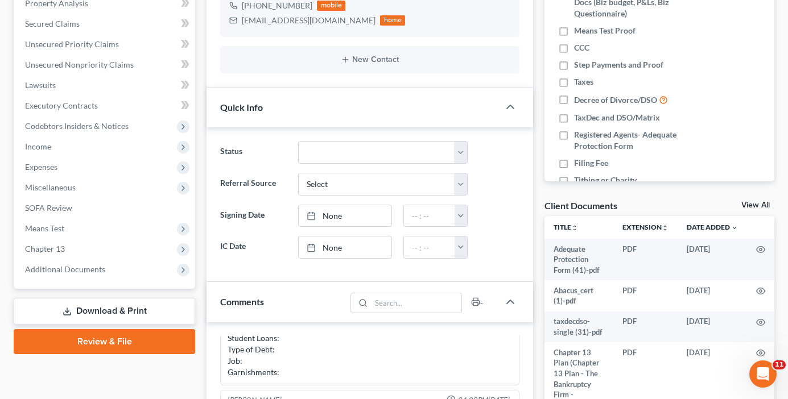
click at [752, 204] on link "View All" at bounding box center [755, 205] width 28 height 8
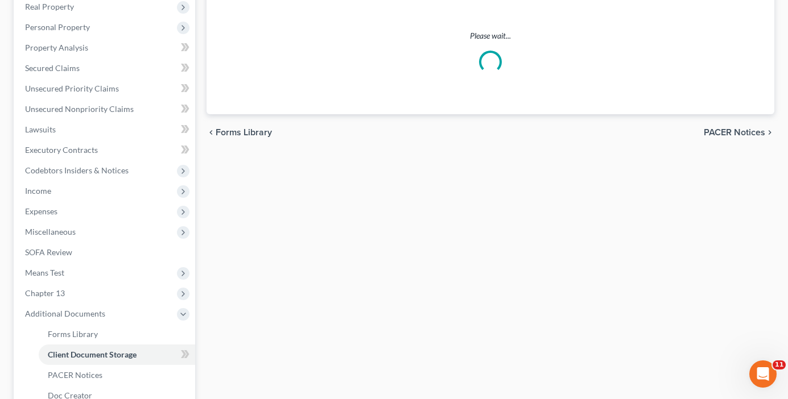
scroll to position [1, 0]
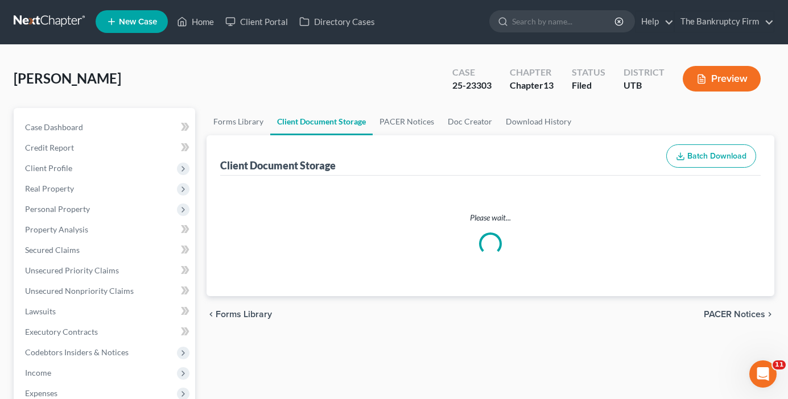
select select "26"
select select "30"
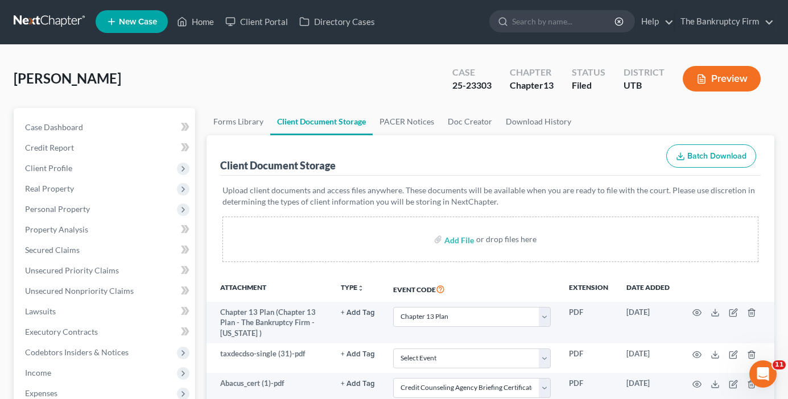
scroll to position [0, 0]
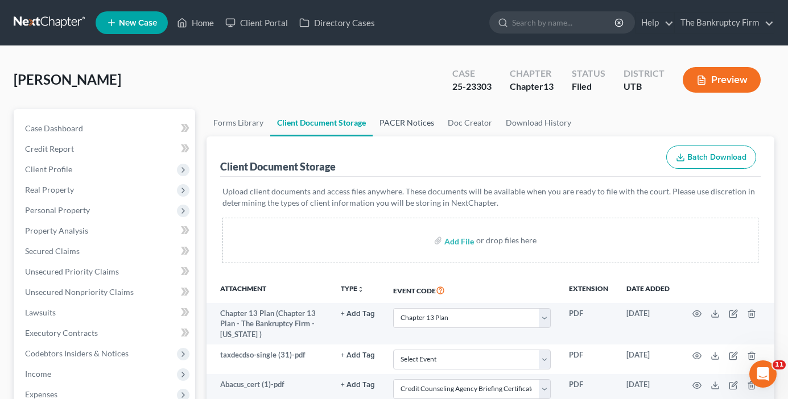
click at [399, 119] on link "PACER Notices" at bounding box center [406, 122] width 68 height 27
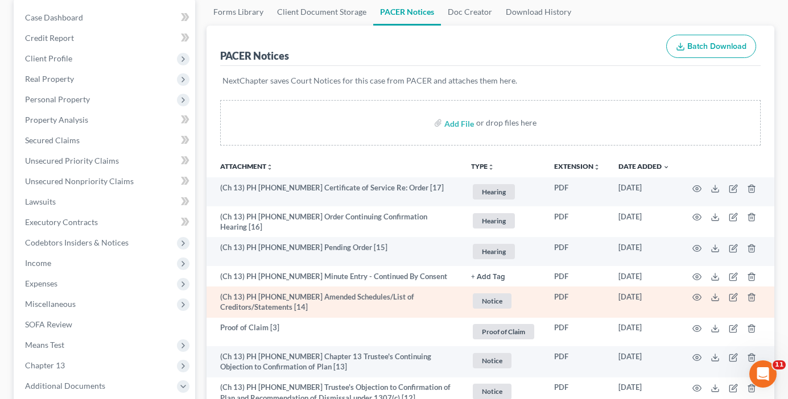
scroll to position [114, 0]
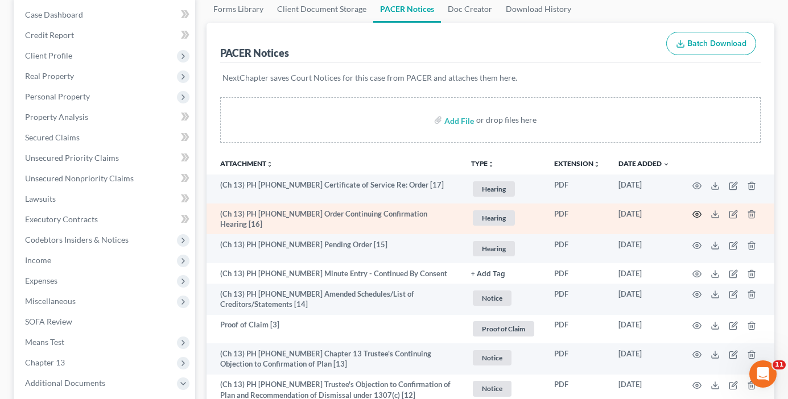
click at [695, 214] on circle "button" at bounding box center [696, 214] width 2 height 2
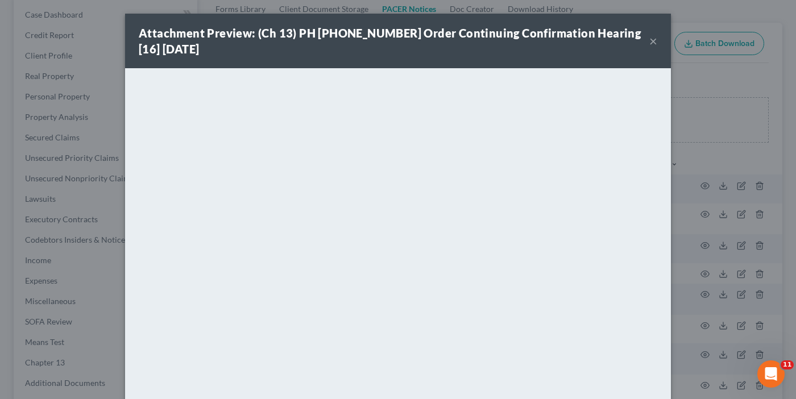
click at [697, 78] on div "Attachment Preview: (Ch 13) PH 25-23303 Order Continuing Confirmation Hearing […" at bounding box center [398, 199] width 796 height 399
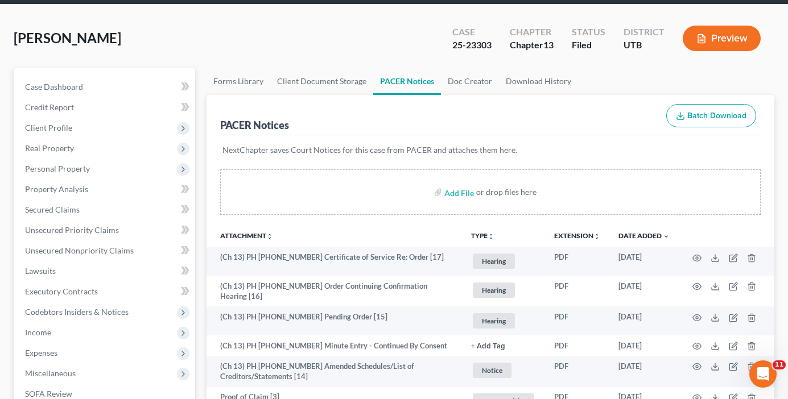
scroll to position [0, 0]
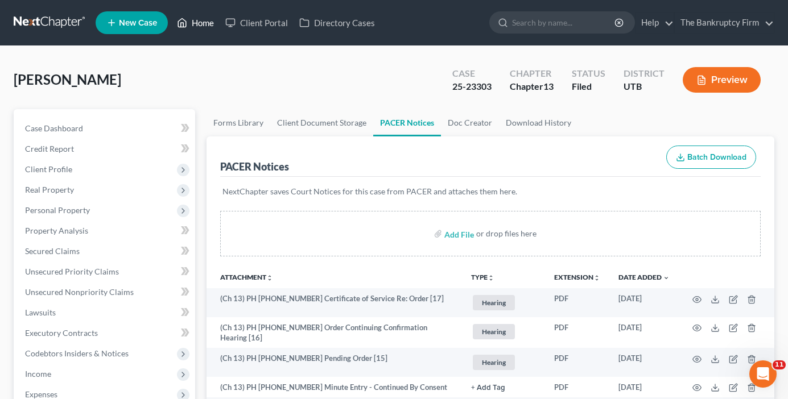
click at [196, 26] on link "Home" at bounding box center [195, 23] width 48 height 20
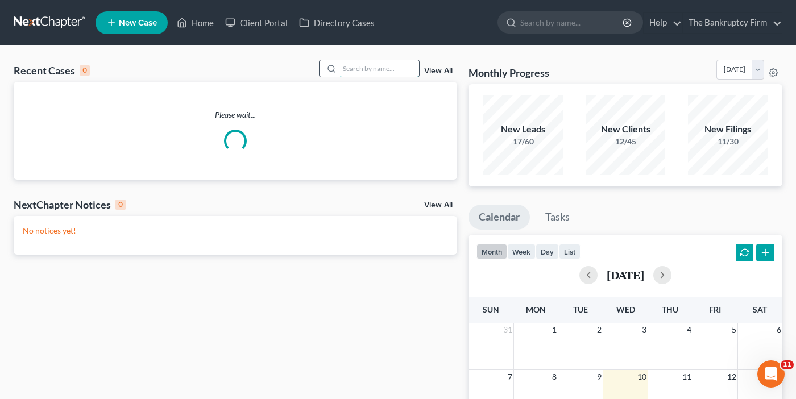
click at [366, 62] on input "search" at bounding box center [379, 68] width 80 height 16
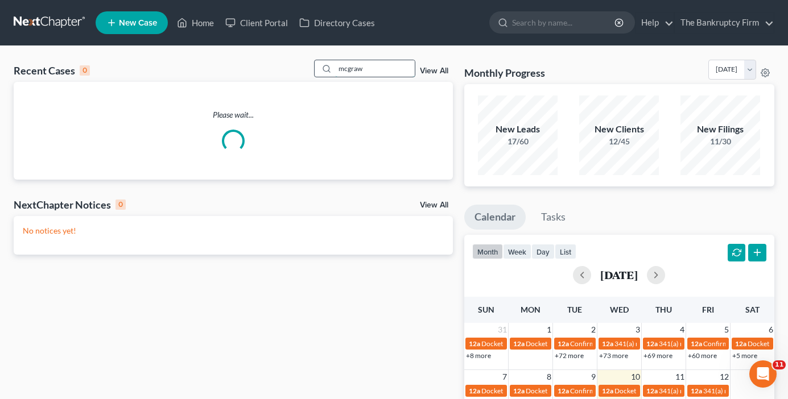
type input "mcgraw"
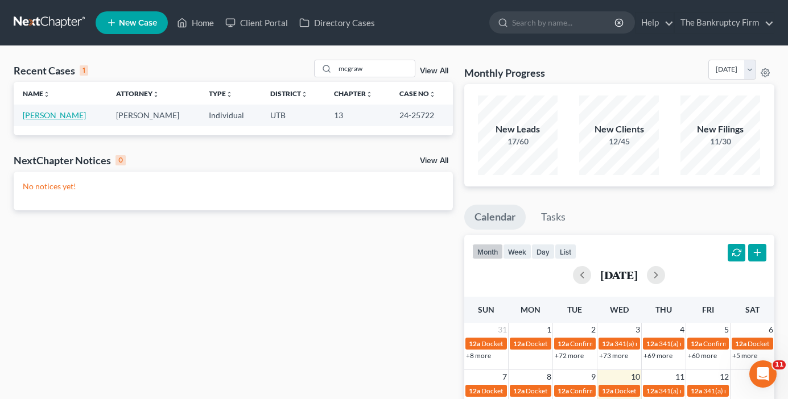
click at [37, 118] on link "McGraw, Elias" at bounding box center [54, 115] width 63 height 10
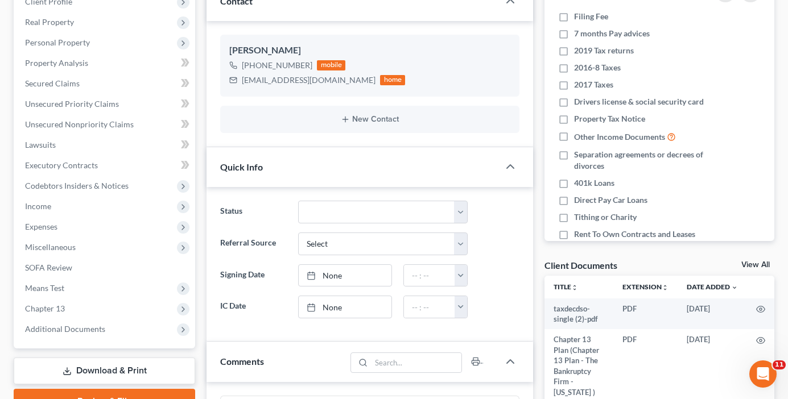
scroll to position [171, 0]
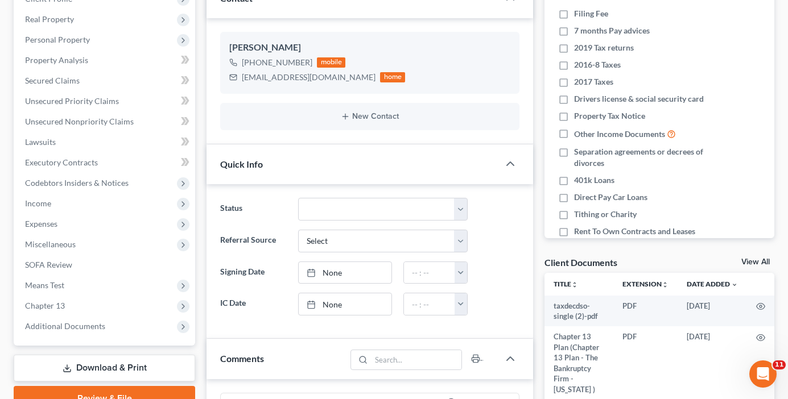
click at [753, 262] on link "View All" at bounding box center [755, 262] width 28 height 8
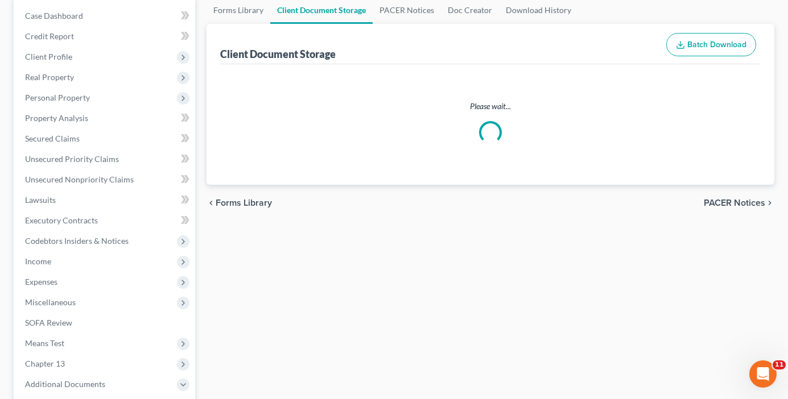
scroll to position [22, 0]
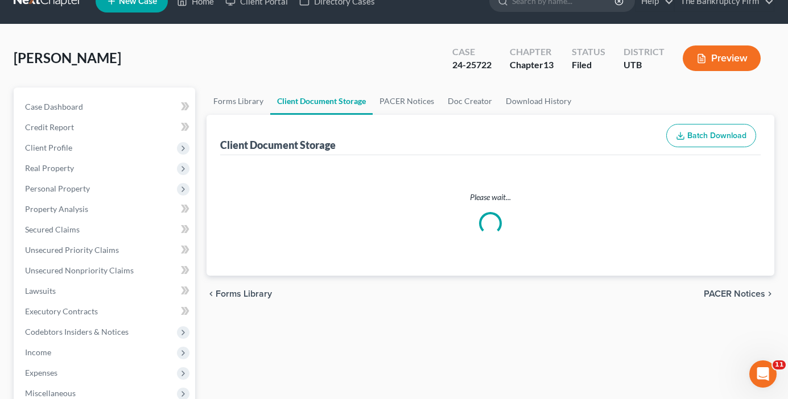
select select "30"
select select "26"
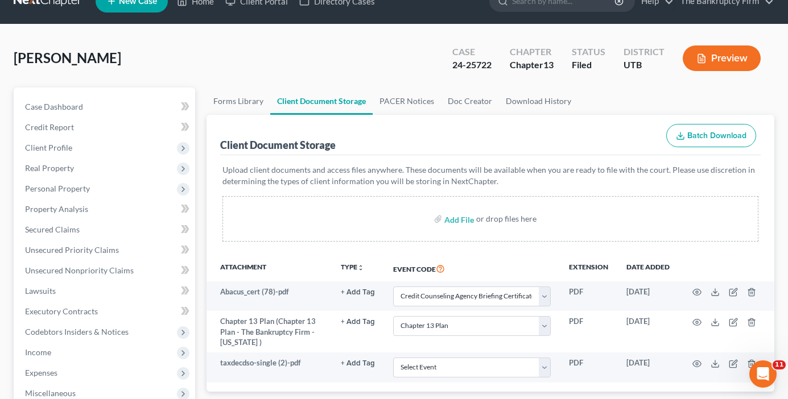
scroll to position [0, 0]
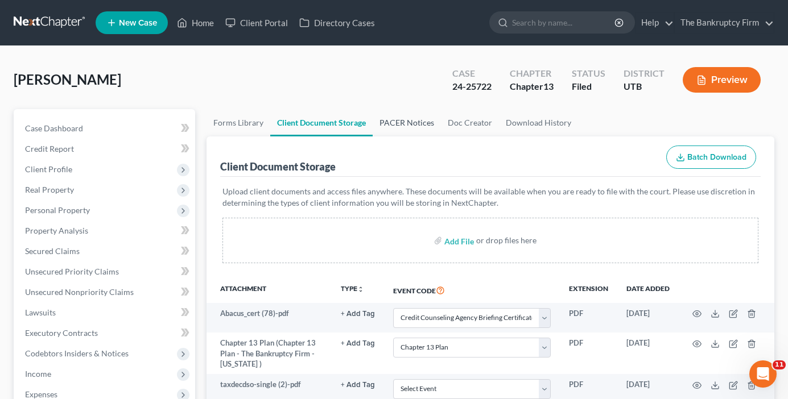
click at [412, 130] on link "PACER Notices" at bounding box center [406, 122] width 68 height 27
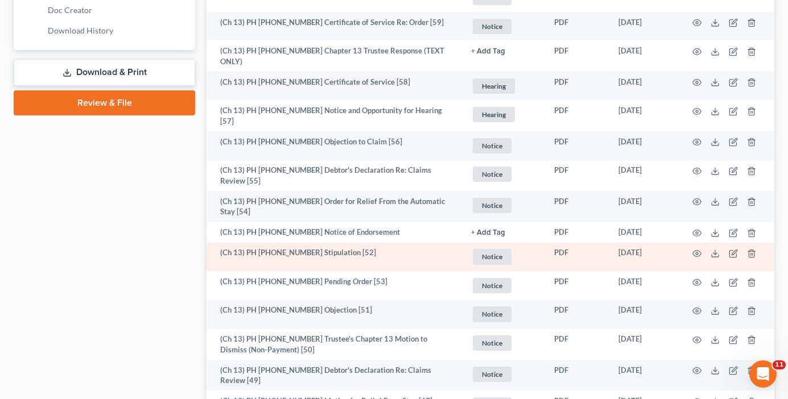
scroll to position [625, 0]
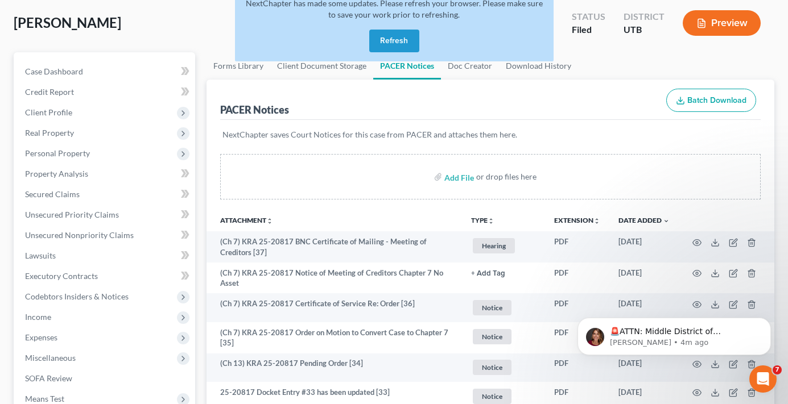
scroll to position [57, 0]
click at [397, 40] on button "Refresh" at bounding box center [394, 41] width 50 height 23
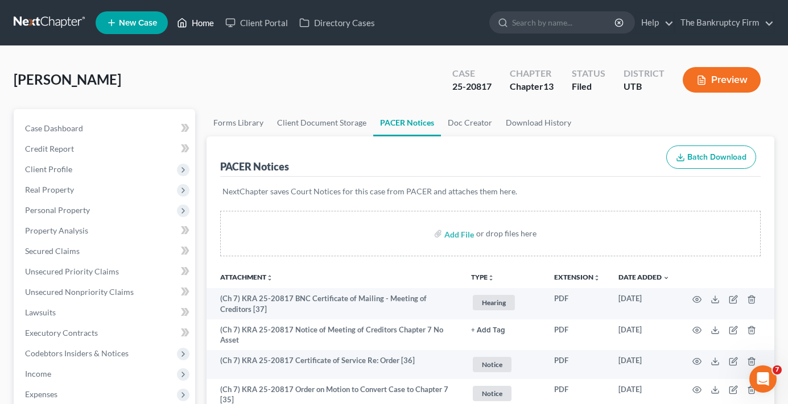
click at [201, 18] on link "Home" at bounding box center [195, 23] width 48 height 20
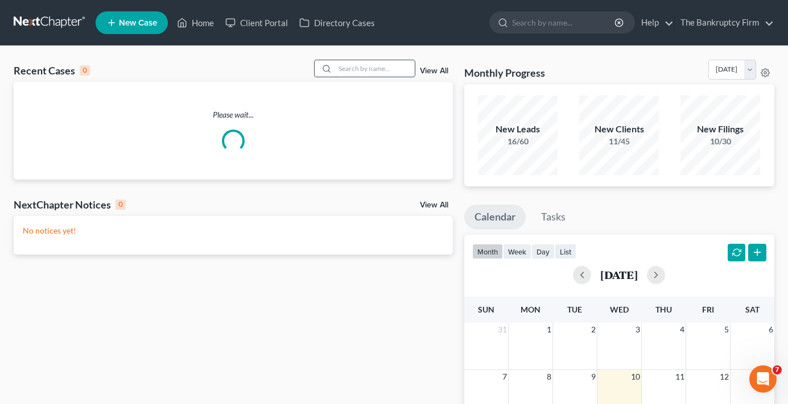
click at [339, 61] on input "search" at bounding box center [375, 68] width 80 height 16
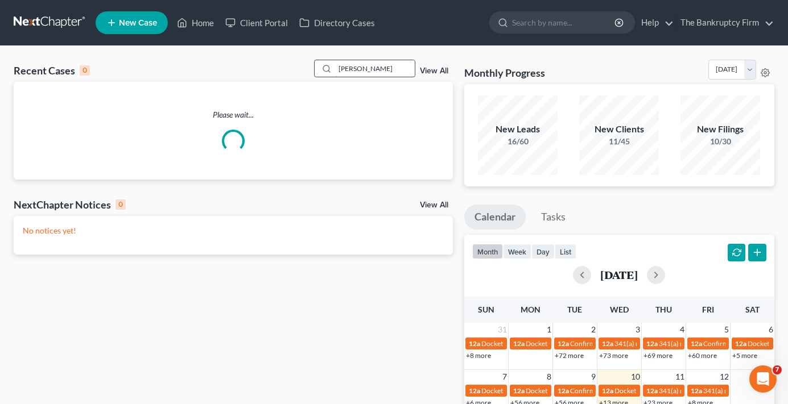
type input "hadley"
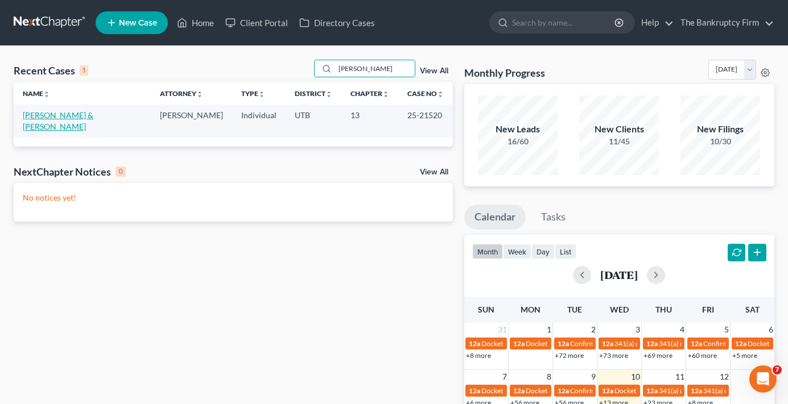
click at [65, 113] on link "[PERSON_NAME] & [PERSON_NAME]" at bounding box center [58, 120] width 71 height 21
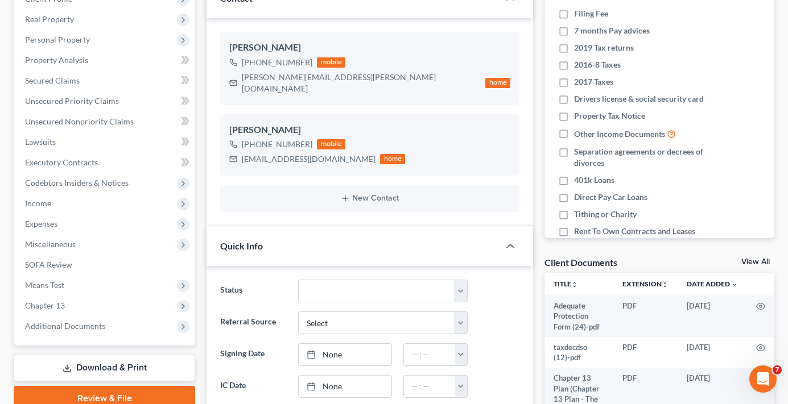
click at [747, 262] on link "View All" at bounding box center [755, 262] width 28 height 8
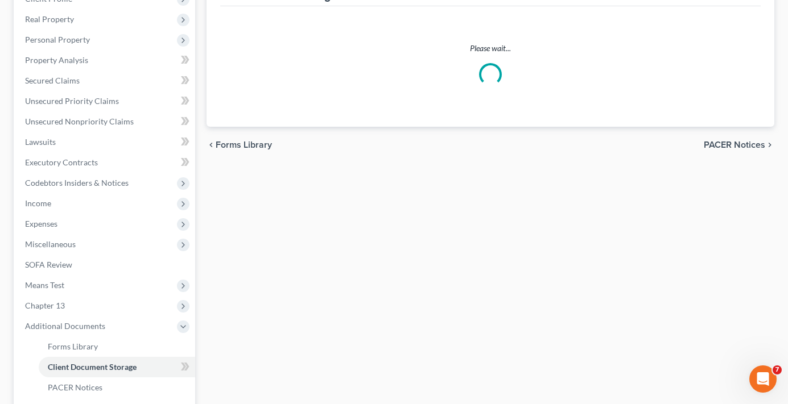
scroll to position [113, 0]
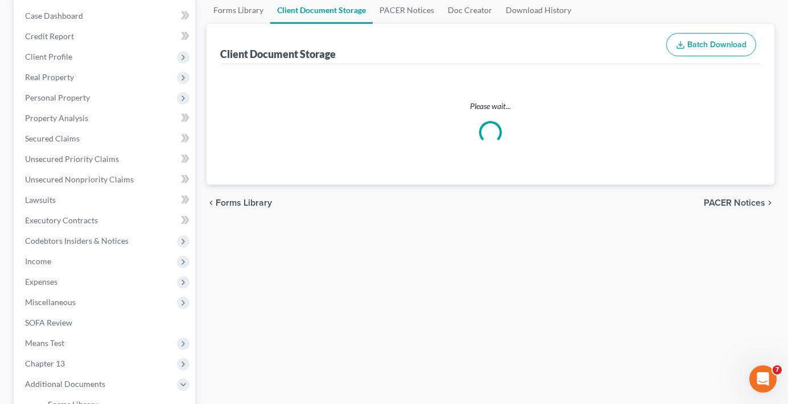
select select "30"
select select "26"
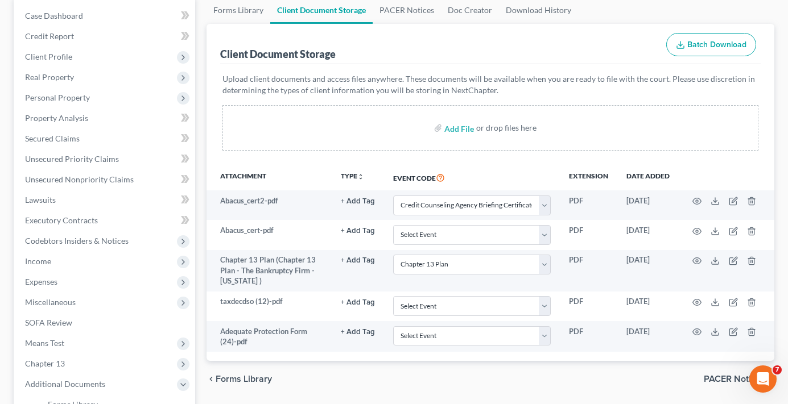
scroll to position [0, 0]
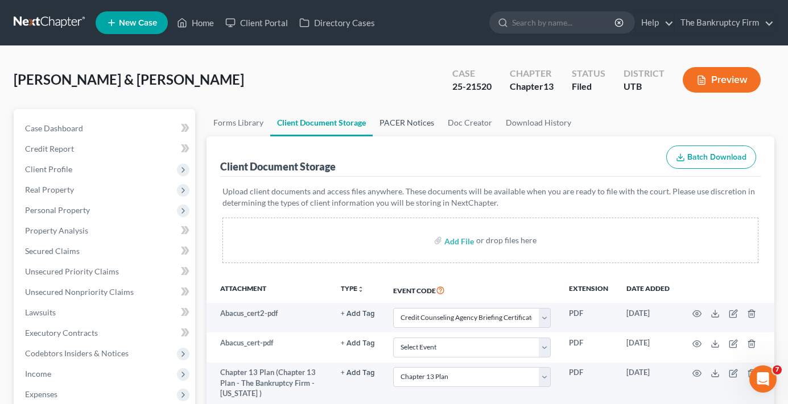
click at [412, 128] on link "PACER Notices" at bounding box center [406, 122] width 68 height 27
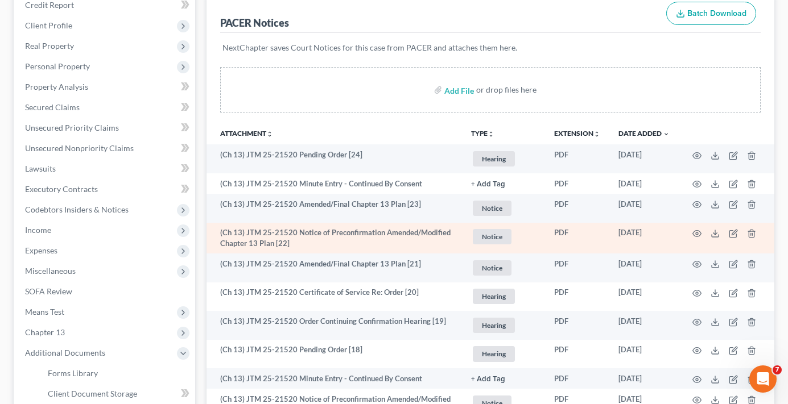
scroll to position [171, 0]
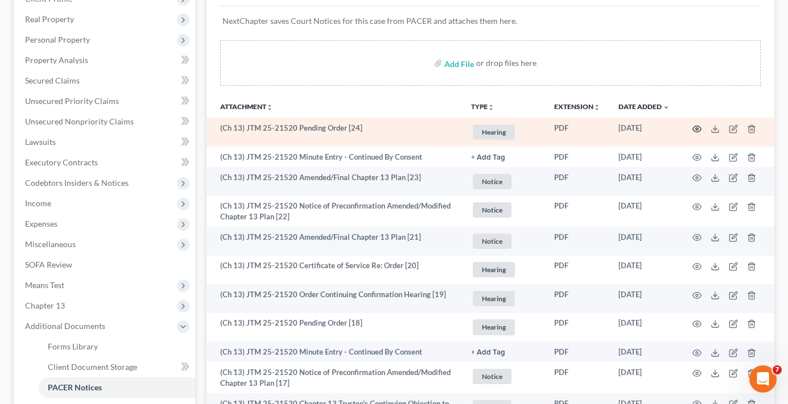
click at [695, 130] on circle "button" at bounding box center [696, 129] width 2 height 2
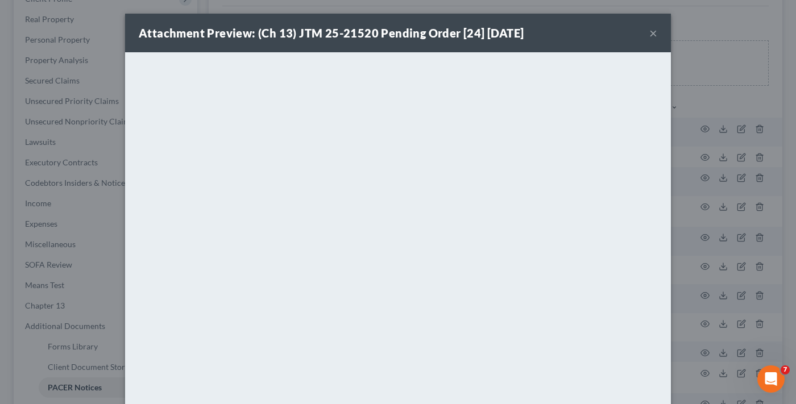
click at [649, 31] on button "×" at bounding box center [653, 33] width 8 height 14
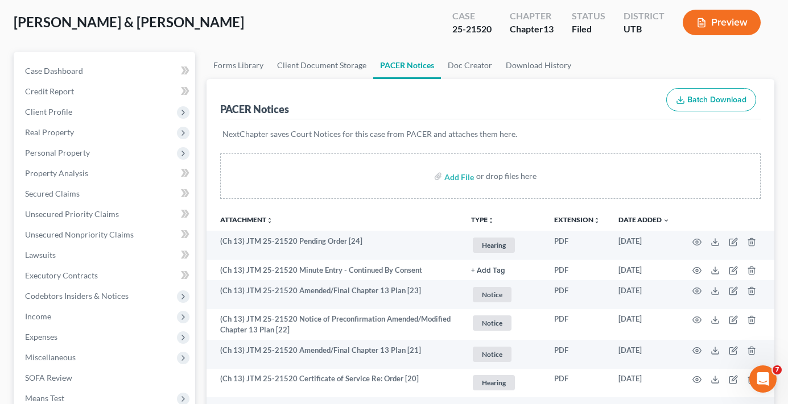
scroll to position [57, 0]
